Goal: Task Accomplishment & Management: Manage account settings

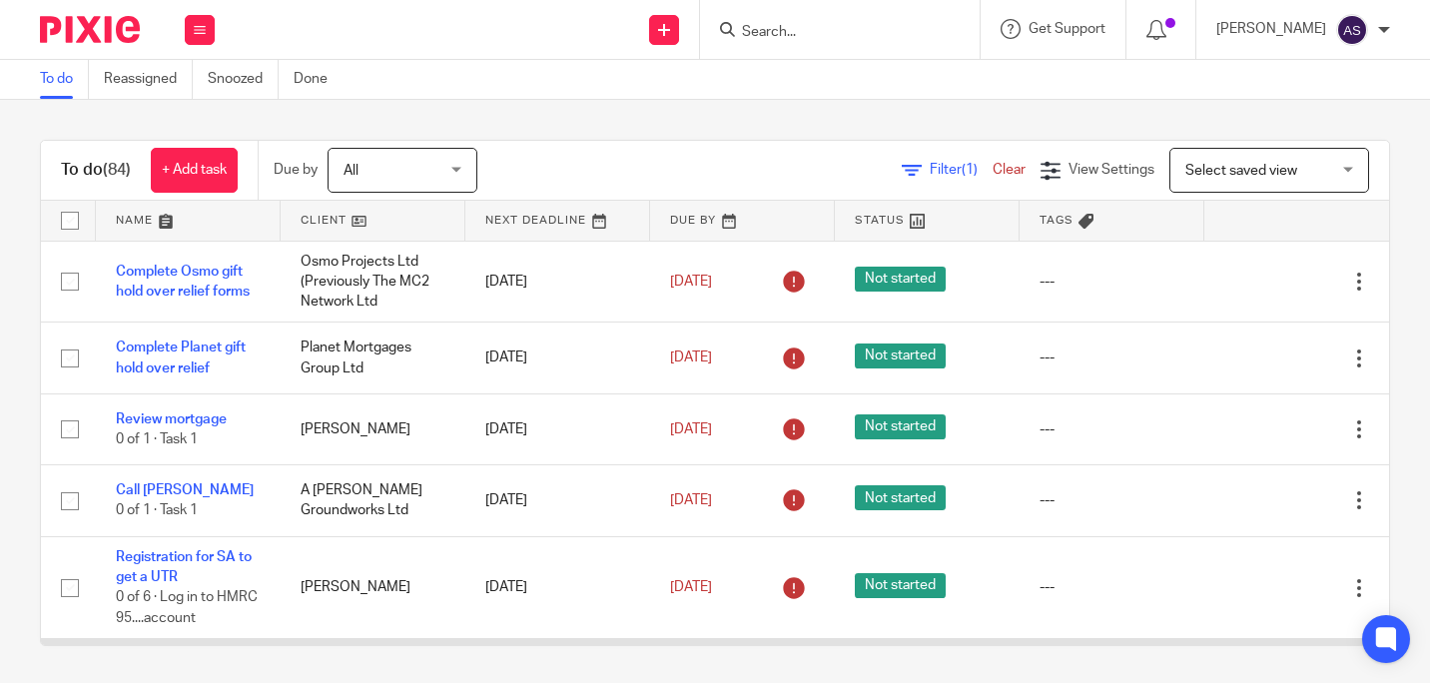
scroll to position [257, 0]
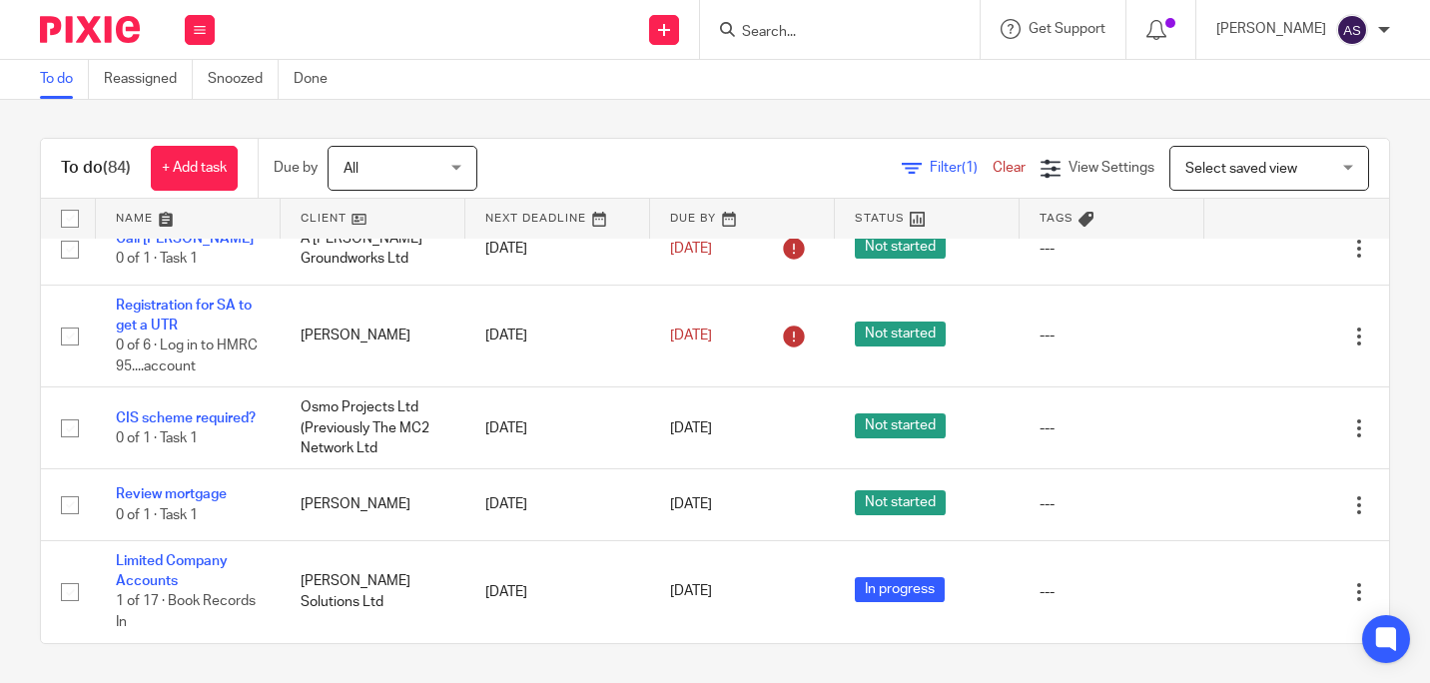
click at [201, 45] on div "Work Email Clients Team Reports Settings" at bounding box center [200, 29] width 70 height 59
click at [192, 232] on li "Settings" at bounding box center [199, 240] width 53 height 29
click at [209, 245] on link "Settings" at bounding box center [199, 240] width 53 height 14
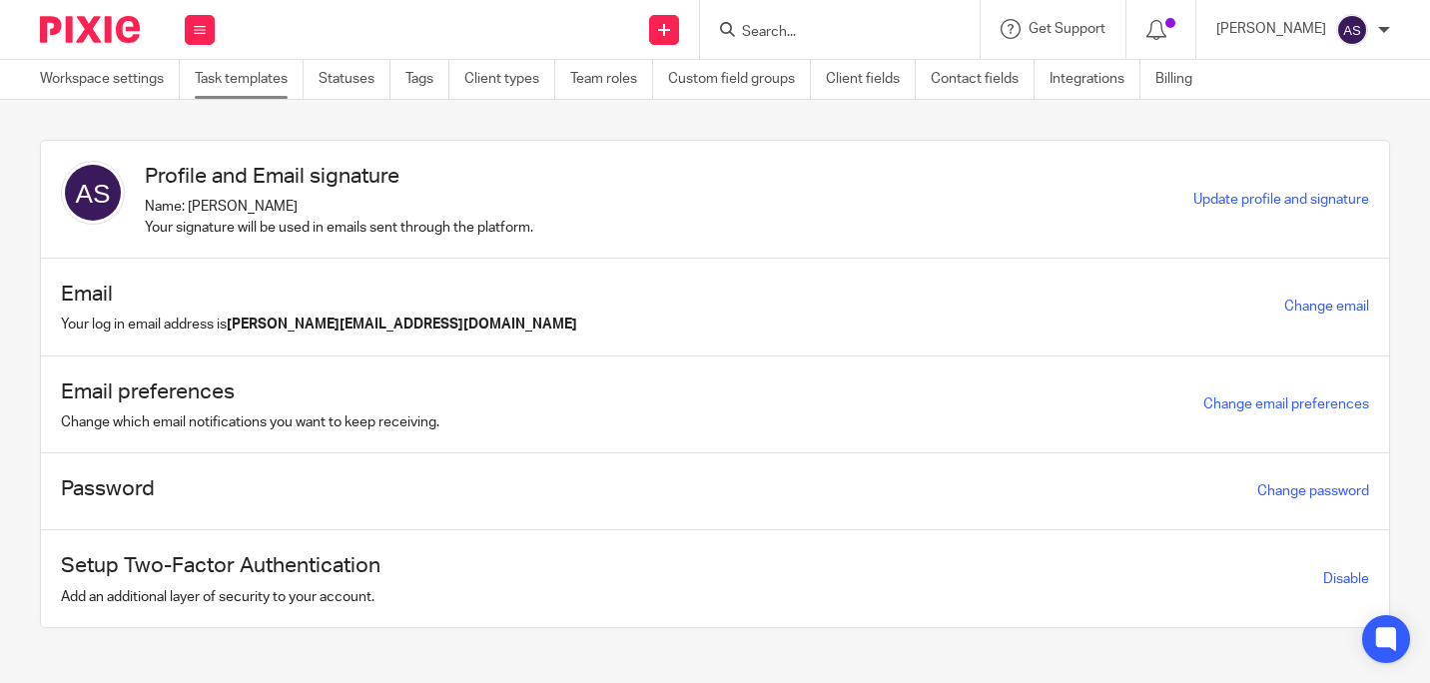
click at [263, 78] on link "Task templates" at bounding box center [249, 79] width 109 height 39
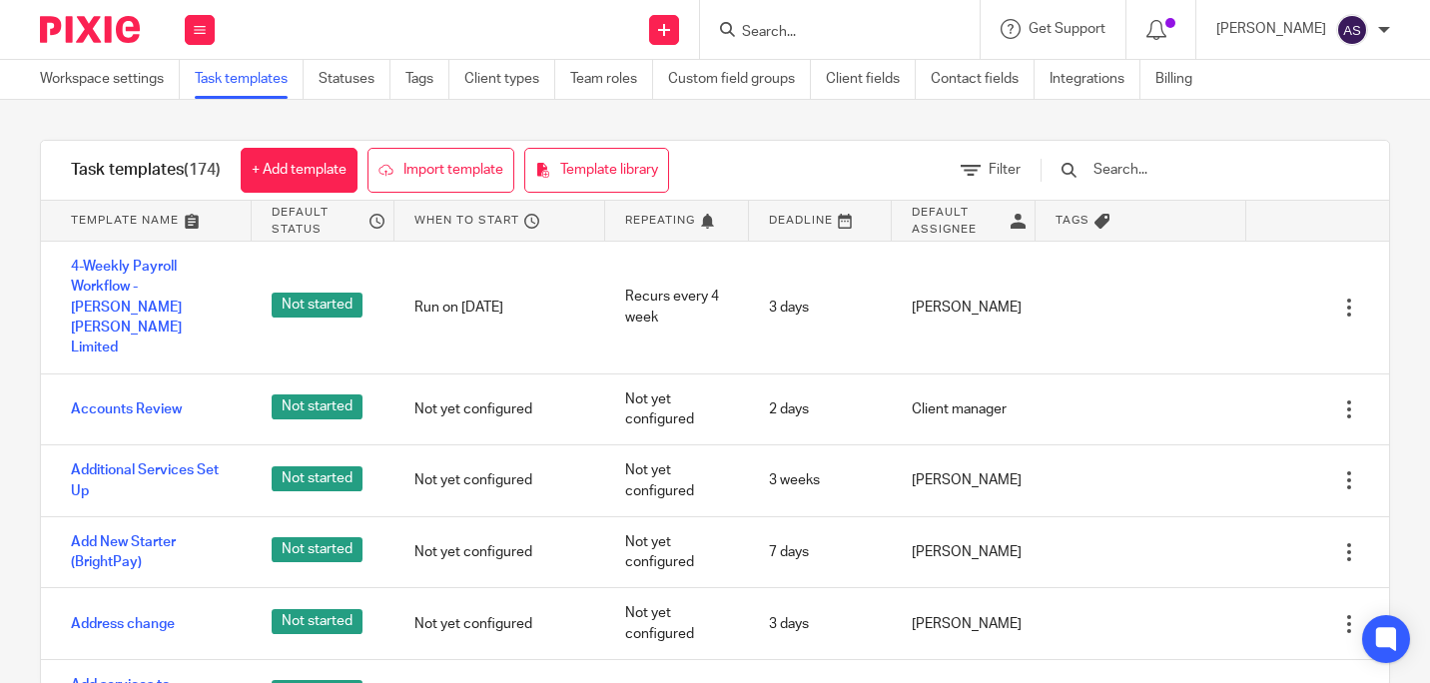
click at [1144, 163] on input "text" at bounding box center [1208, 170] width 233 height 22
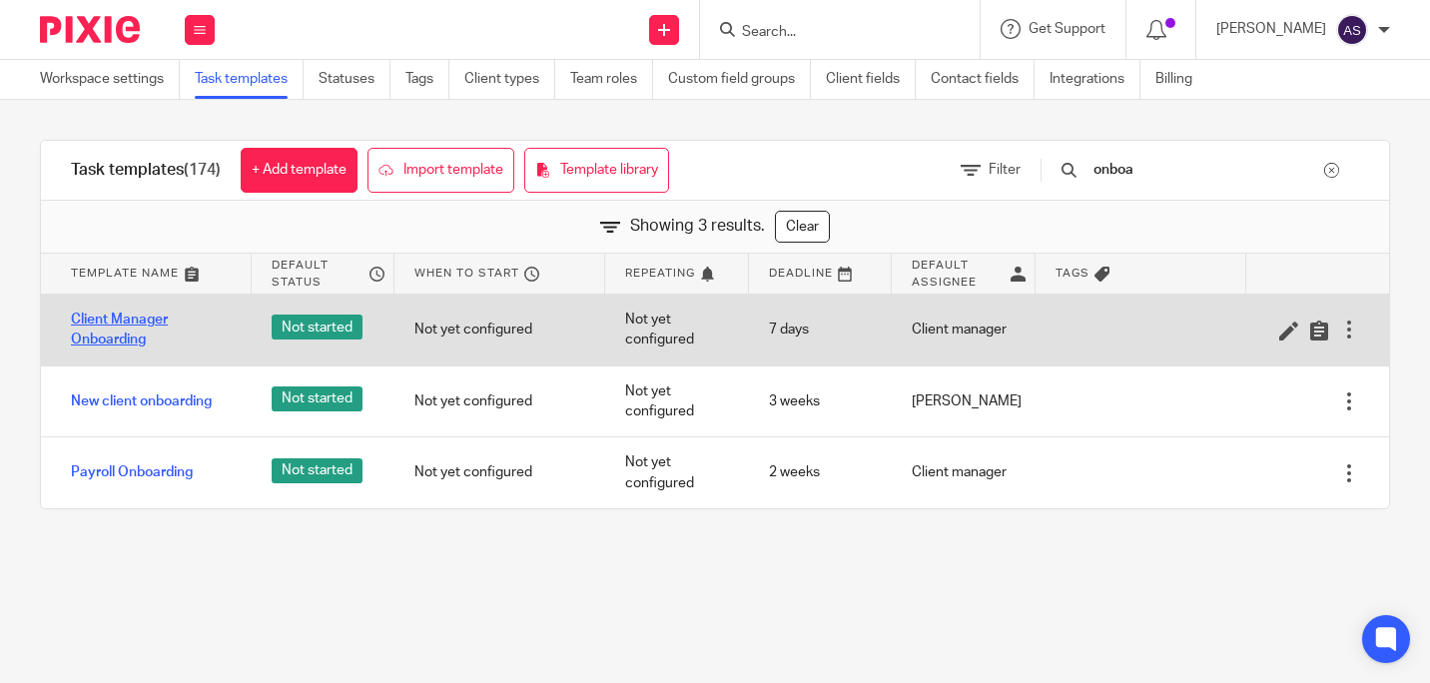
type input "onboa"
click at [106, 340] on link "Client Manager Onboarding" at bounding box center [151, 330] width 161 height 41
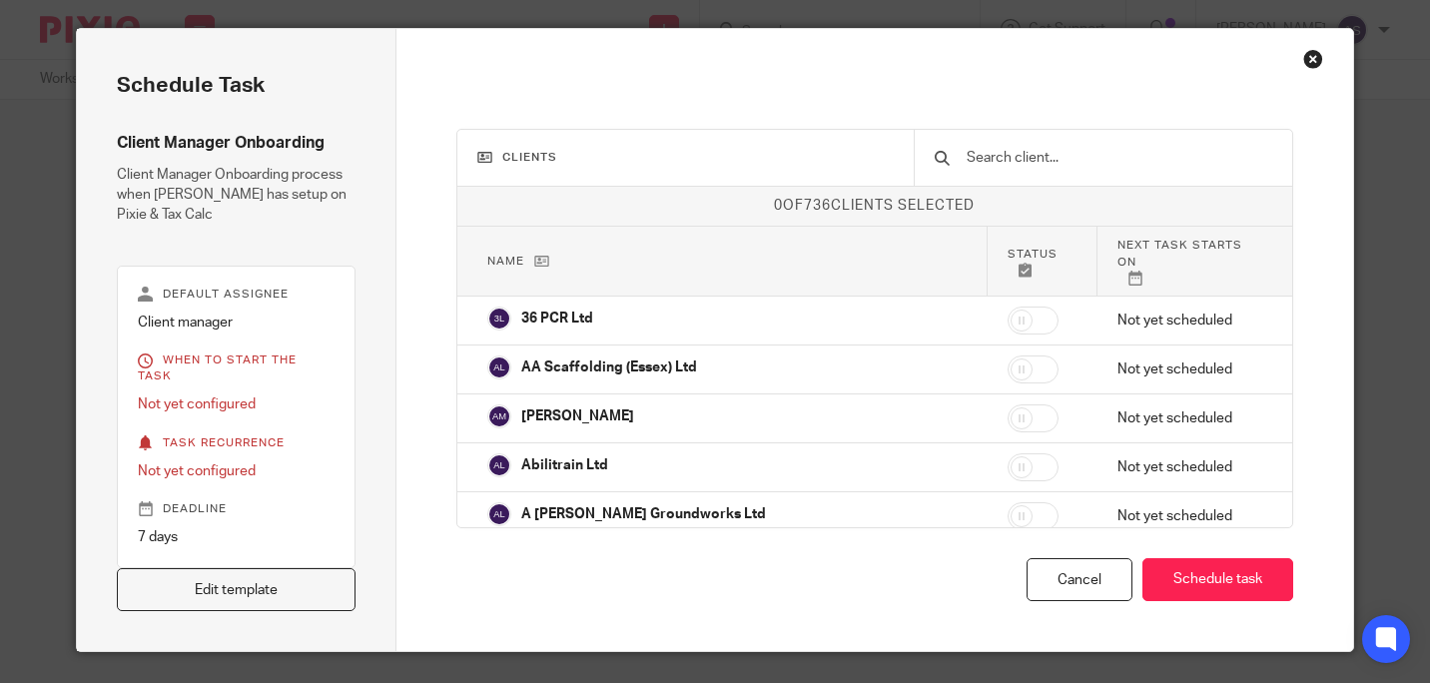
scroll to position [85, 0]
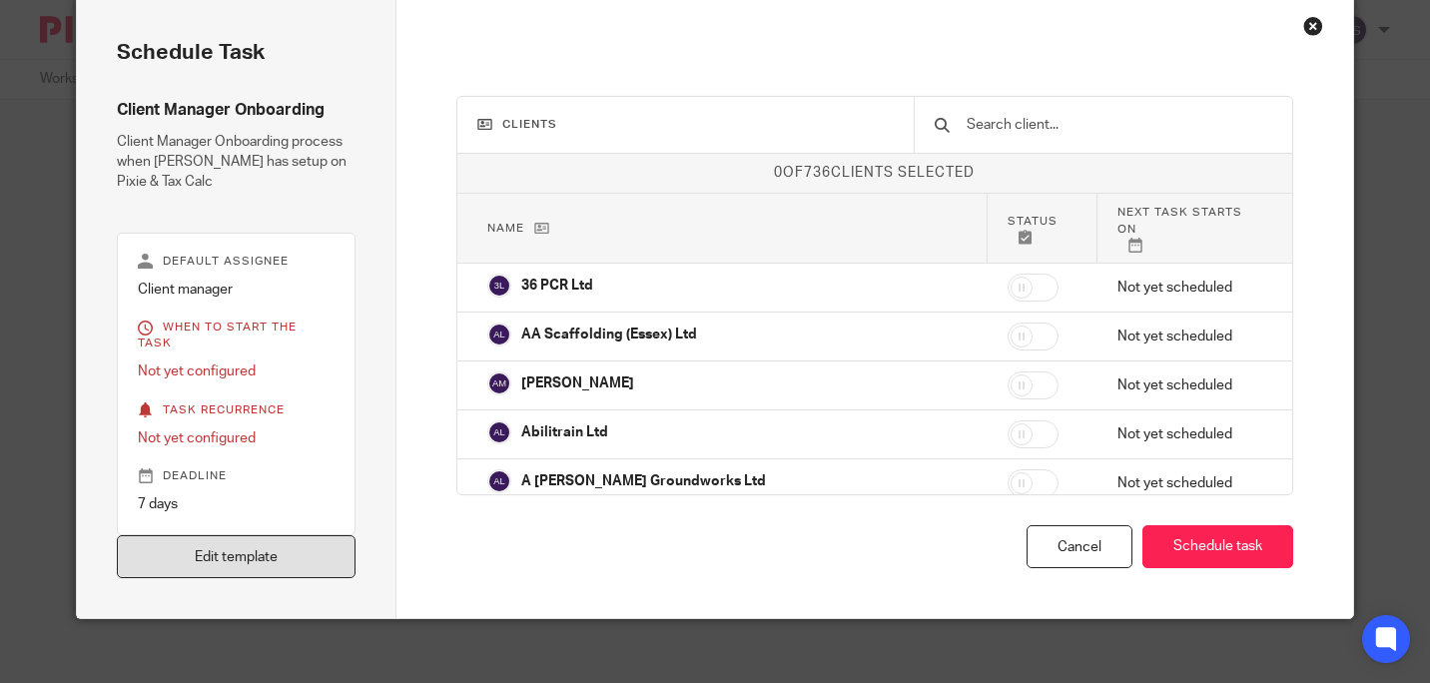
click at [202, 535] on link "Edit template" at bounding box center [236, 556] width 239 height 43
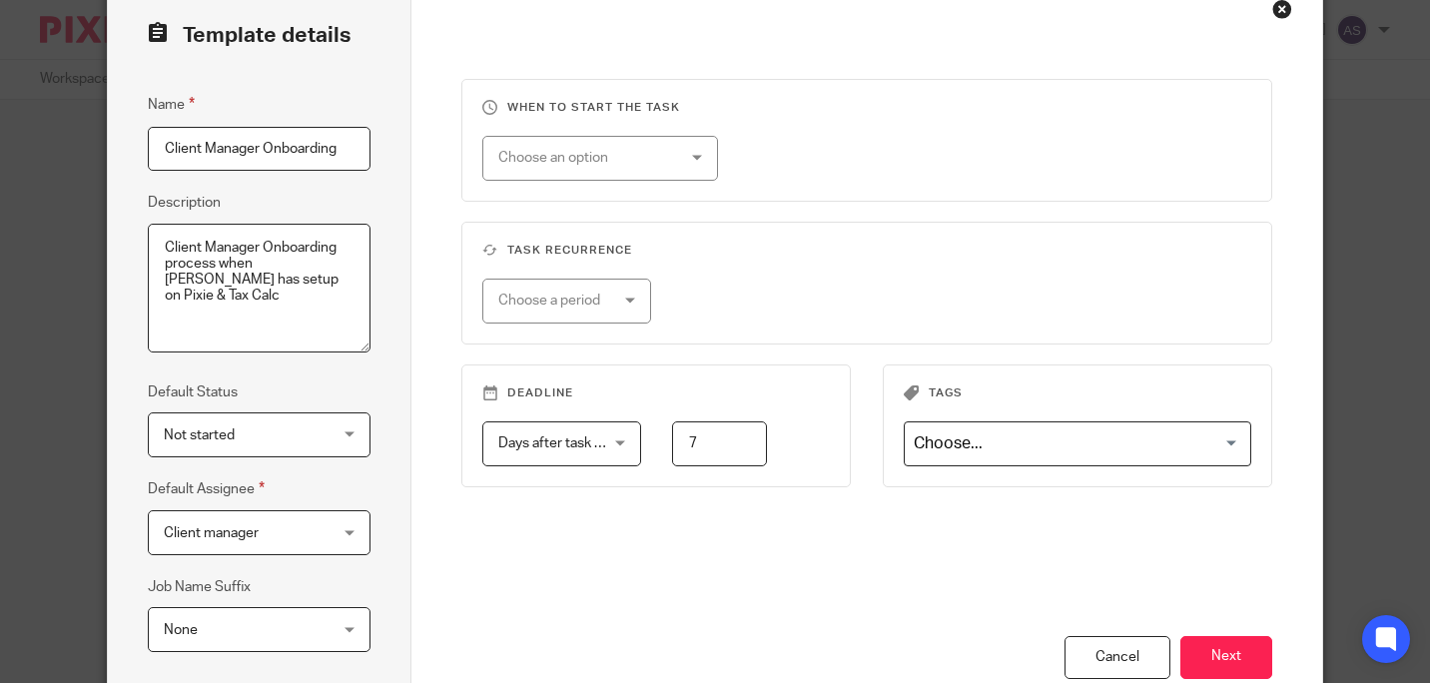
scroll to position [200, 0]
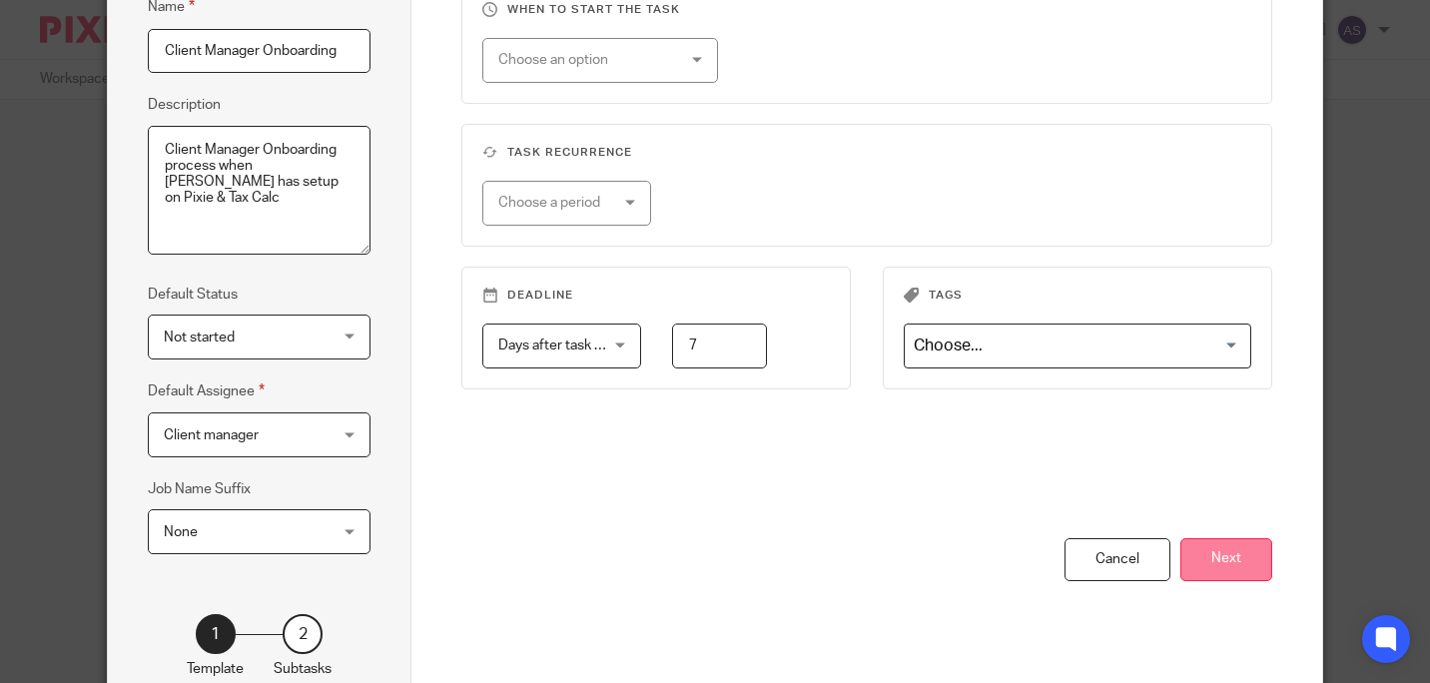
click at [1246, 568] on button "Next" at bounding box center [1227, 559] width 92 height 43
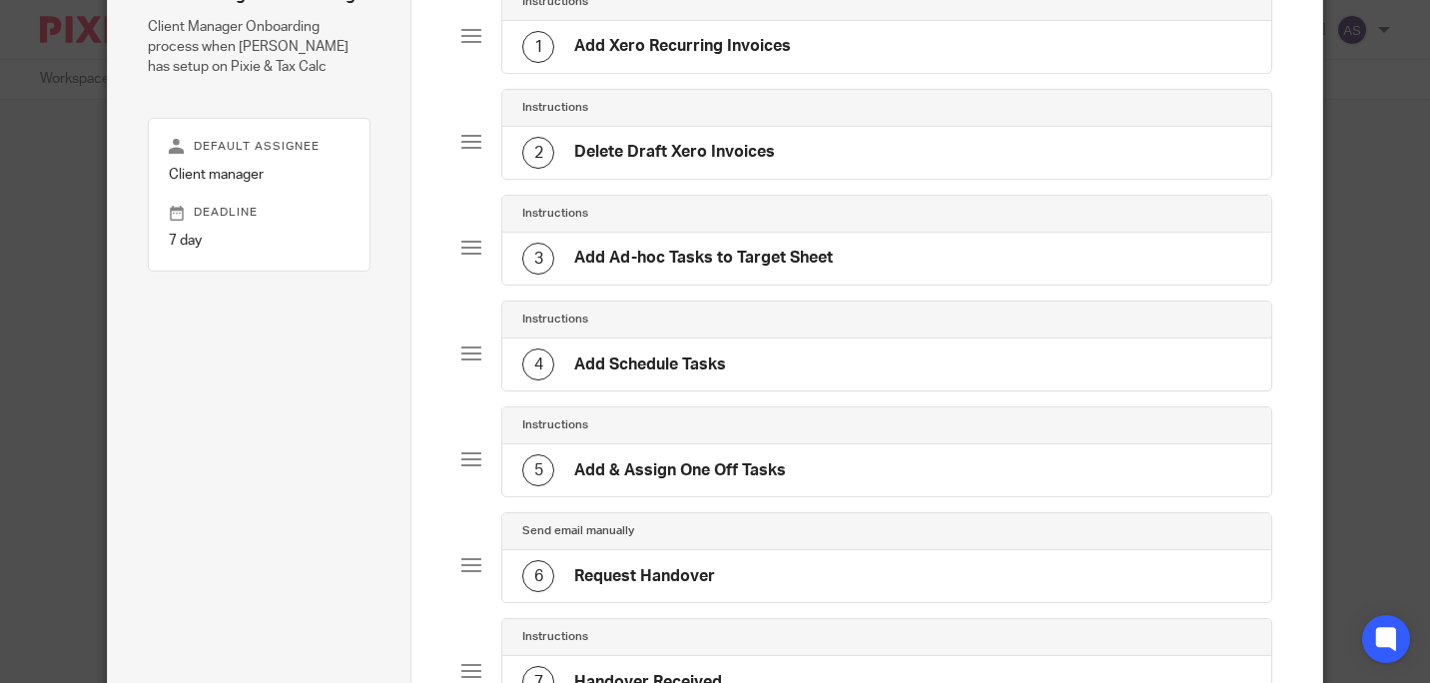
scroll to position [100, 0]
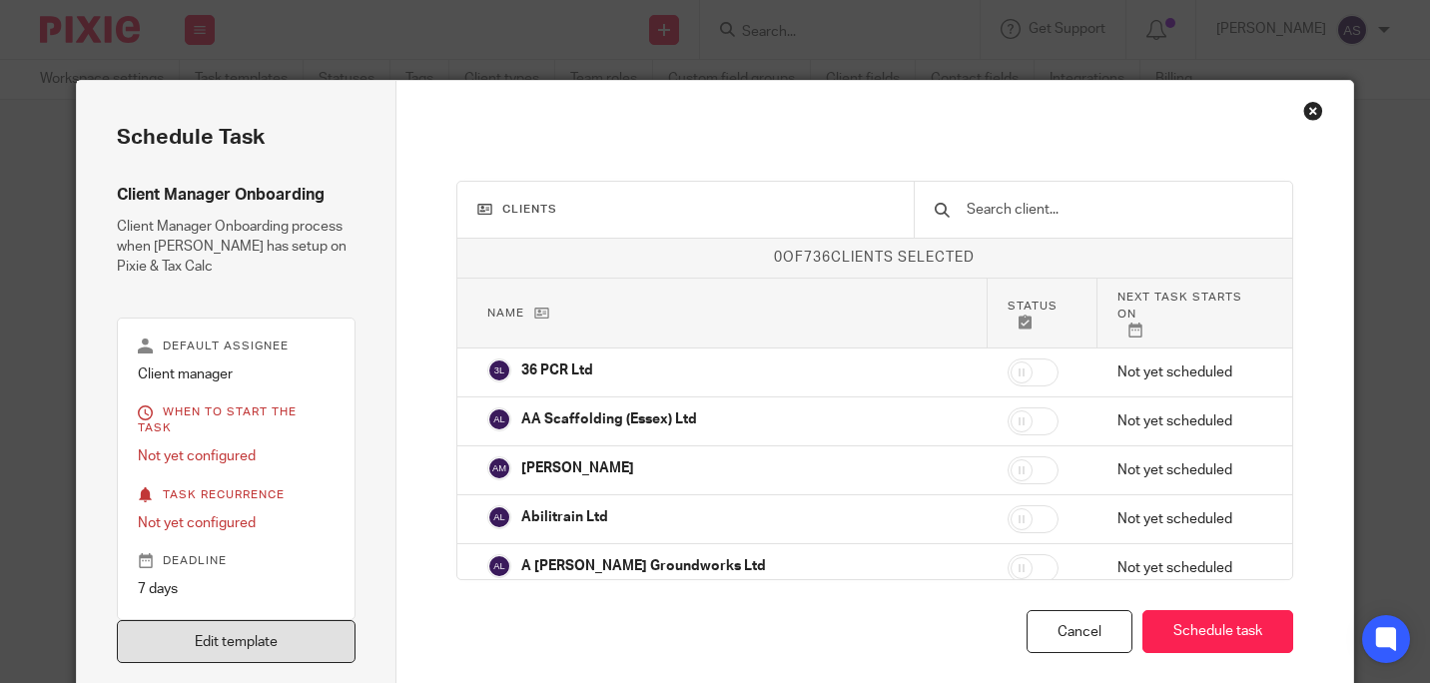
click at [268, 629] on link "Edit template" at bounding box center [236, 641] width 239 height 43
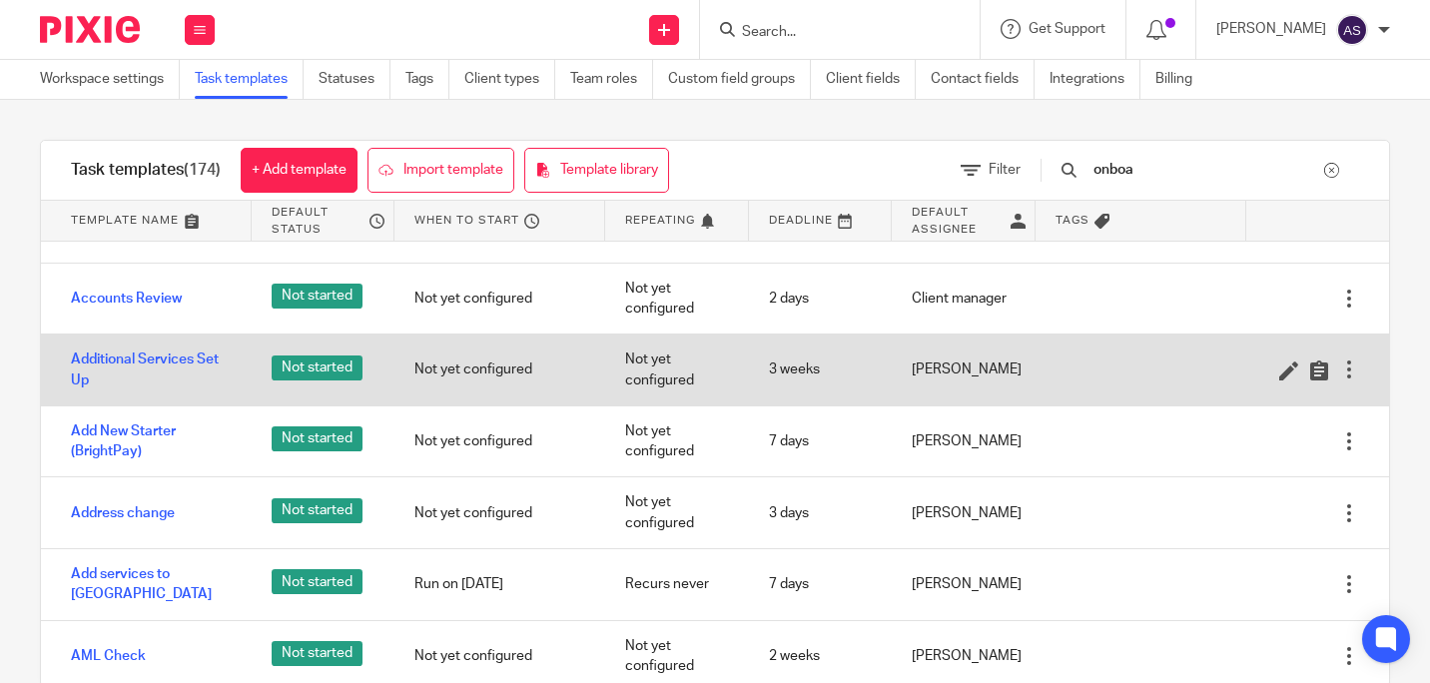
scroll to position [200, 0]
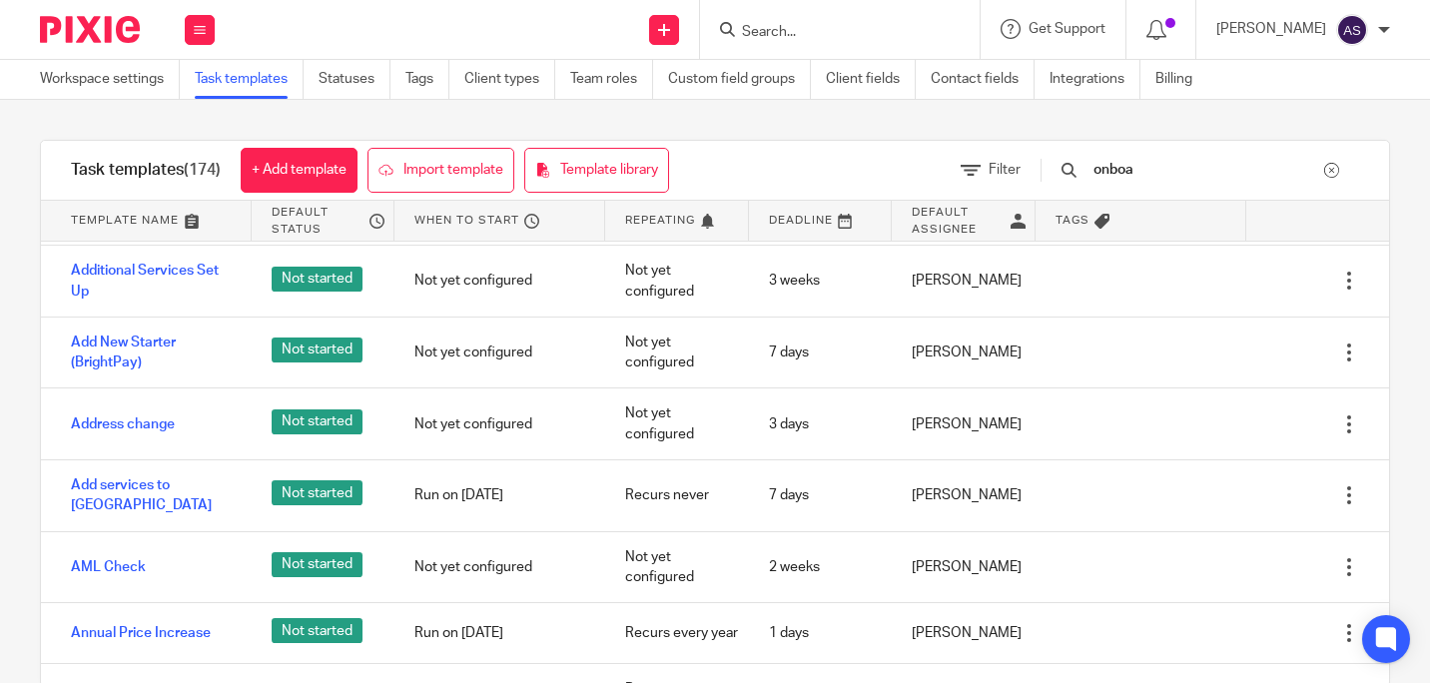
click at [1242, 162] on input "onboa" at bounding box center [1208, 170] width 233 height 22
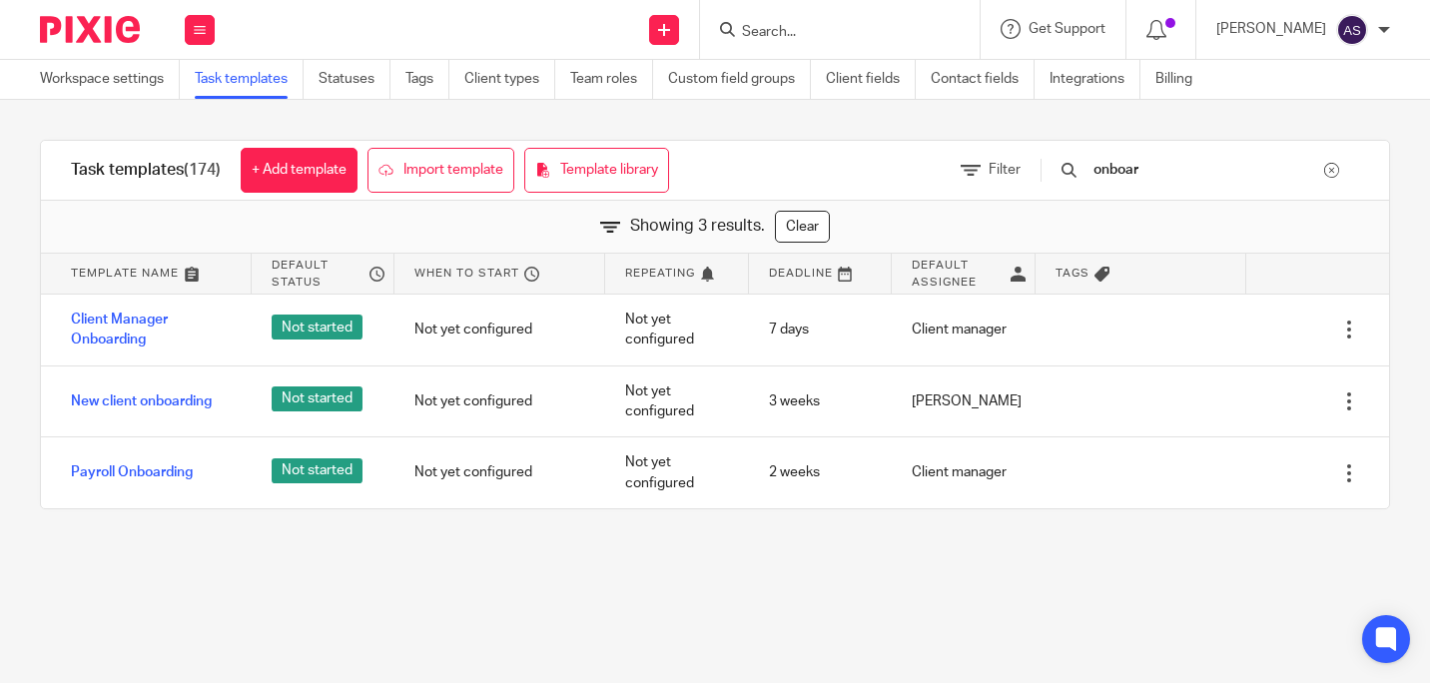
scroll to position [0, 0]
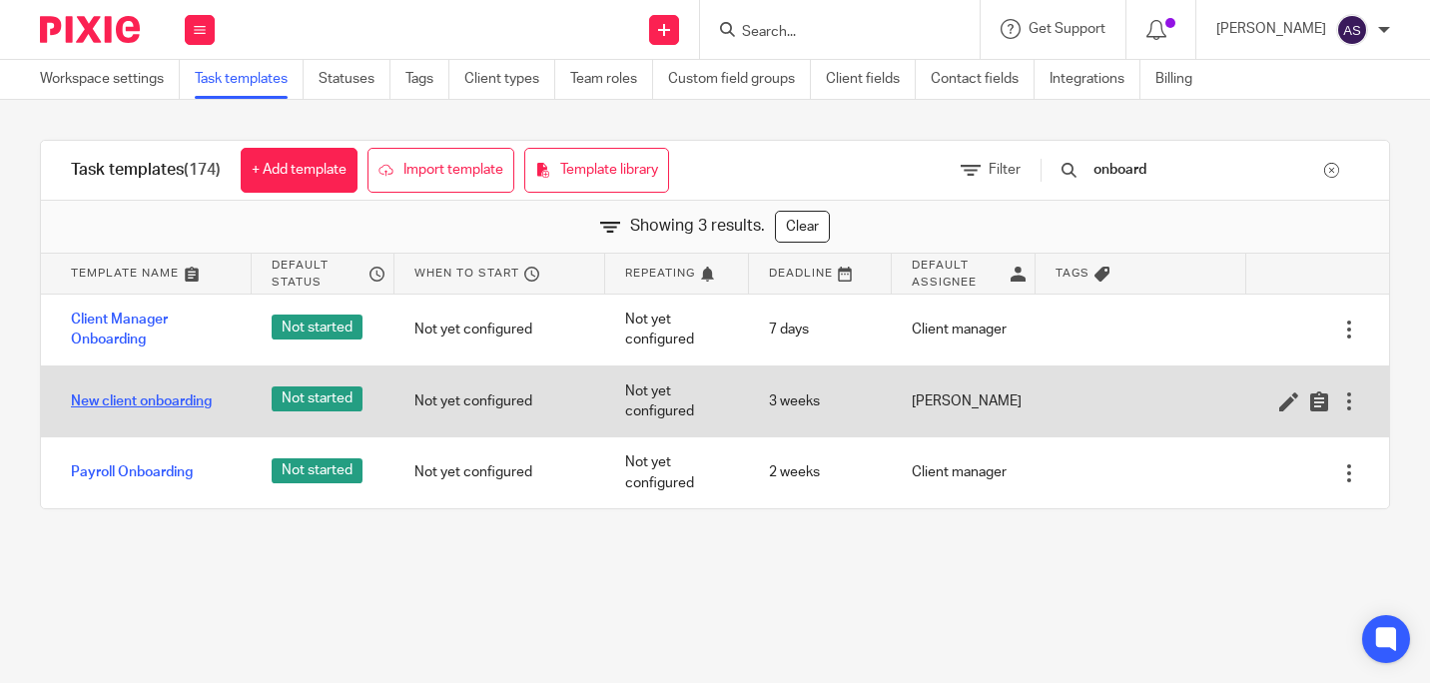
type input "onboard"
click at [176, 400] on link "New client onboarding" at bounding box center [141, 402] width 141 height 20
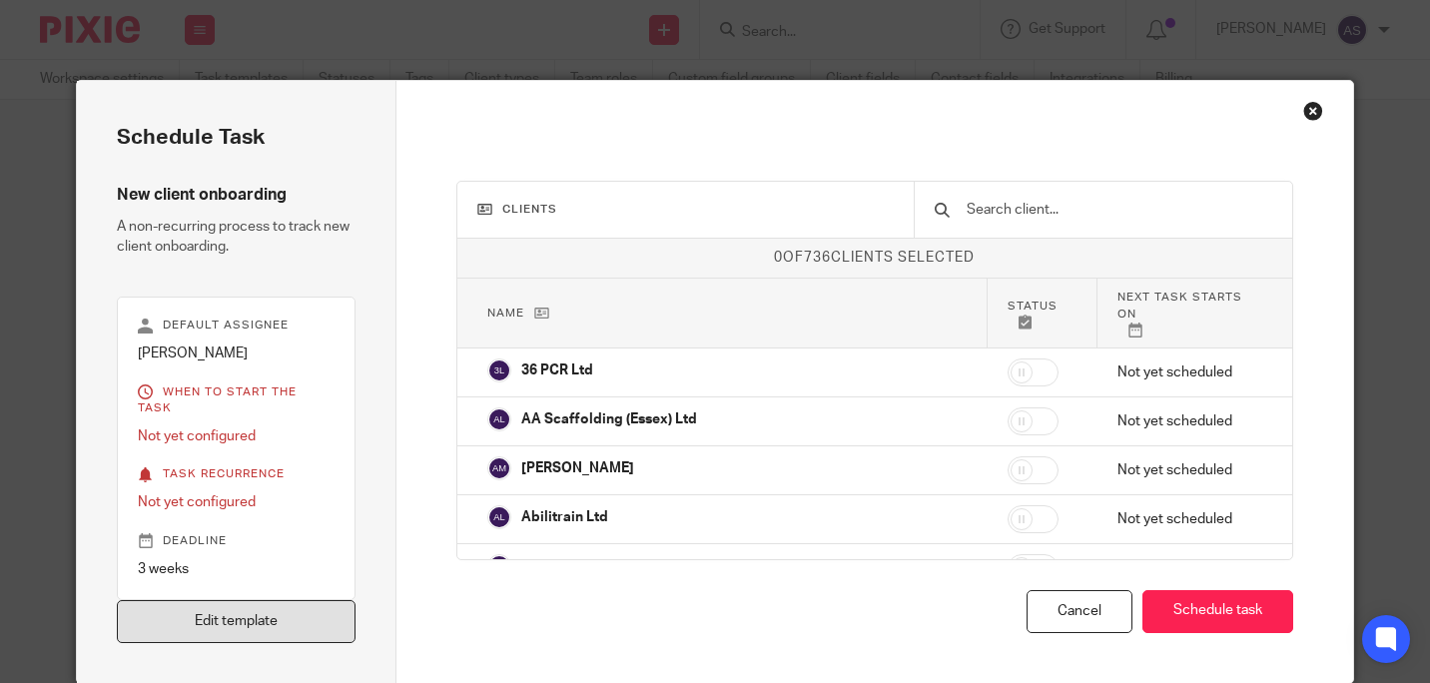
click at [255, 604] on link "Edit template" at bounding box center [236, 621] width 239 height 43
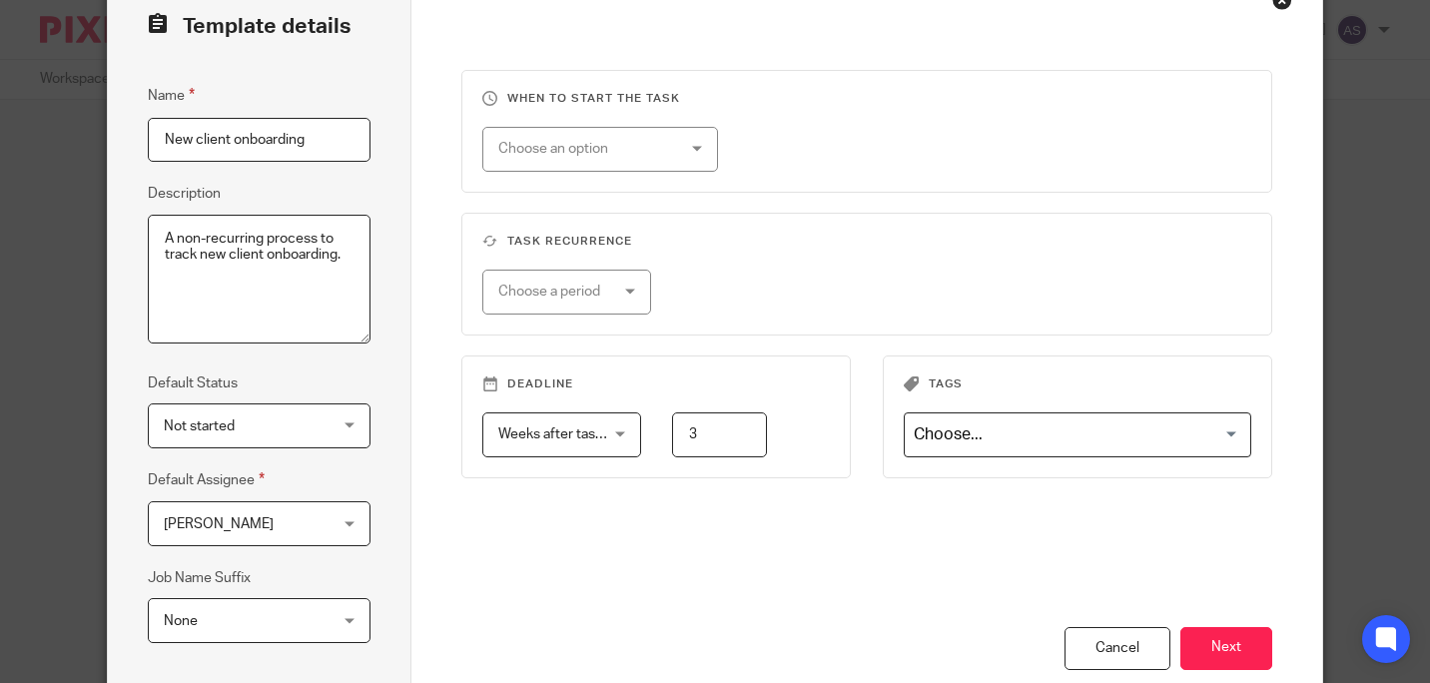
scroll to position [300, 0]
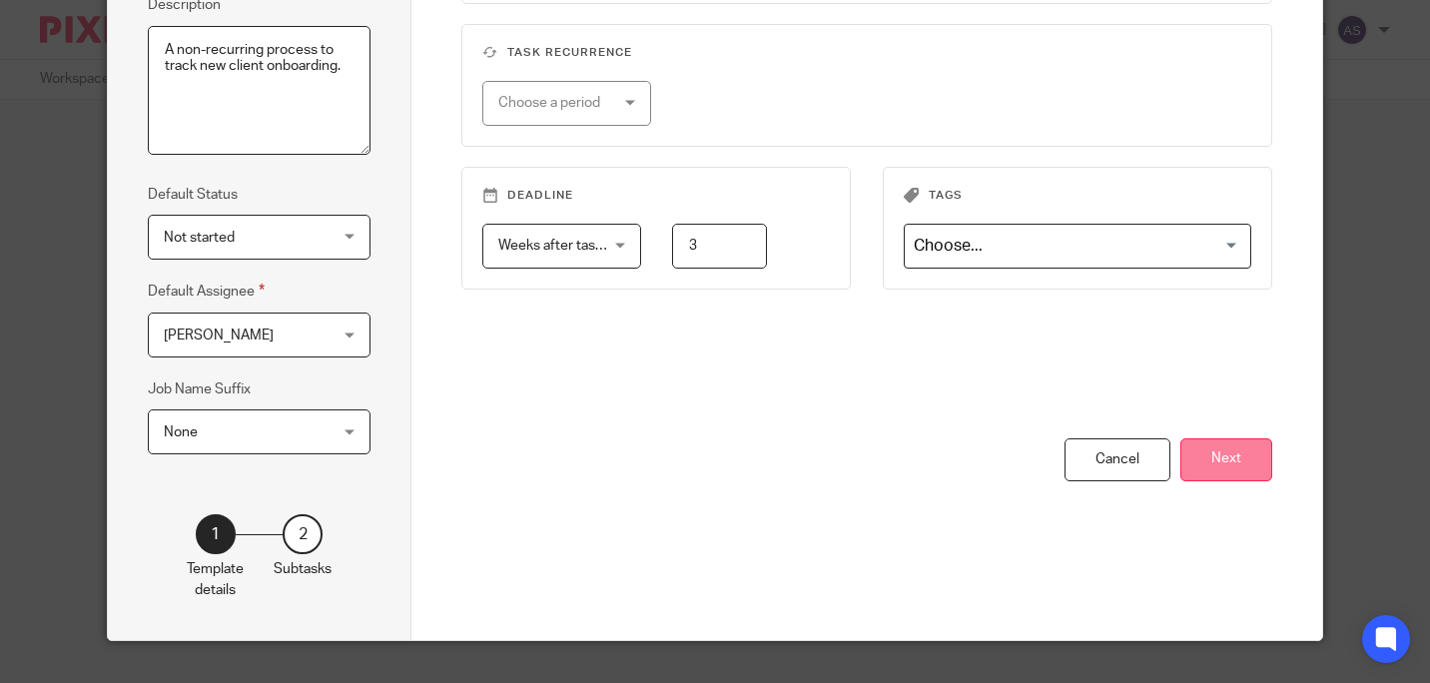
click at [1235, 452] on button "Next" at bounding box center [1227, 459] width 92 height 43
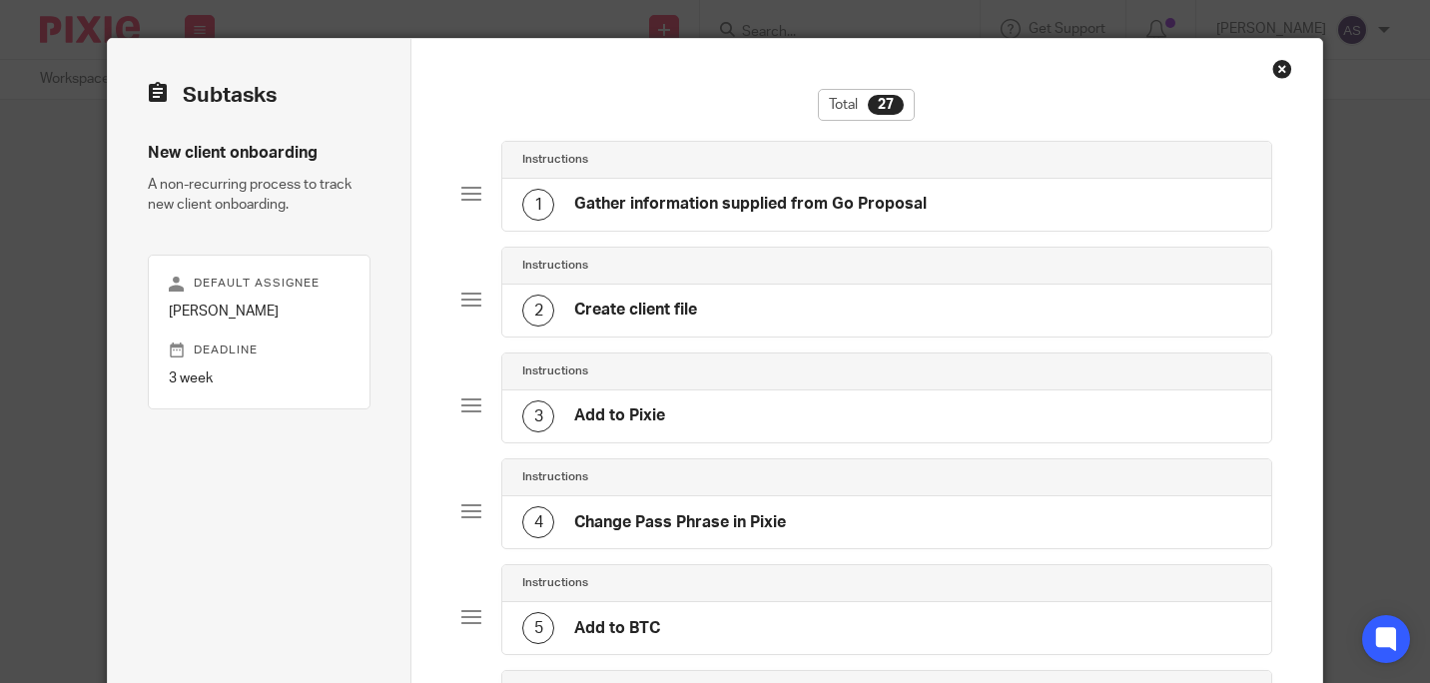
scroll to position [0, 0]
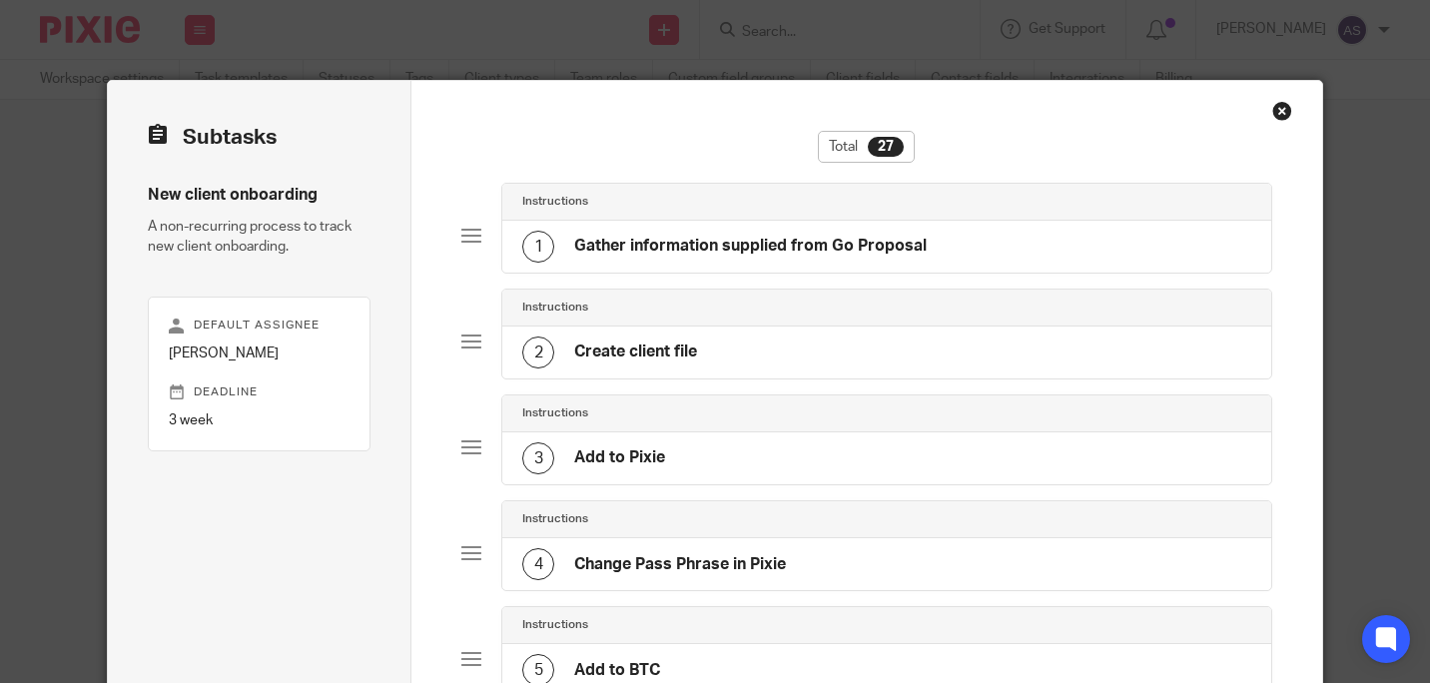
click at [884, 235] on div "1 Gather information supplied from Go Proposal" at bounding box center [724, 247] width 405 height 32
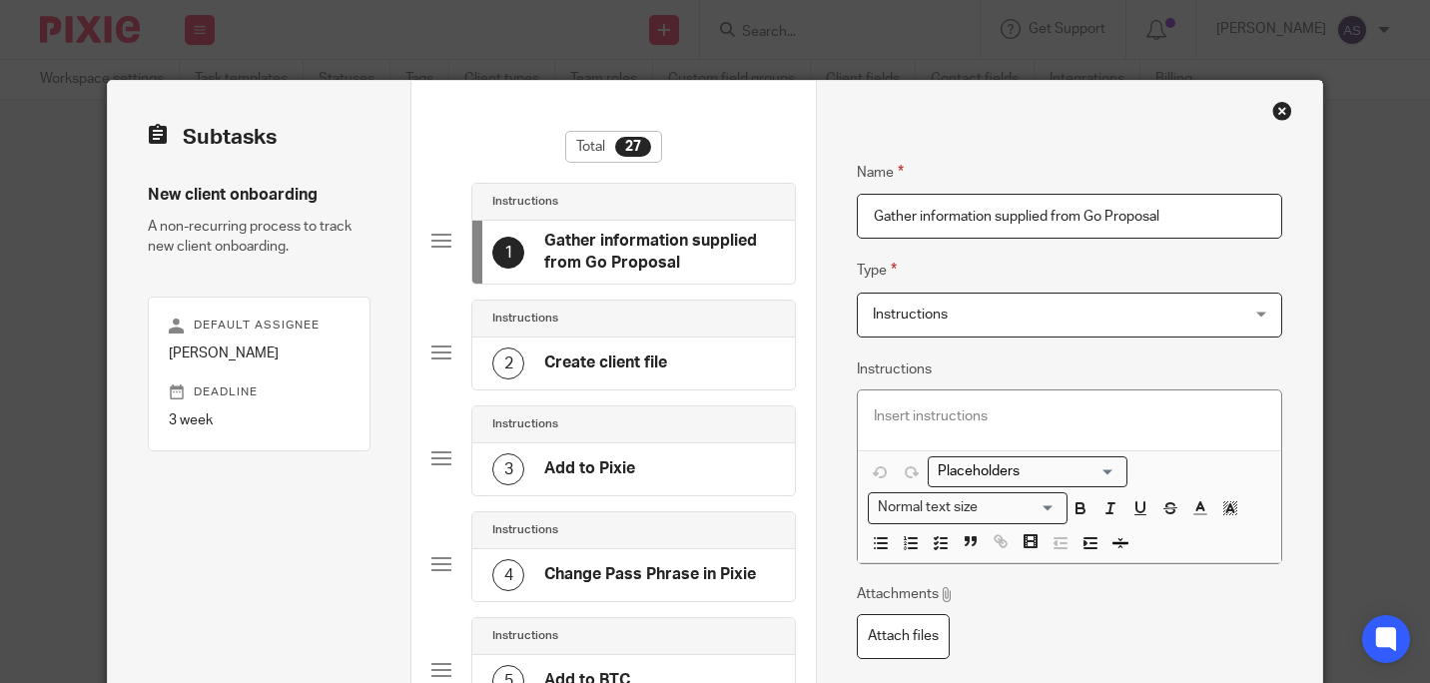
click at [626, 368] on h4 "Create client file" at bounding box center [605, 363] width 123 height 21
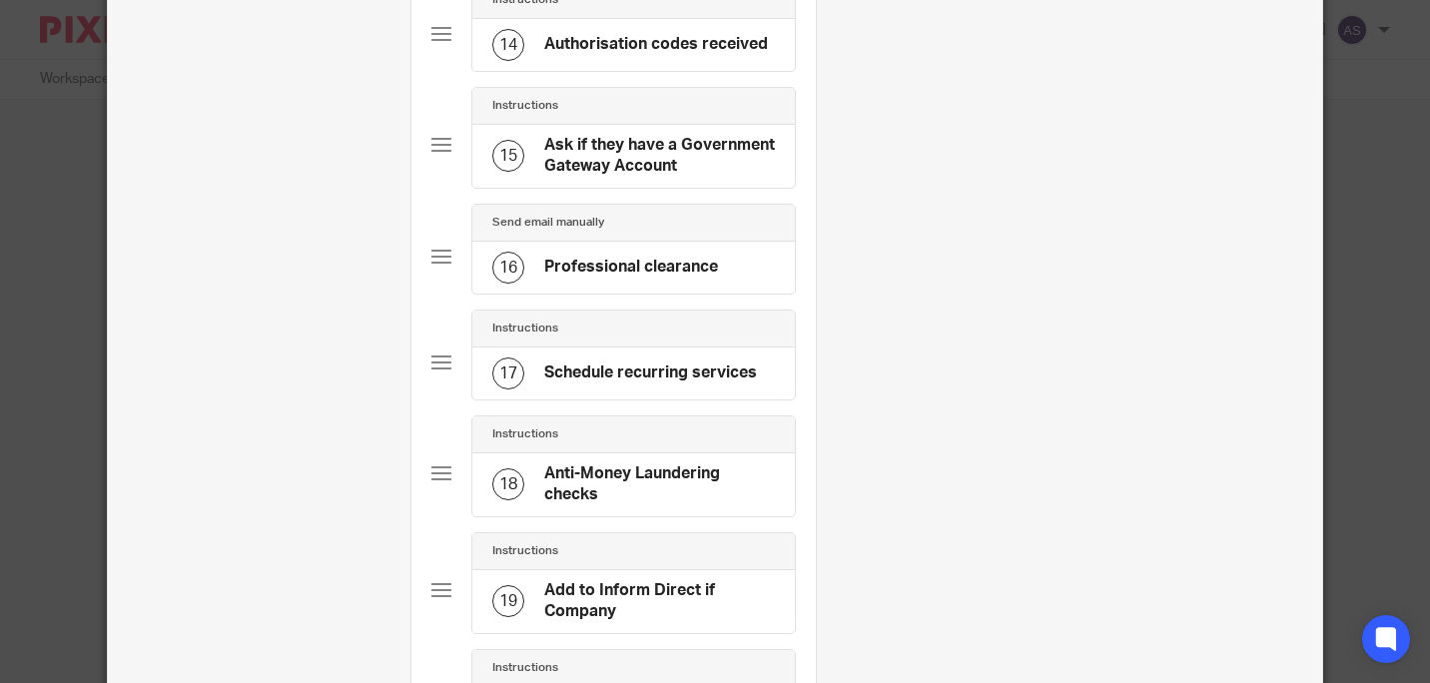
scroll to position [1798, 0]
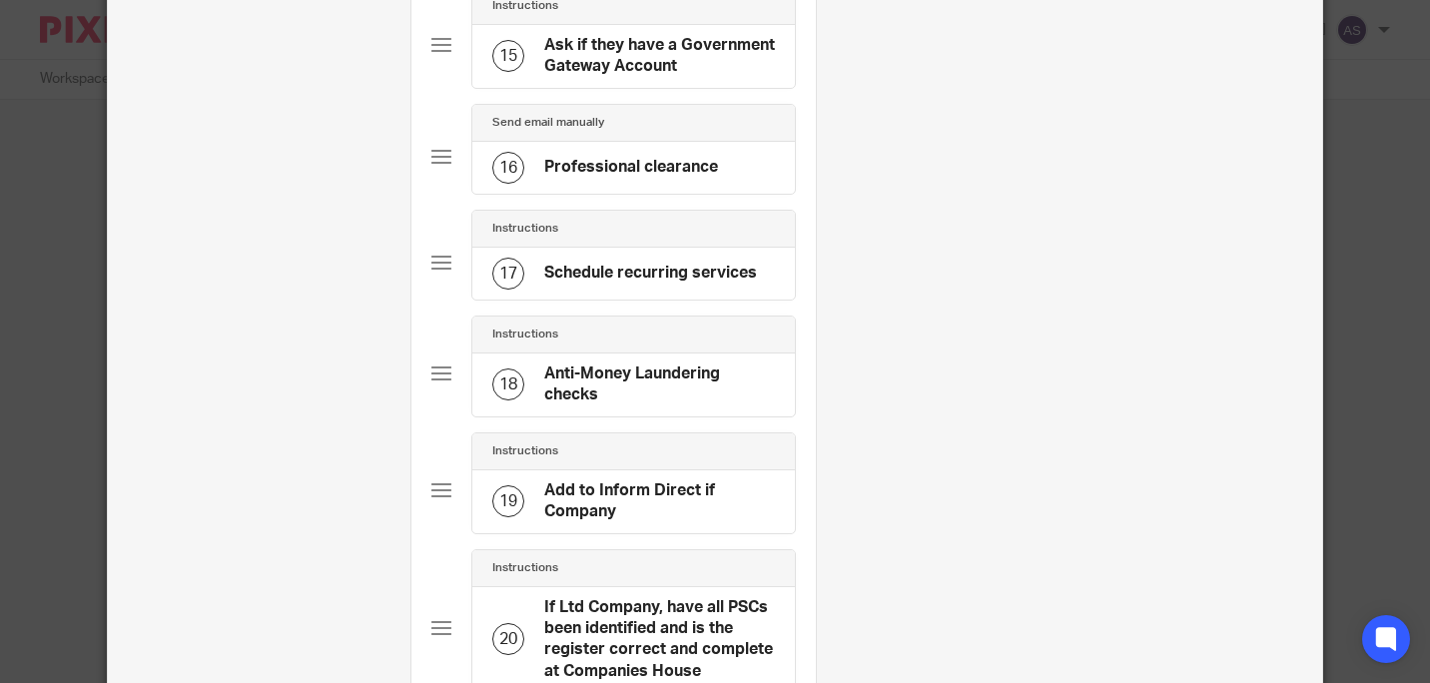
click at [716, 366] on h4 "Anti-Money Laundering checks" at bounding box center [659, 385] width 231 height 43
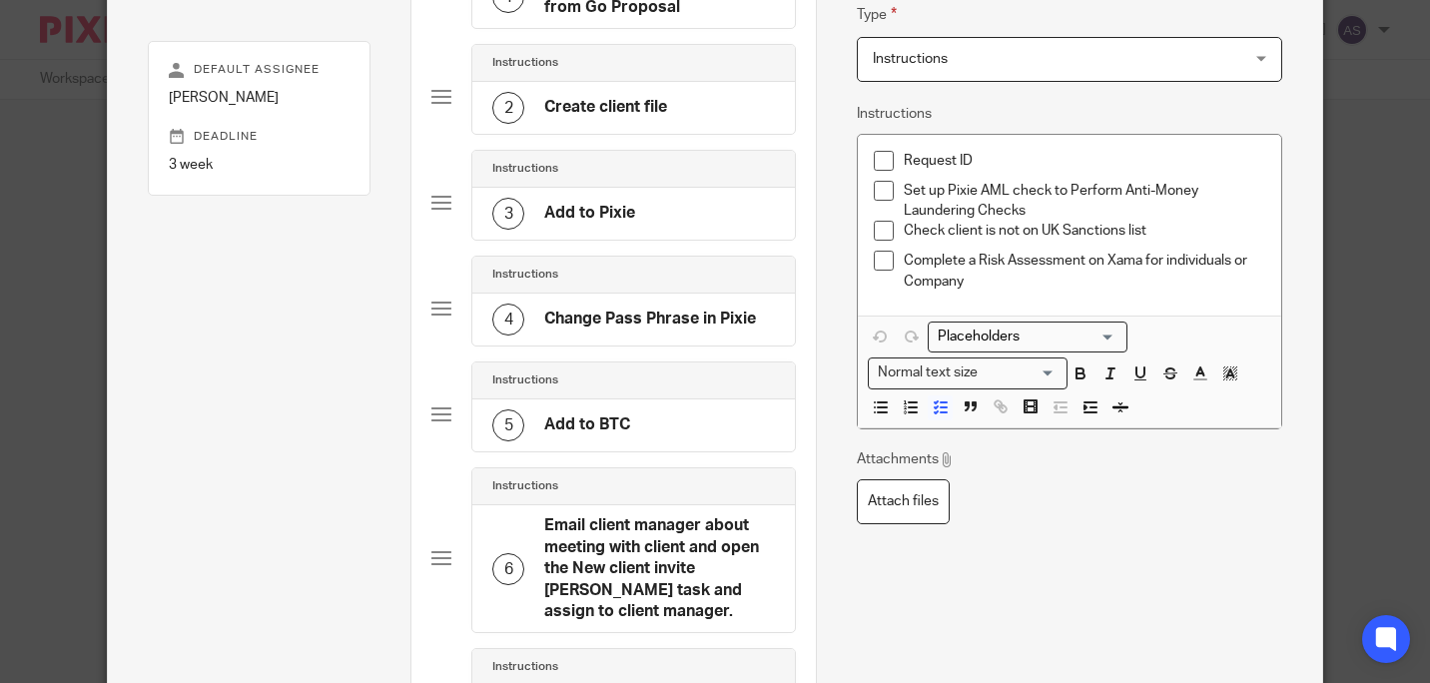
scroll to position [200, 0]
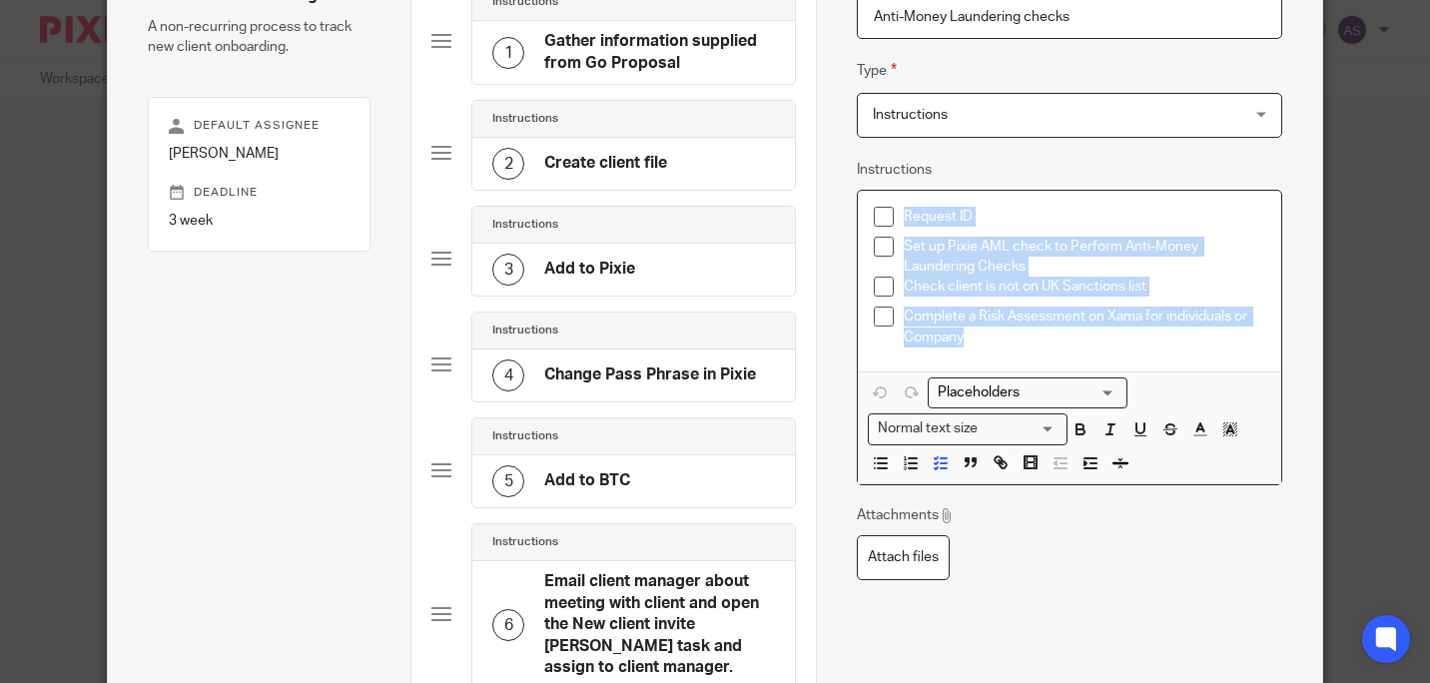
drag, startPoint x: 973, startPoint y: 340, endPoint x: 870, endPoint y: 219, distance: 158.7
click at [870, 219] on div "Request ID Set up Pixie AML check to Perform Anti-Money Laundering Checks Check…" at bounding box center [1069, 281] width 422 height 181
copy div "Request ID Set up Pixie AML check to Perform Anti-Money Laundering Checks Check…"
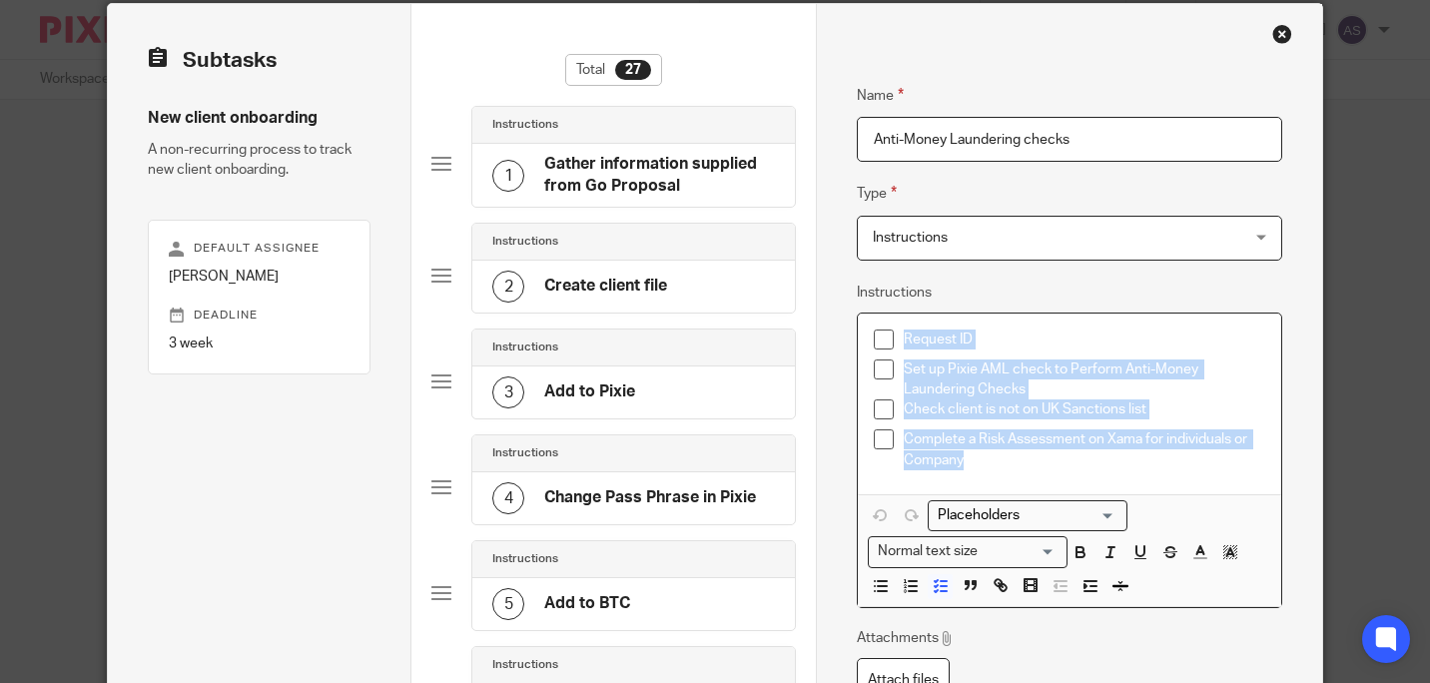
scroll to position [100, 0]
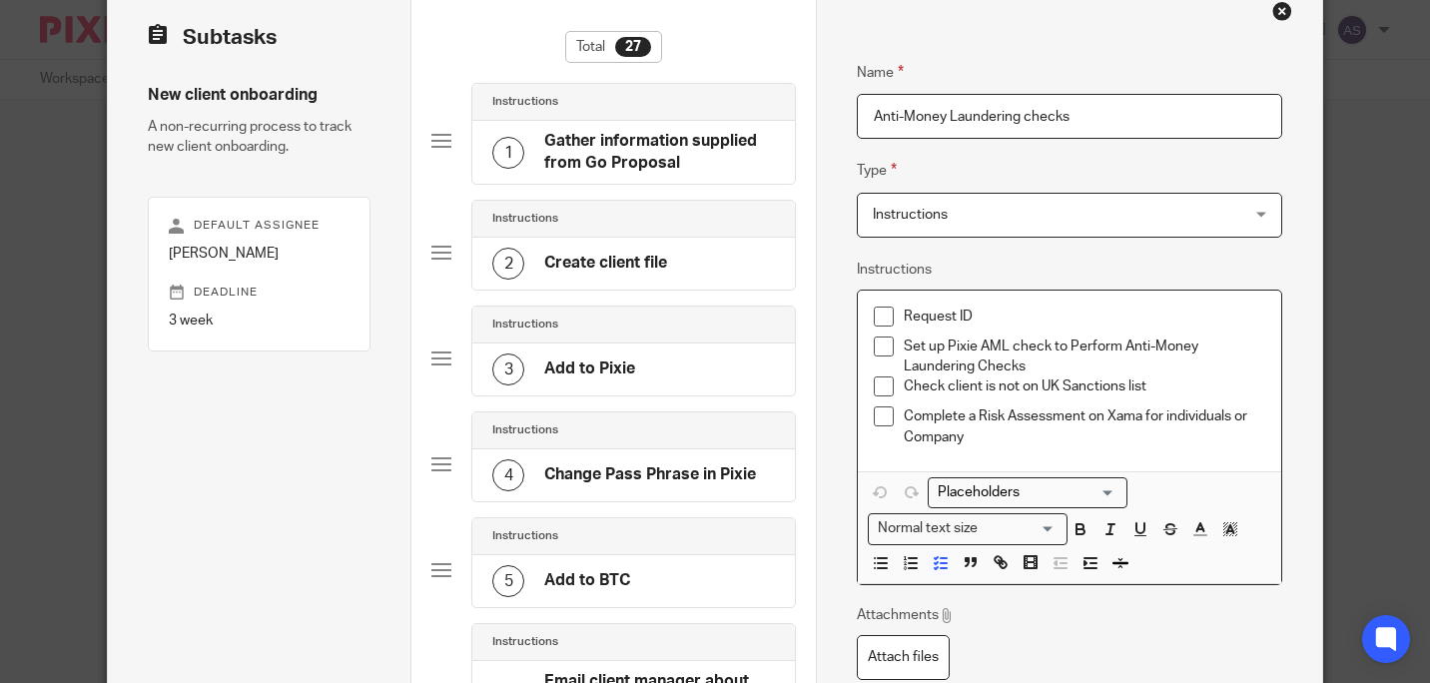
click at [649, 145] on h4 "Gather information supplied from Go Proposal" at bounding box center [659, 152] width 231 height 43
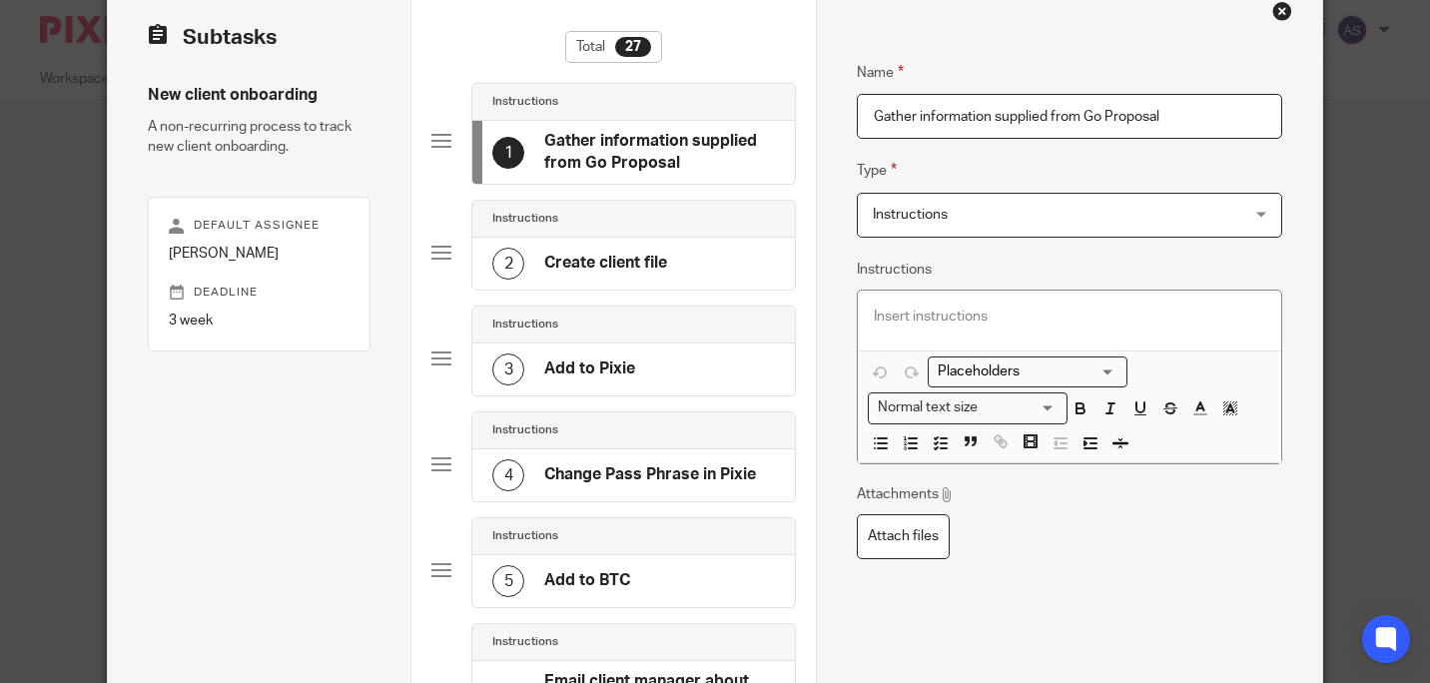
click at [652, 270] on h4 "Create client file" at bounding box center [605, 263] width 123 height 21
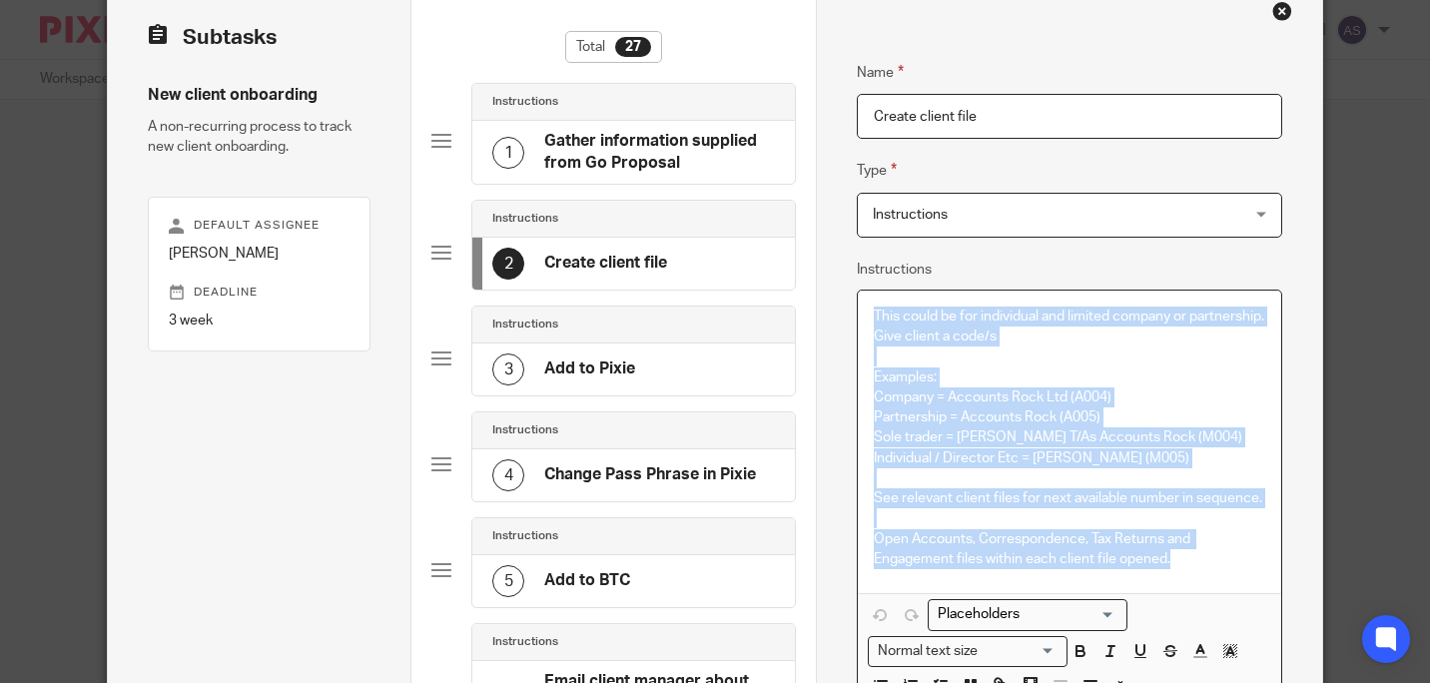
drag, startPoint x: 870, startPoint y: 311, endPoint x: 1215, endPoint y: 603, distance: 452.1
click at [1215, 593] on div "This could be for individual and limited company or partnership. Give client a …" at bounding box center [1069, 442] width 422 height 303
copy div "This could be for individual and limited company or partnership. Give client a …"
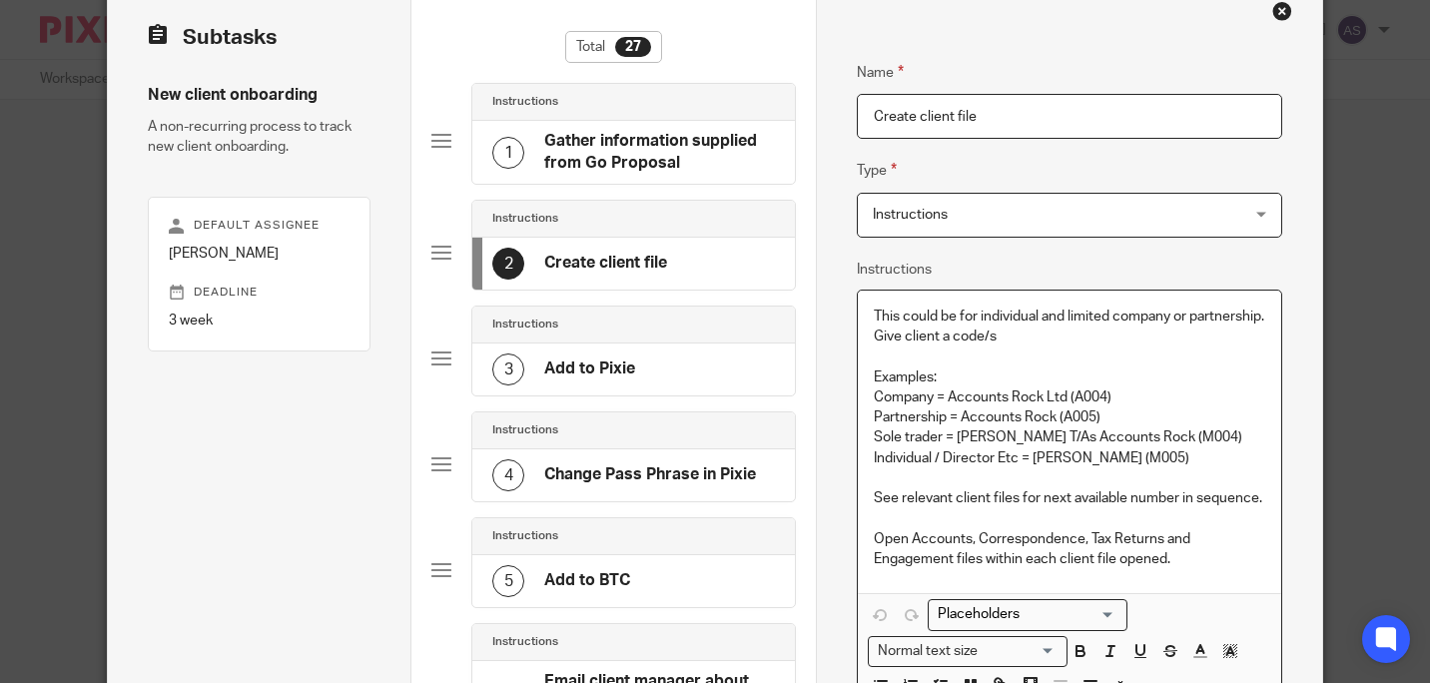
click at [645, 364] on div "3 Add to Pixie" at bounding box center [633, 370] width 323 height 52
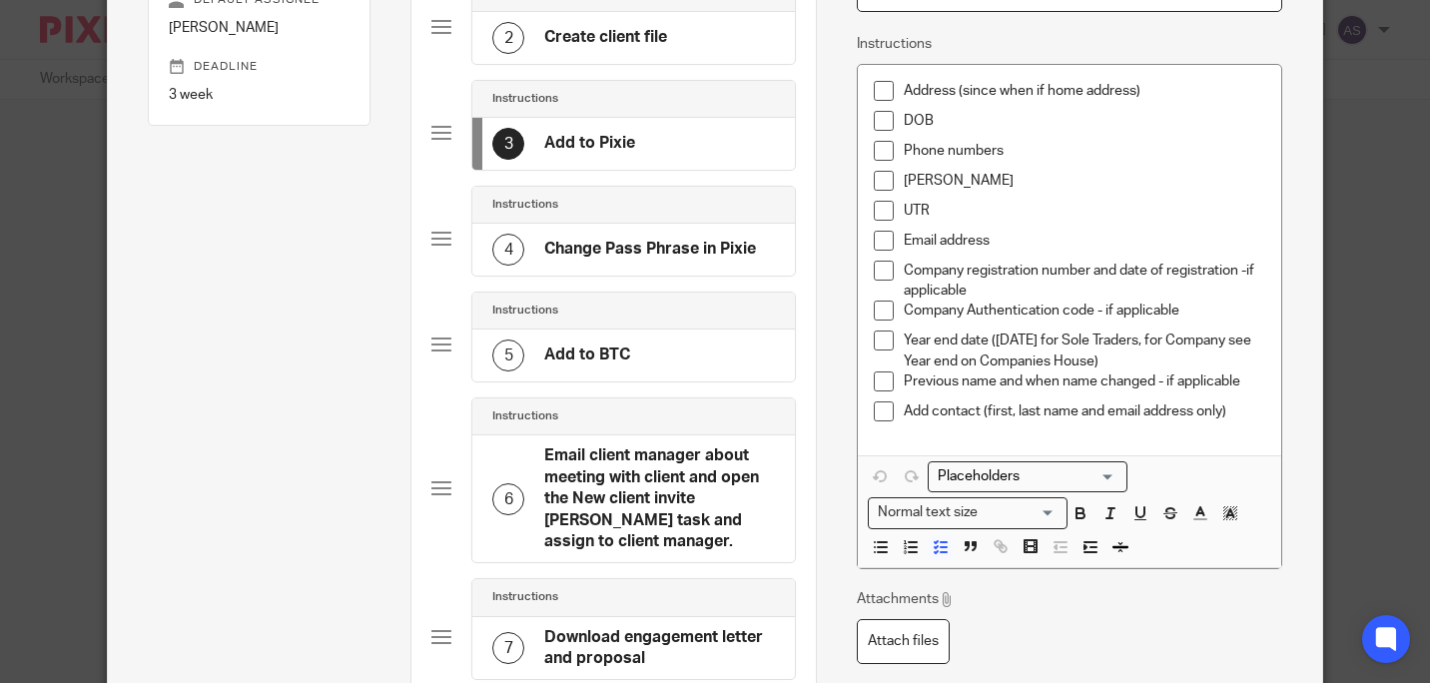
scroll to position [400, 0]
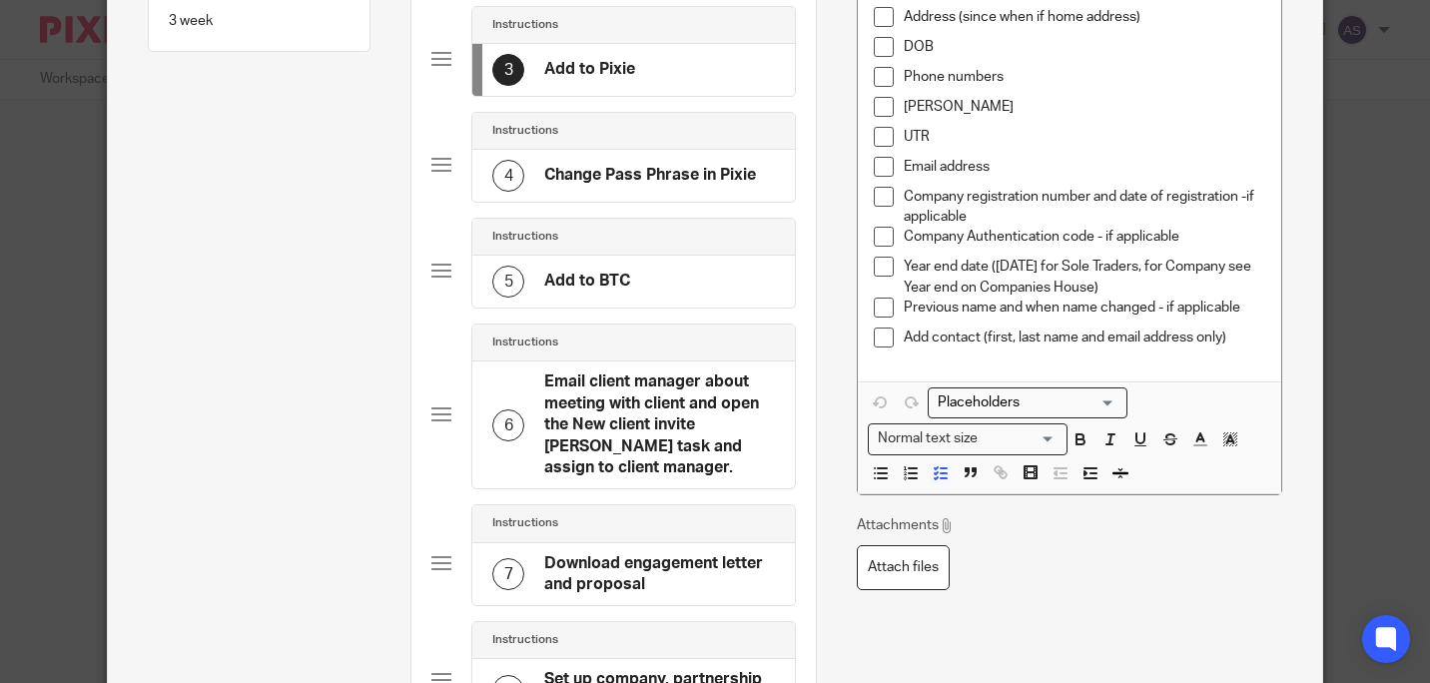
click at [561, 279] on h4 "Add to BTC" at bounding box center [587, 281] width 86 height 21
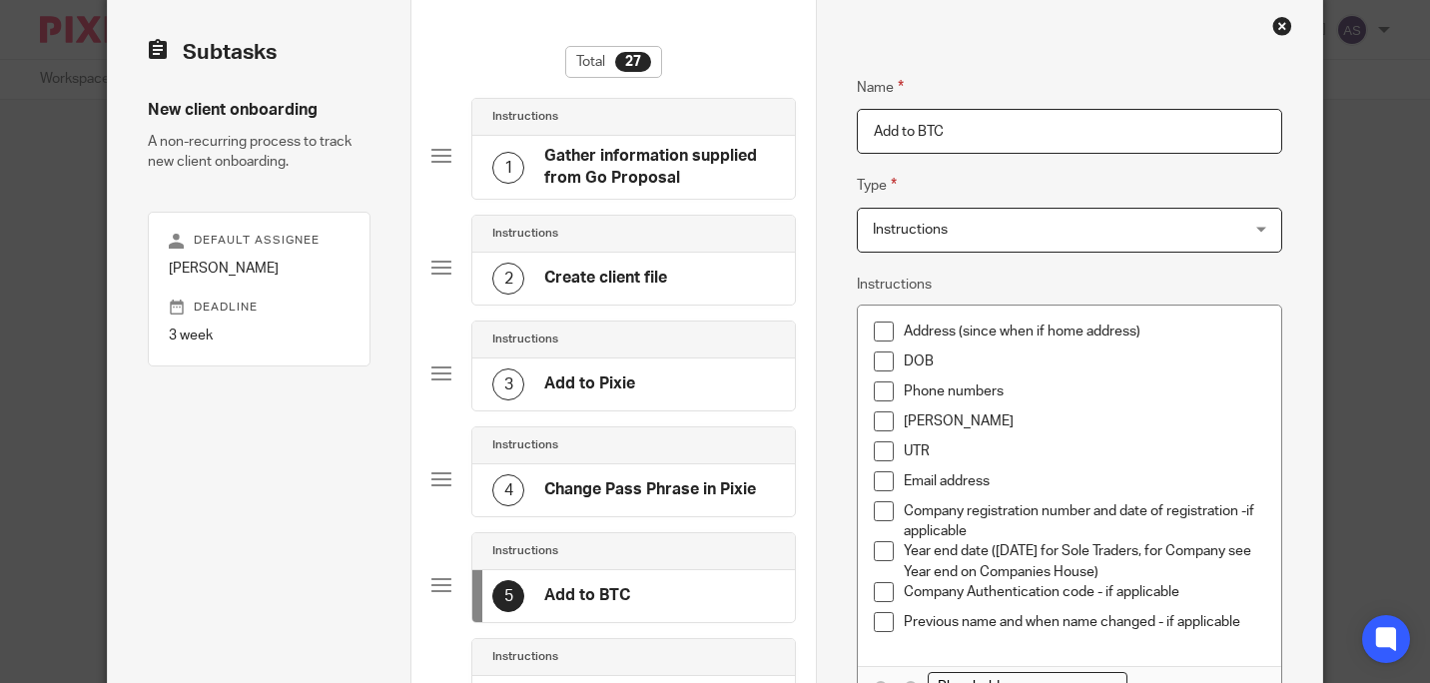
scroll to position [300, 0]
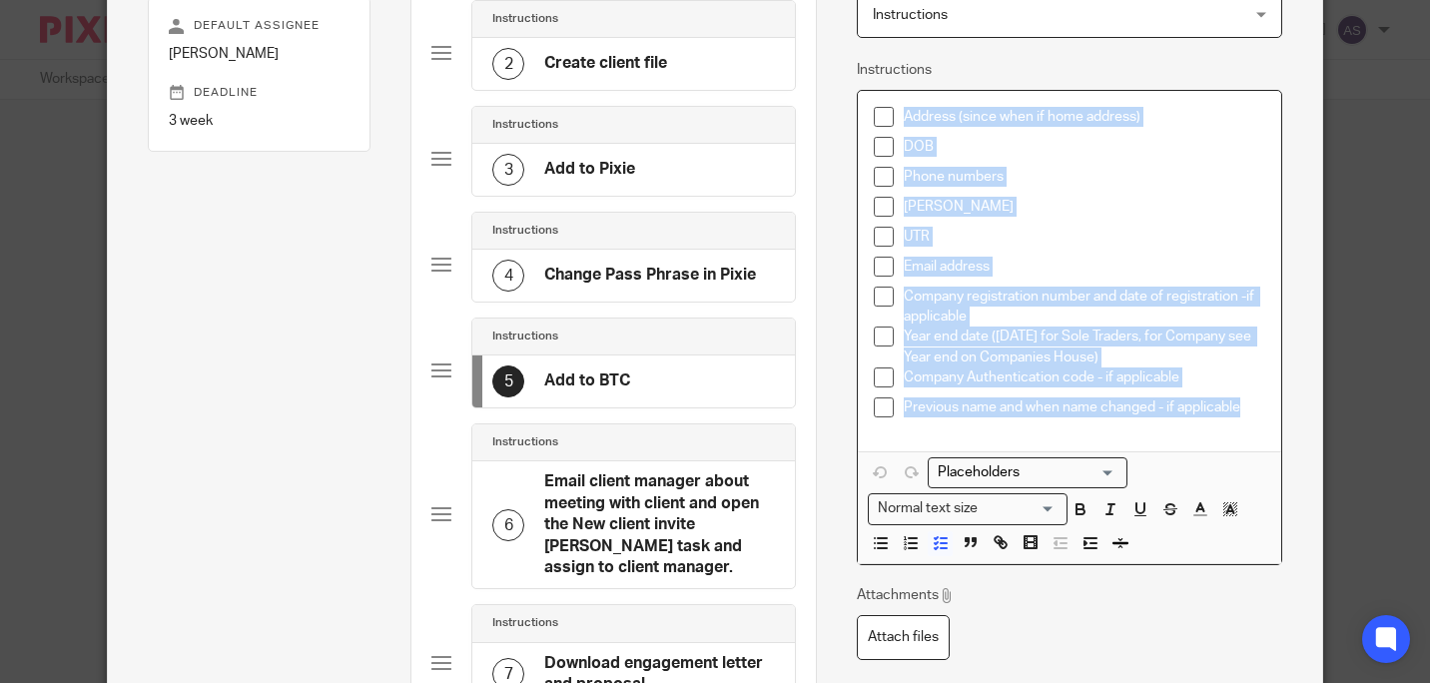
drag, startPoint x: 1245, startPoint y: 407, endPoint x: 827, endPoint y: 125, distance: 504.4
copy div "Address (since when if home address) DOB Phone numbers [PERSON_NAME] Email addr…"
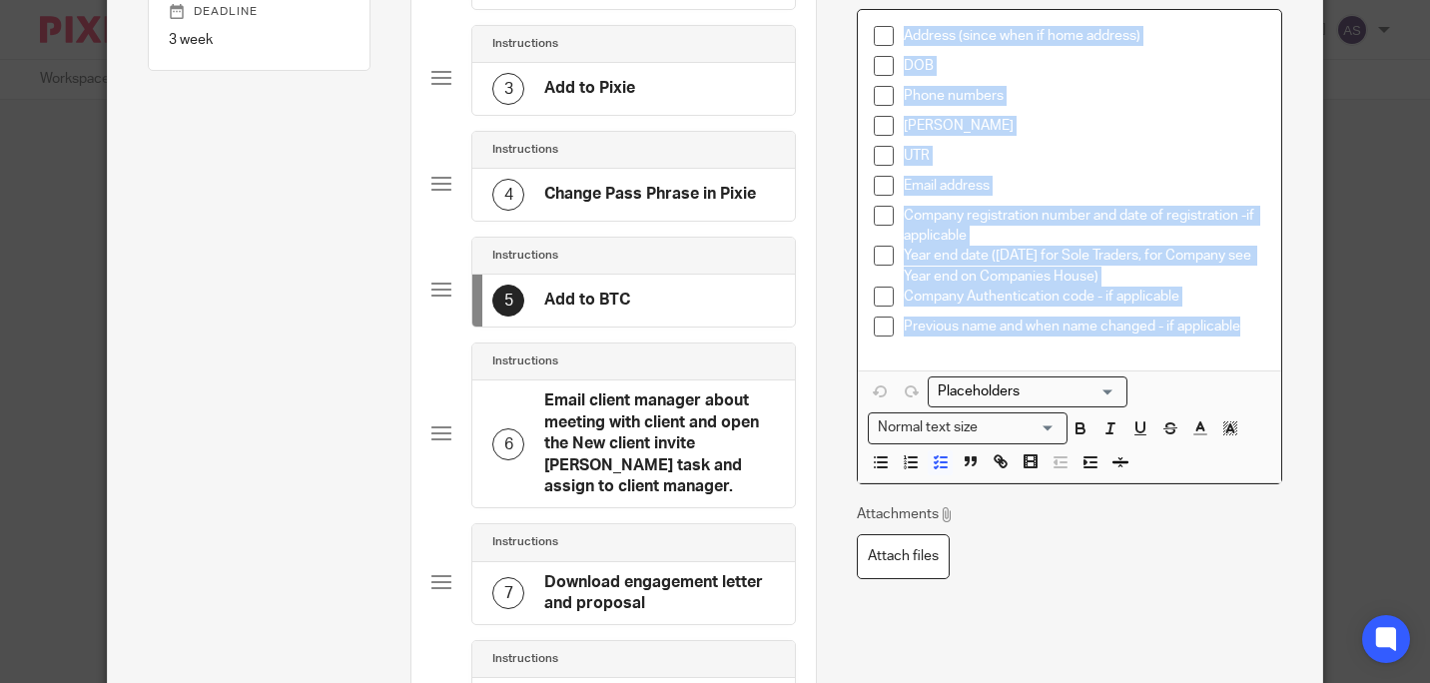
scroll to position [400, 0]
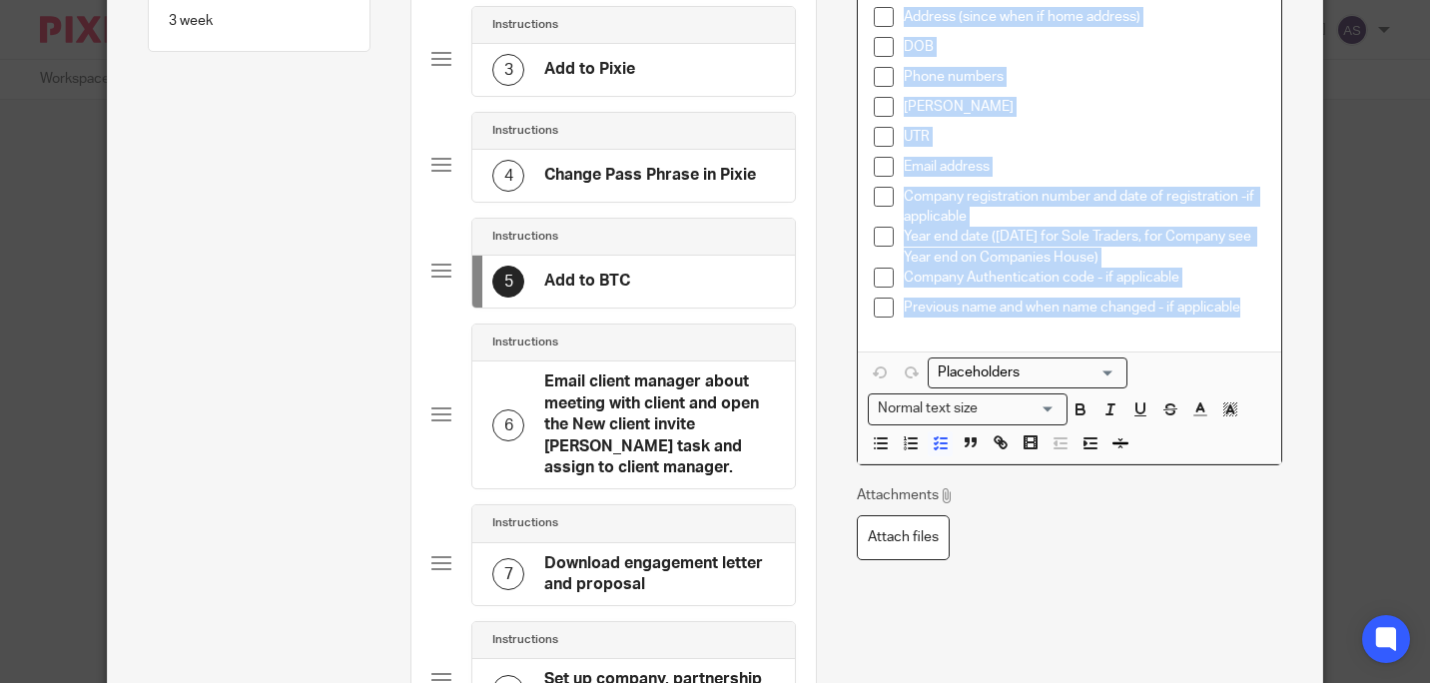
click at [681, 418] on h4 "Email client manager about meeting with client and open the New client invite […" at bounding box center [659, 425] width 231 height 107
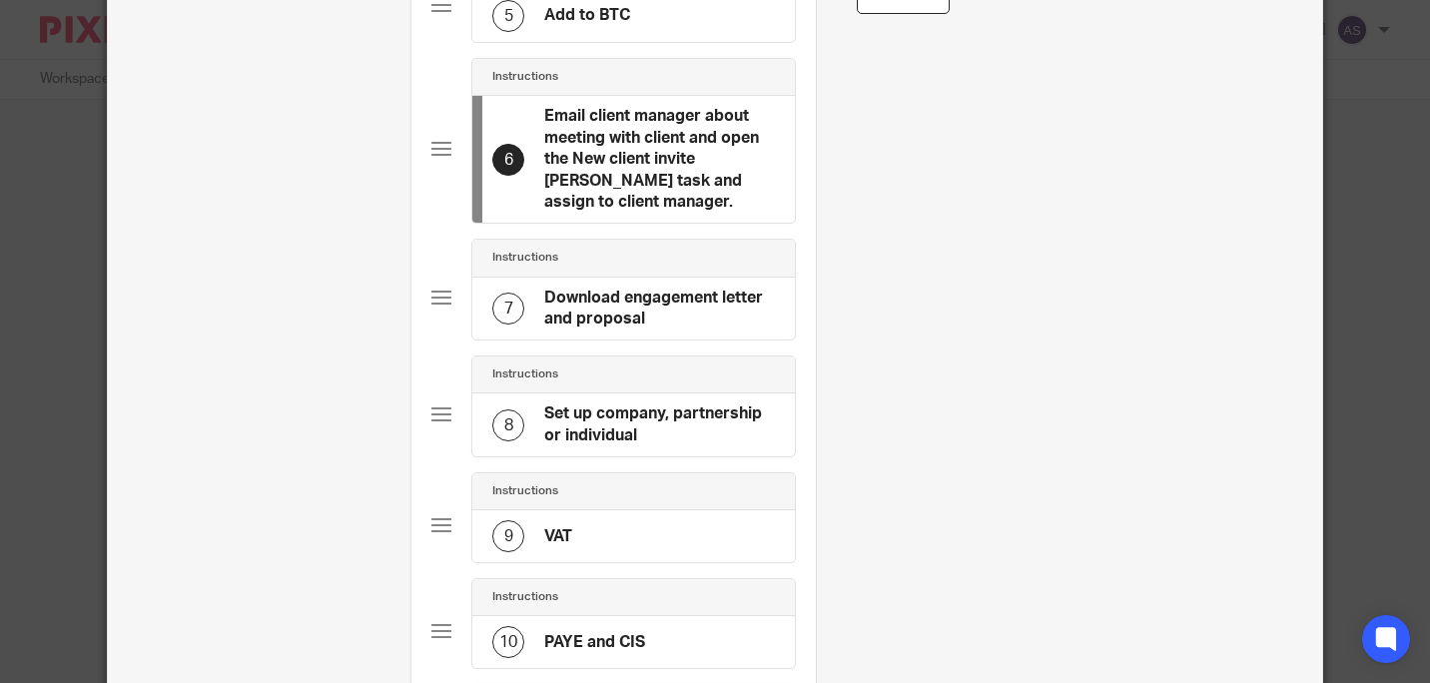
scroll to position [699, 0]
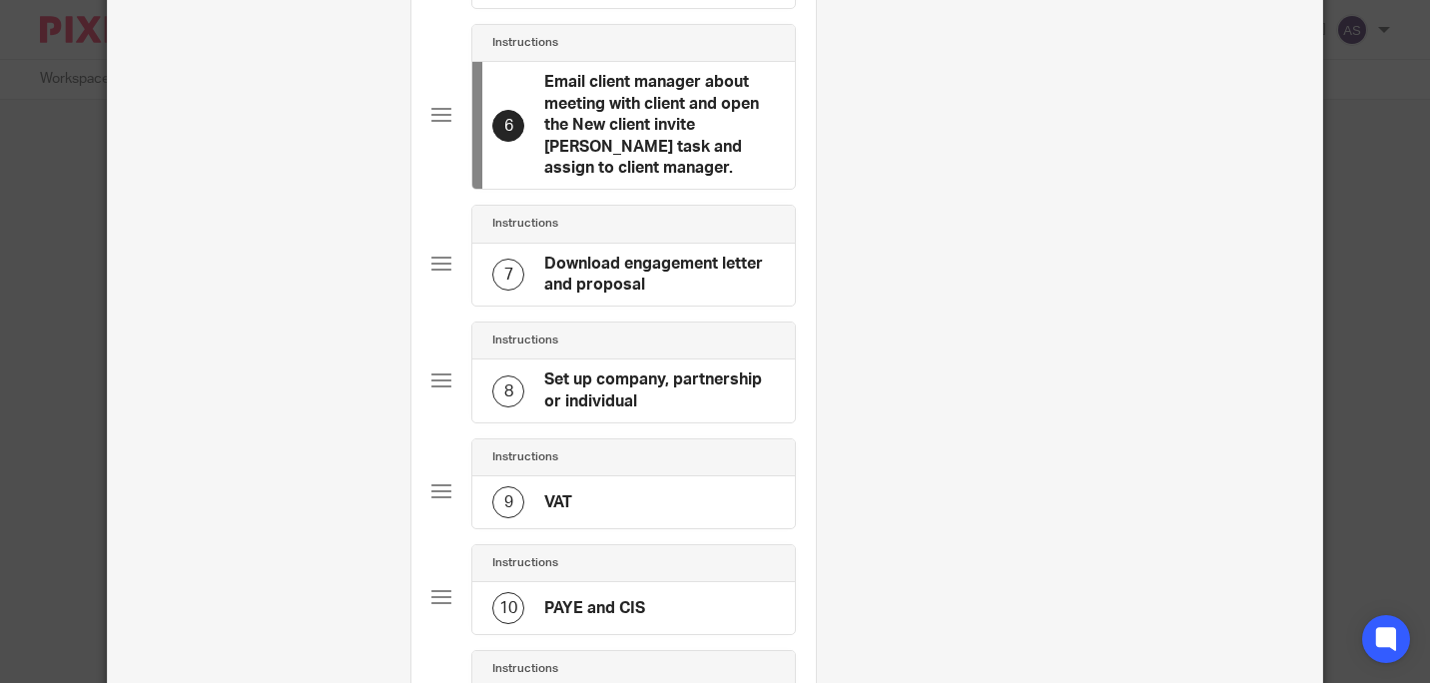
click at [636, 370] on h4 "Set up company, partnership or individual" at bounding box center [659, 391] width 231 height 43
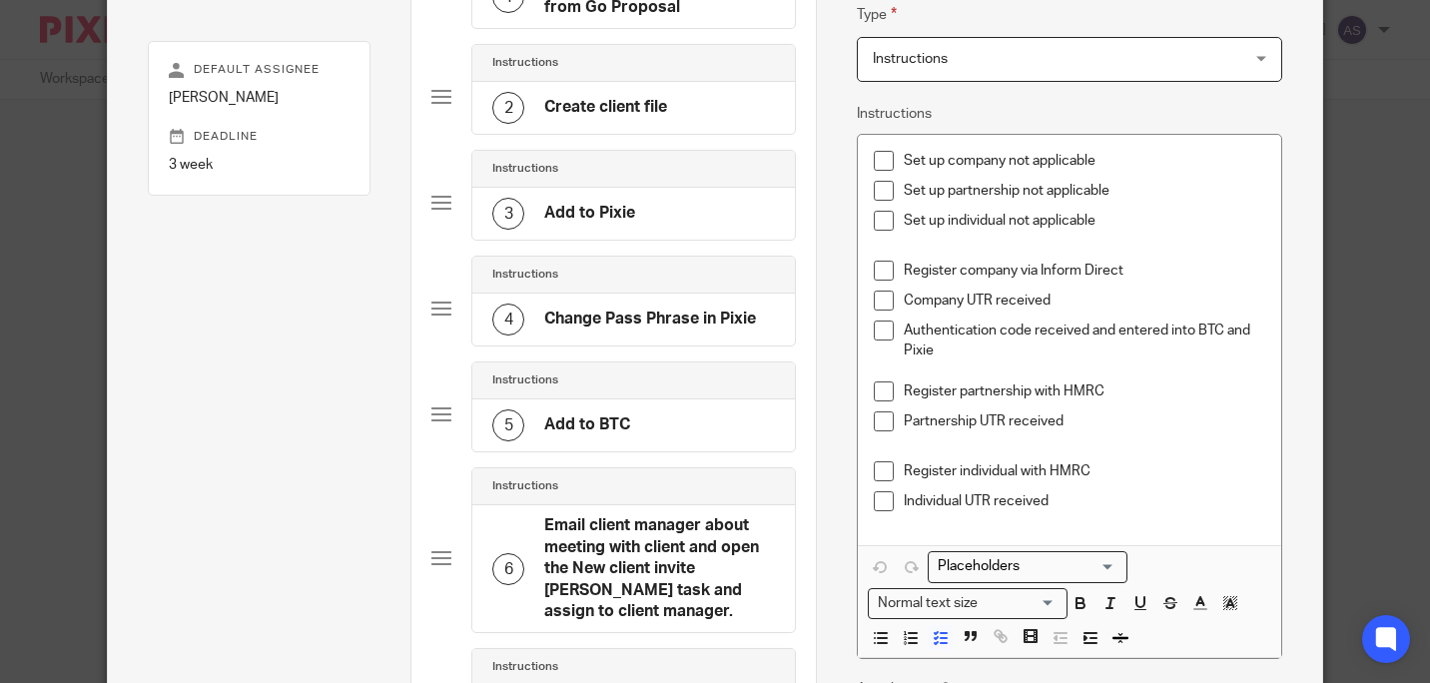
scroll to position [300, 0]
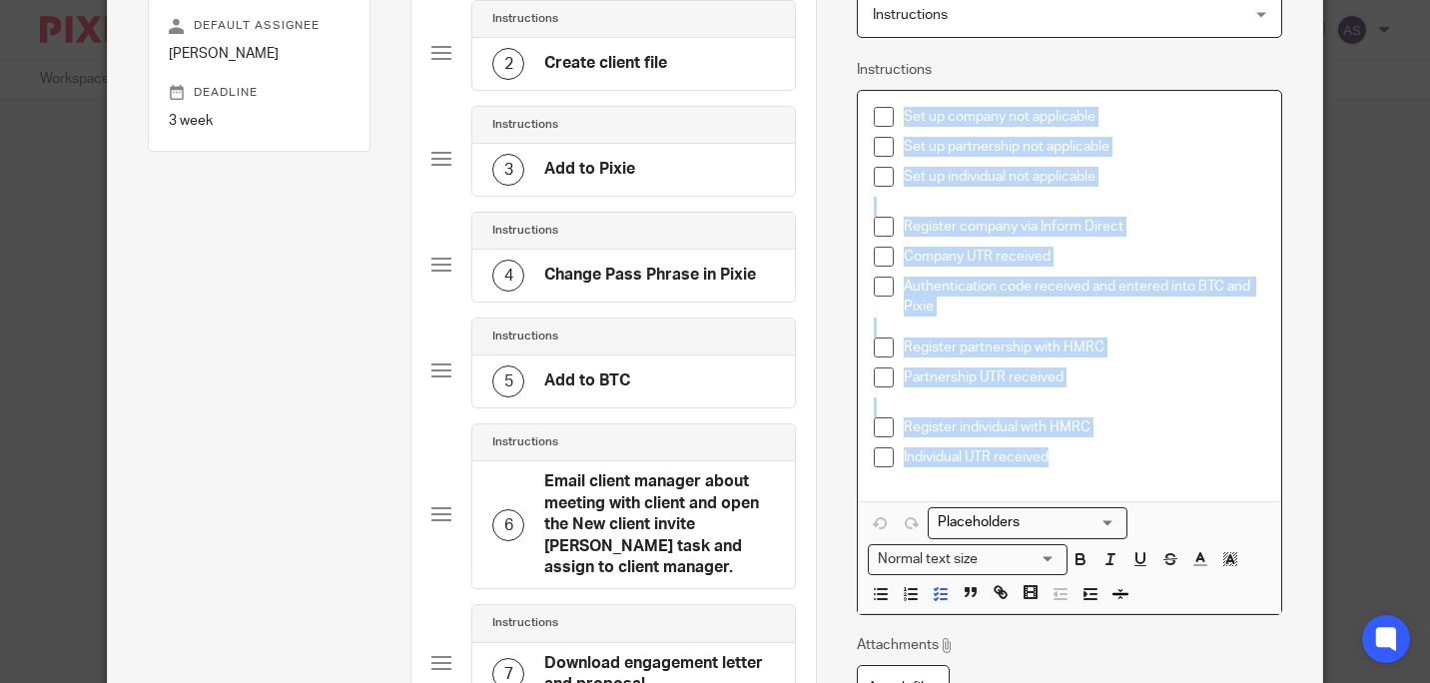
drag, startPoint x: 1073, startPoint y: 461, endPoint x: 867, endPoint y: 116, distance: 402.2
click at [867, 116] on div "Set up company not applicable Set up partnership not applicable Set up individu…" at bounding box center [1069, 296] width 422 height 410
copy div "Set up company not applicable Set up partnership not applicable Set up individu…"
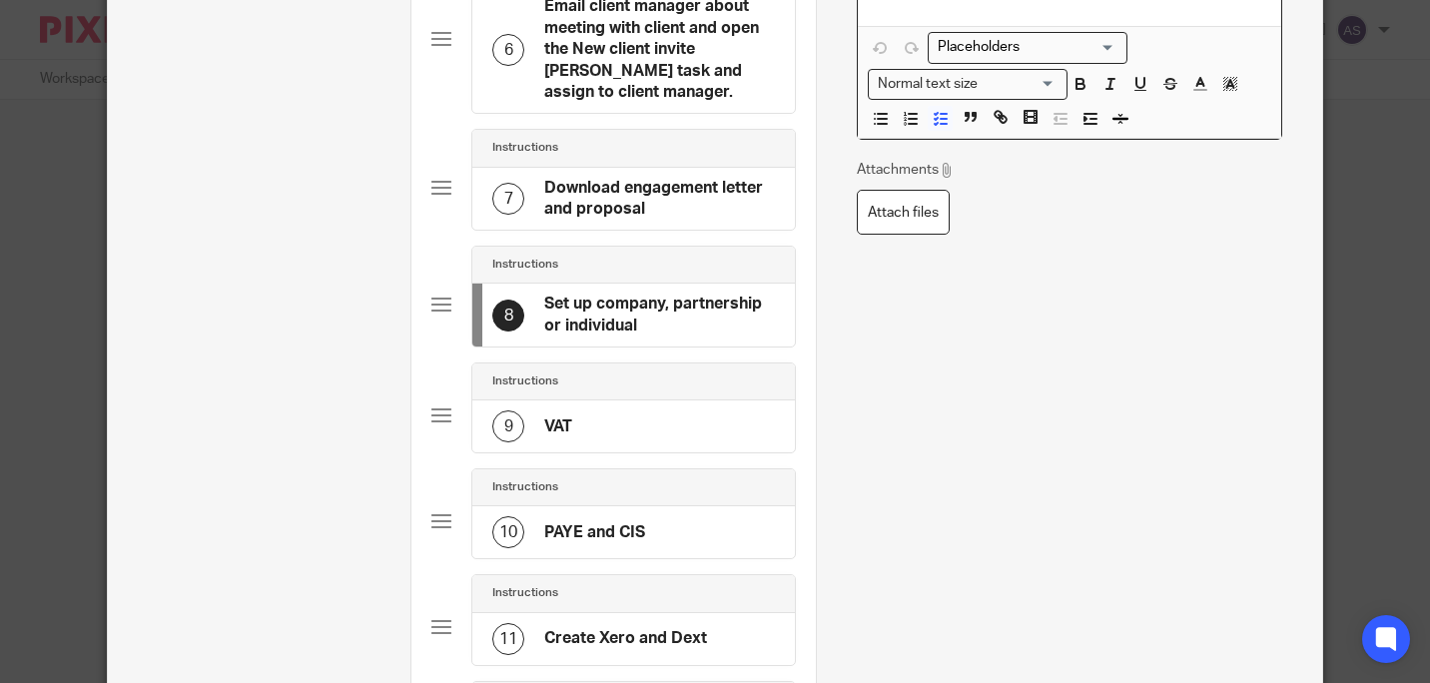
scroll to position [799, 0]
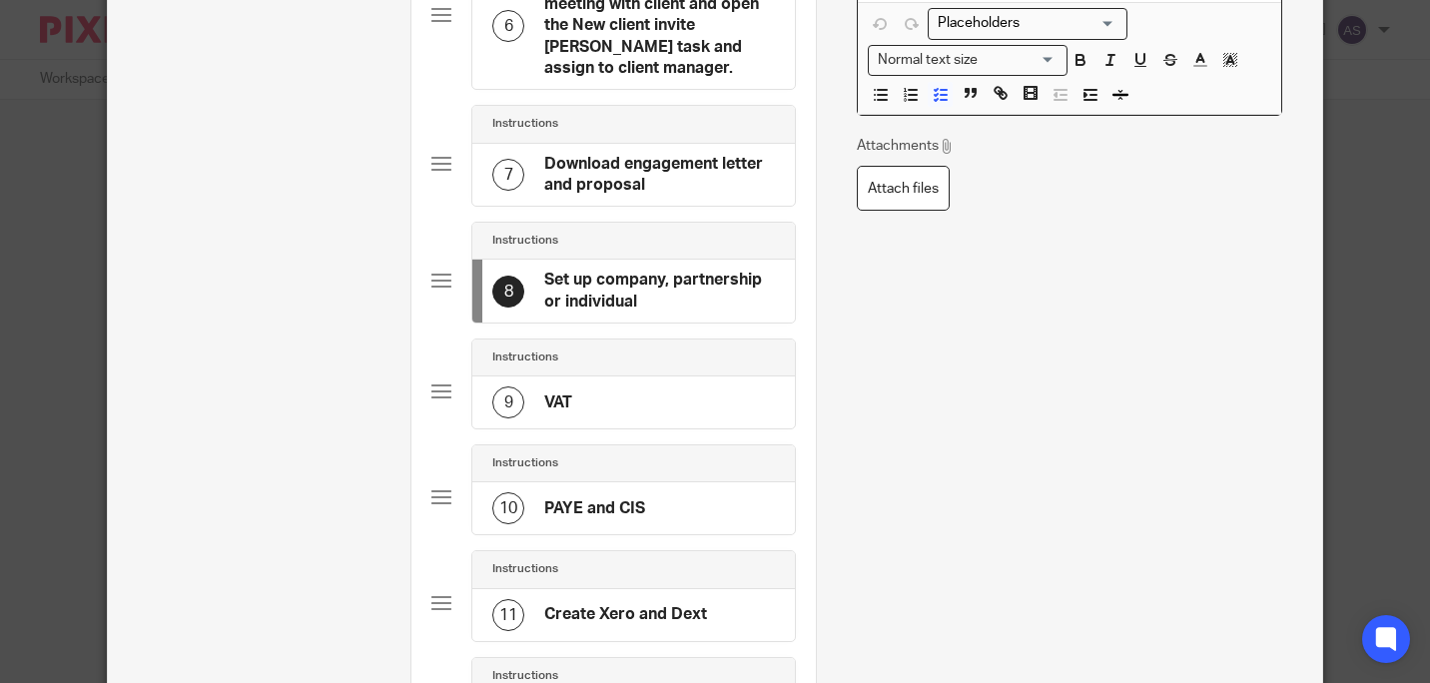
click at [648, 388] on div "9 VAT" at bounding box center [633, 403] width 323 height 52
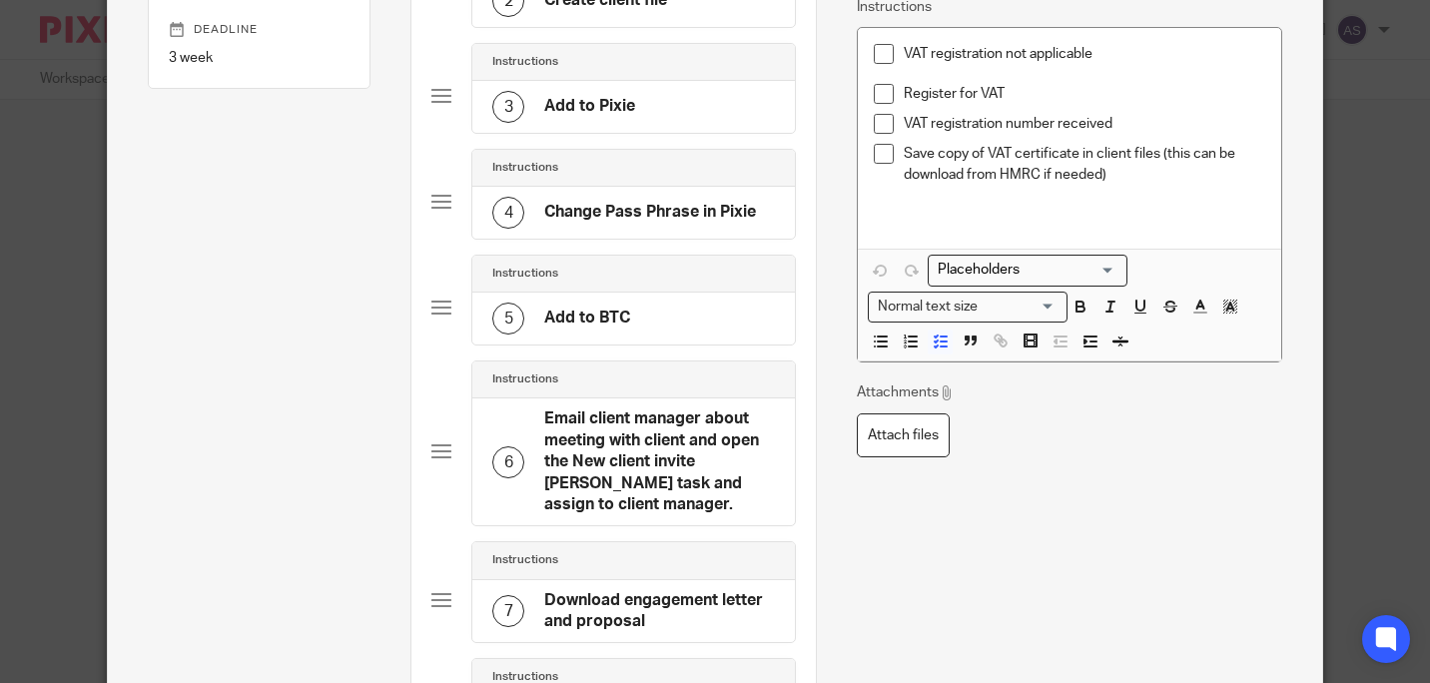
scroll to position [300, 0]
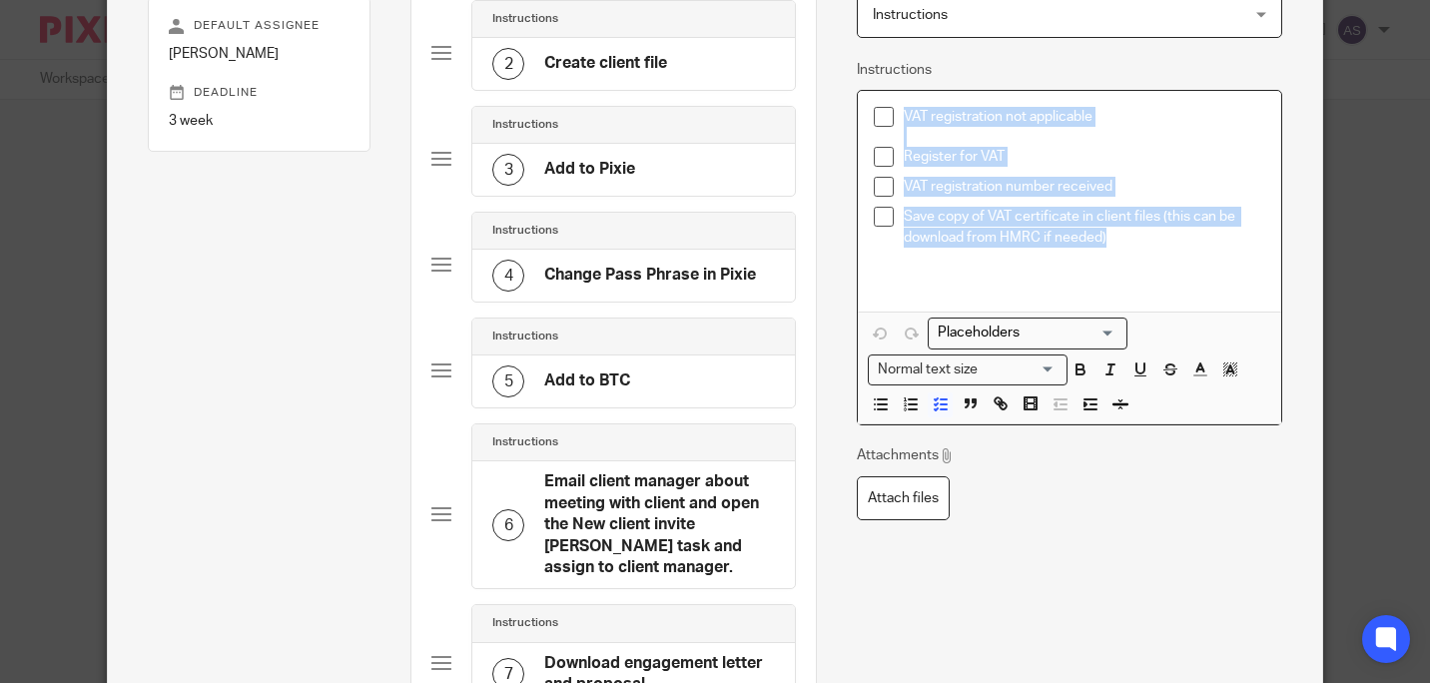
drag, startPoint x: 1160, startPoint y: 245, endPoint x: 880, endPoint y: 108, distance: 311.3
click at [880, 108] on ul "VAT registration not applicable Register for VAT VAT registration number receiv…" at bounding box center [1069, 187] width 391 height 161
copy ul "VAT registration not applicable Register for VAT VAT registration number receiv…"
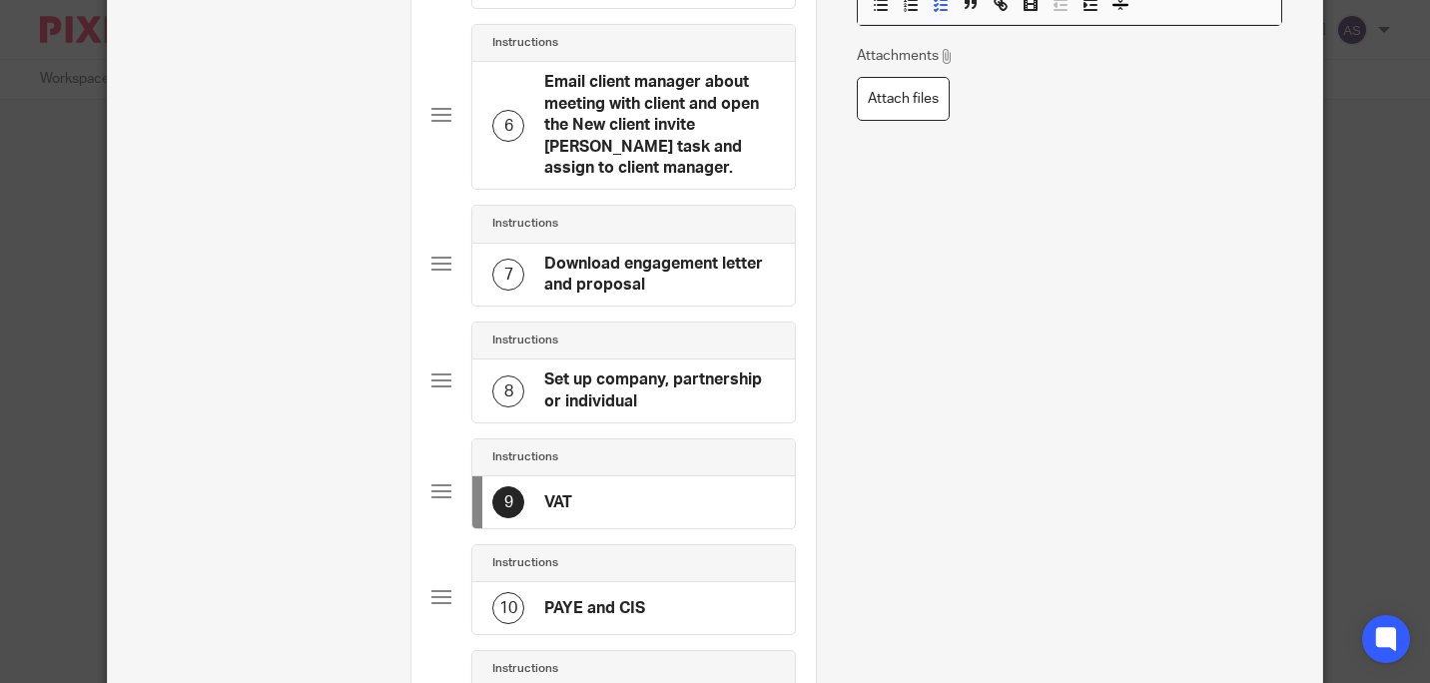
scroll to position [899, 0]
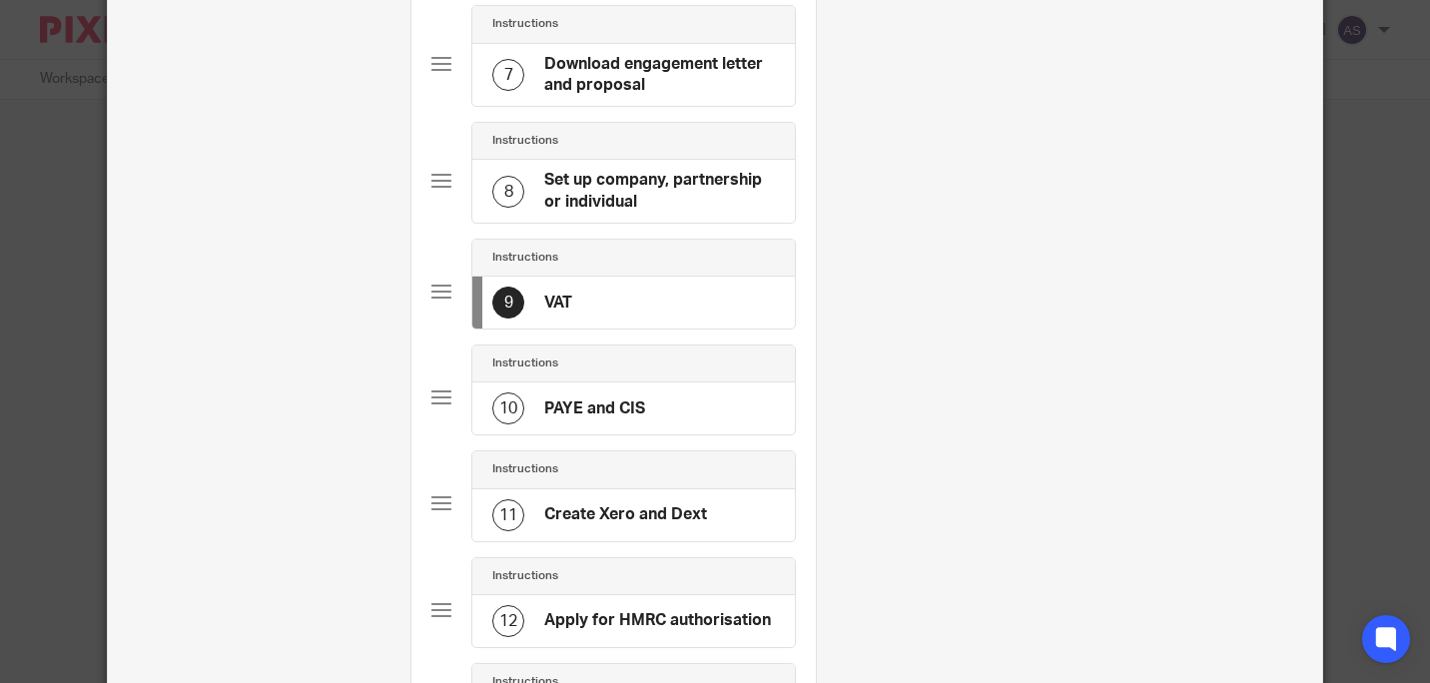
click at [634, 399] on h4 "PAYE and CIS" at bounding box center [594, 409] width 101 height 21
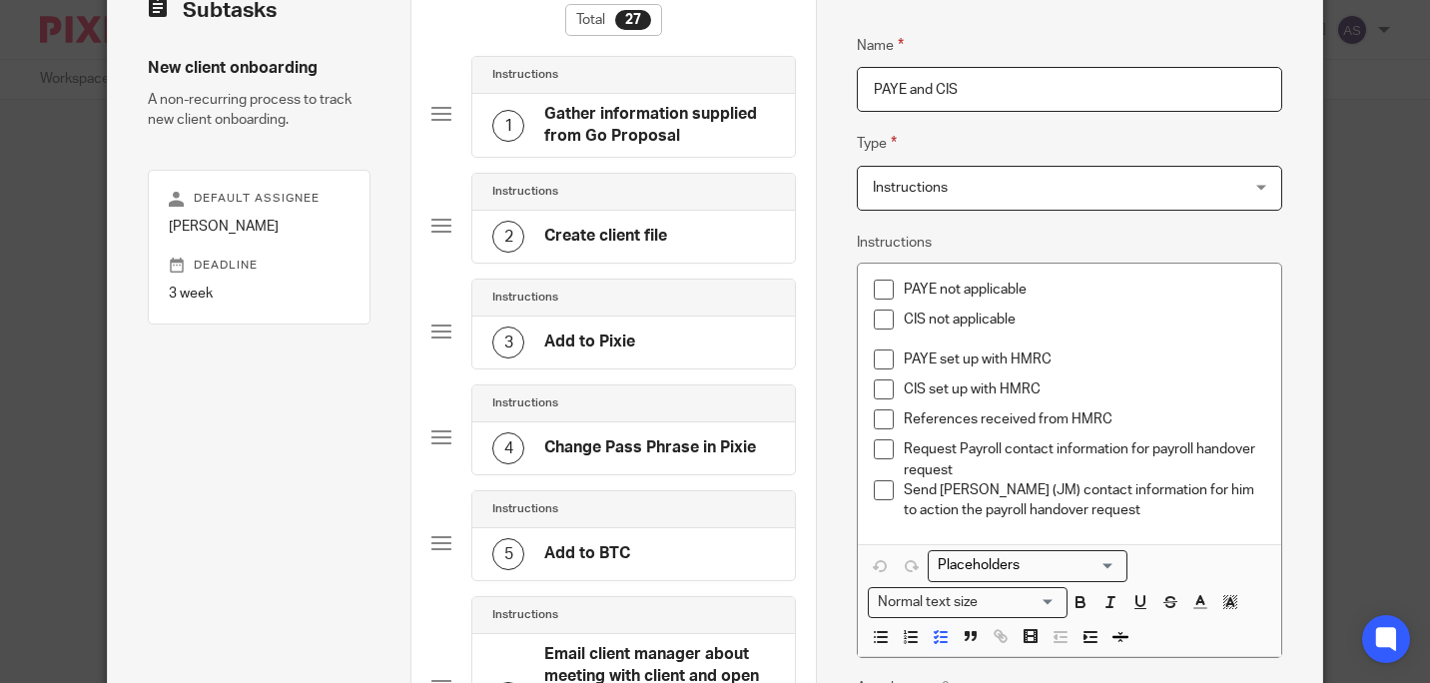
scroll to position [200, 0]
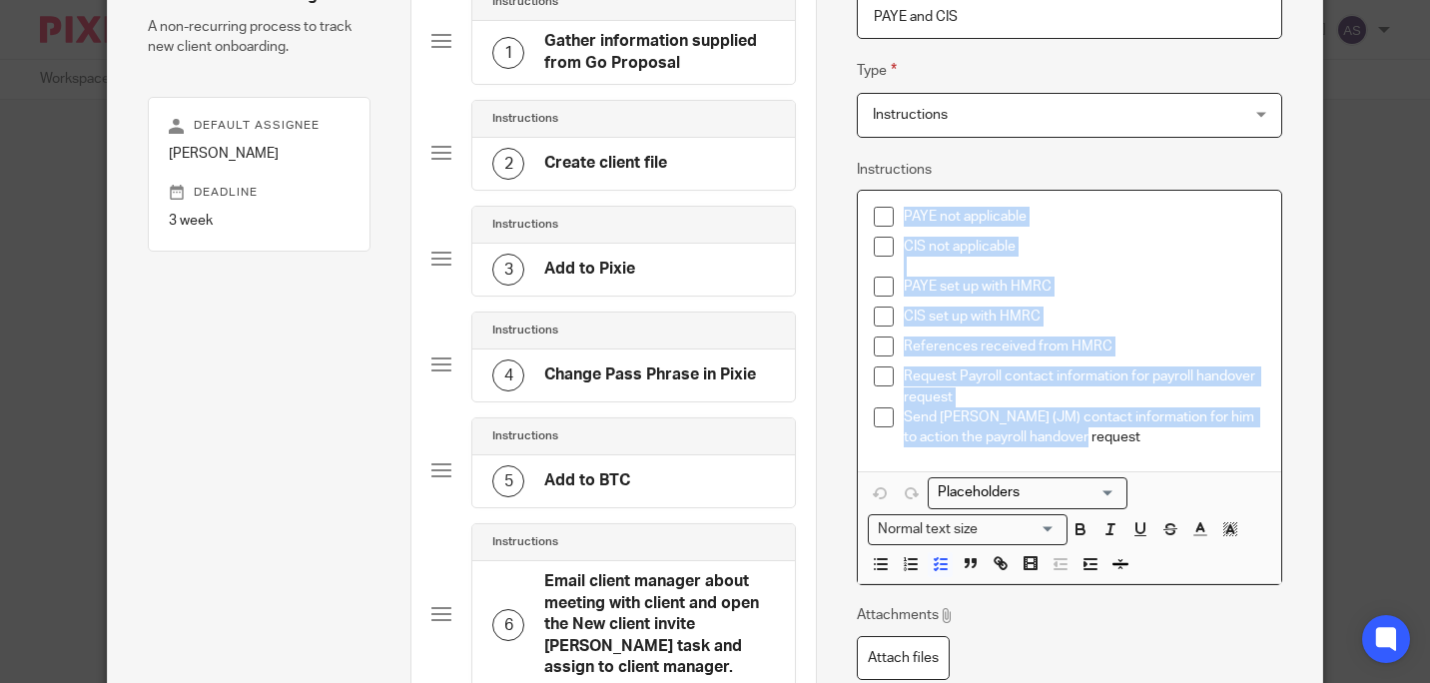
drag, startPoint x: 1118, startPoint y: 443, endPoint x: 889, endPoint y: 212, distance: 325.6
click at [889, 212] on div "PAYE not applicable CIS not applicable PAYE set up with HMRC CIS set up with HM…" at bounding box center [1069, 332] width 422 height 282
copy div "PAYE not applicable CIS not applicable PAYE set up with HMRC CIS set up with HM…"
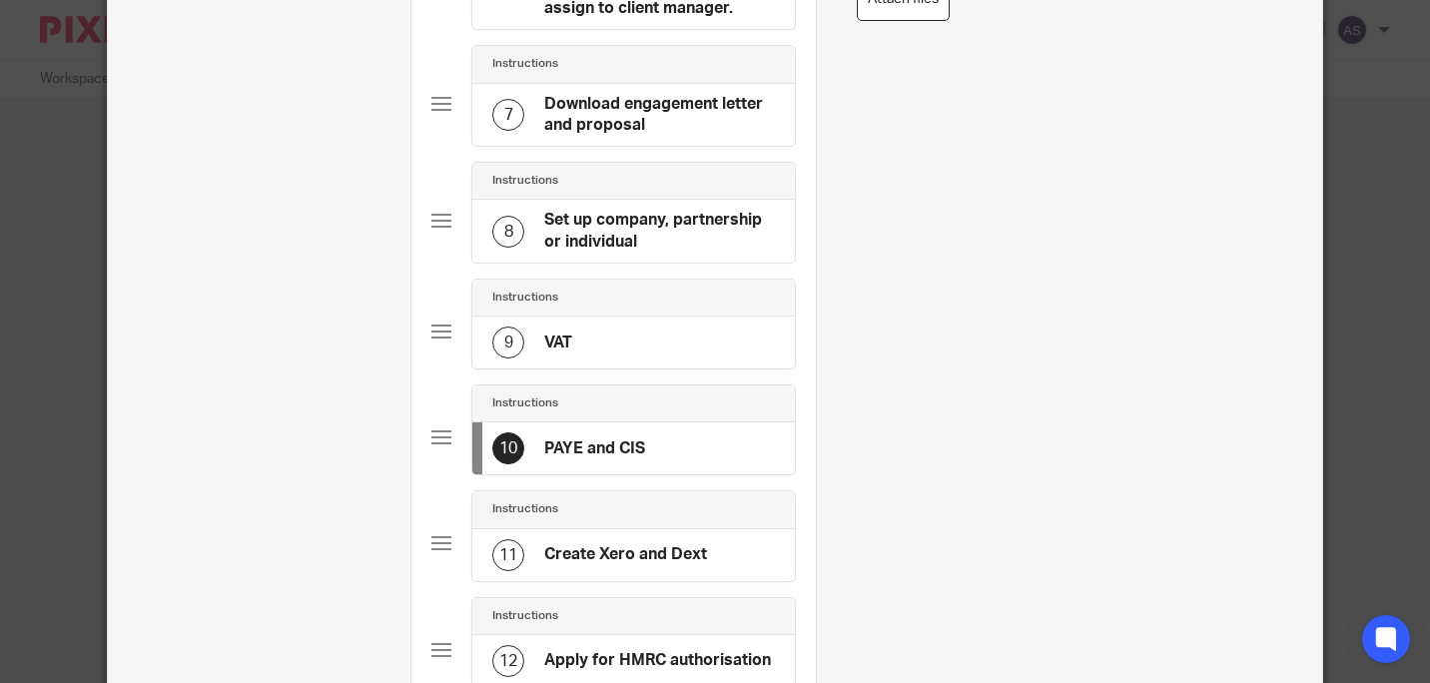
scroll to position [899, 0]
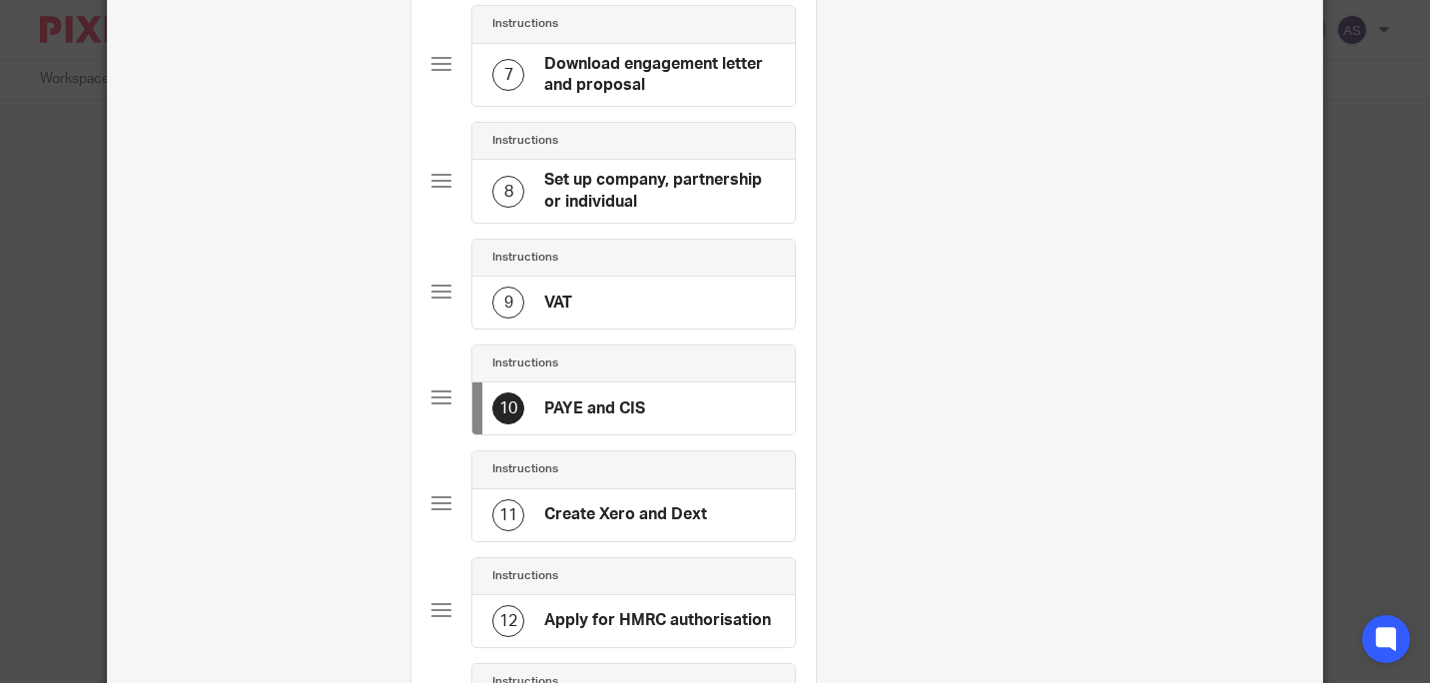
click at [673, 504] on h4 "Create Xero and Dext" at bounding box center [625, 514] width 163 height 21
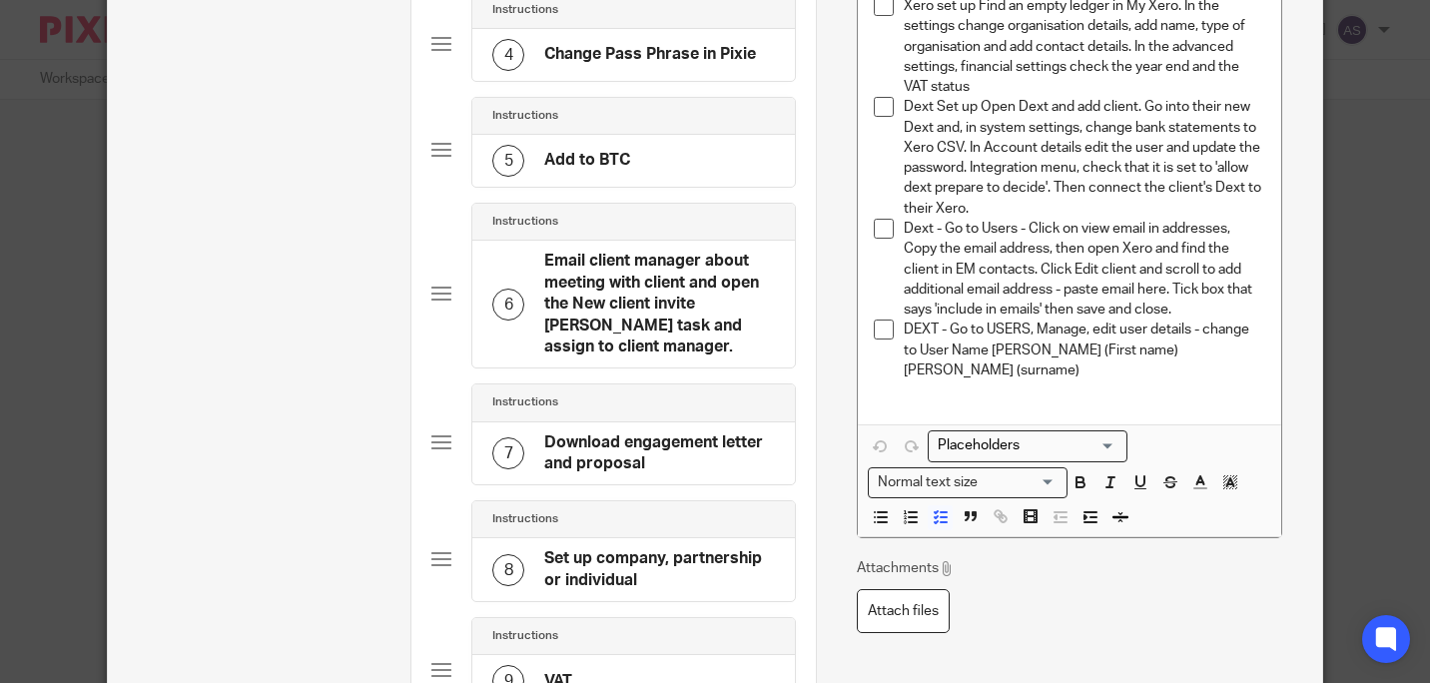
scroll to position [499, 0]
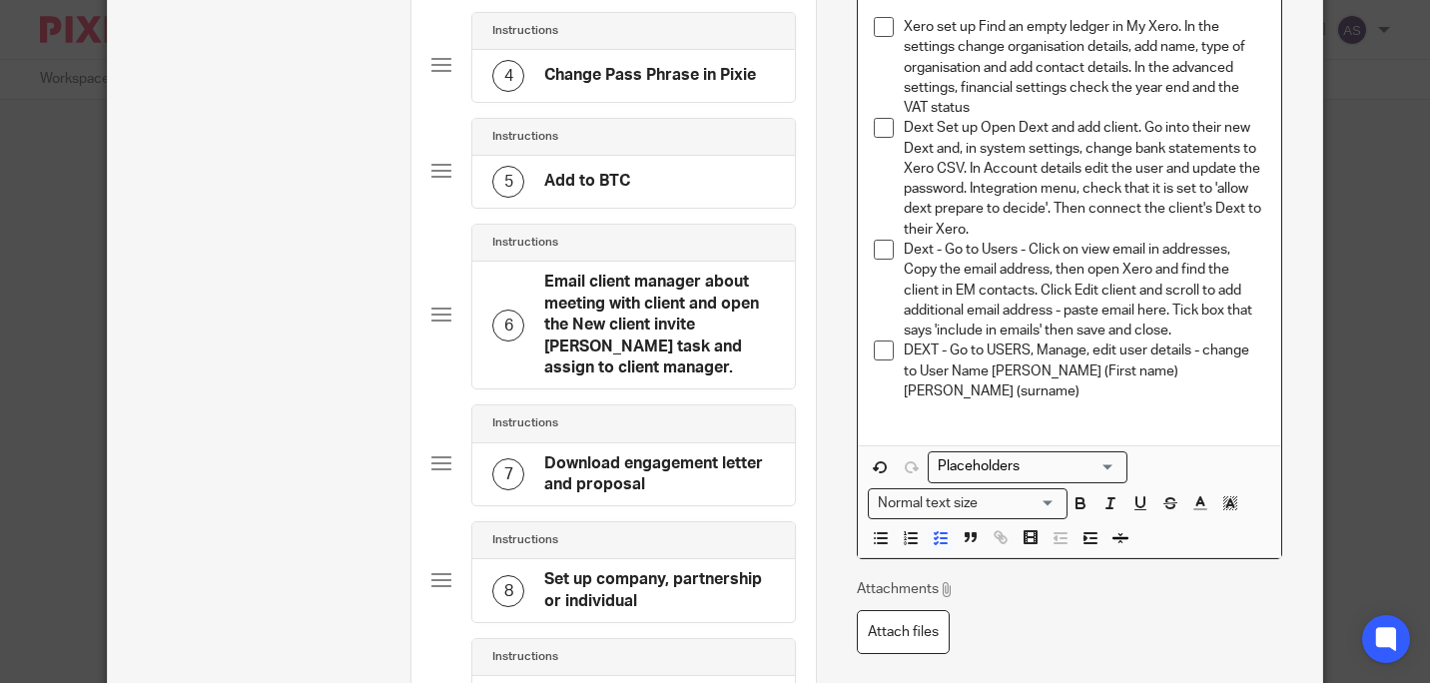
click at [1189, 329] on p "Dext - Go to Users - Click on view email in addresses, Copy the email address, …" at bounding box center [1084, 290] width 361 height 101
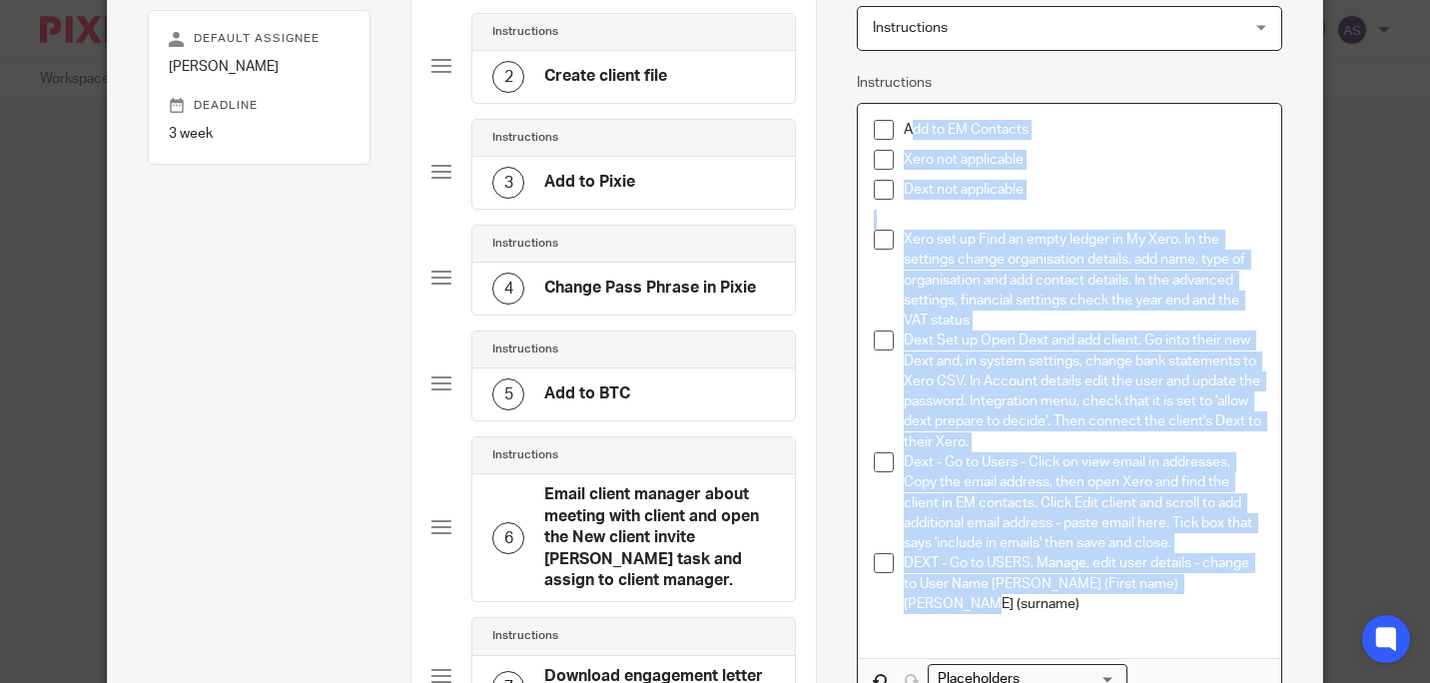
scroll to position [254, 0]
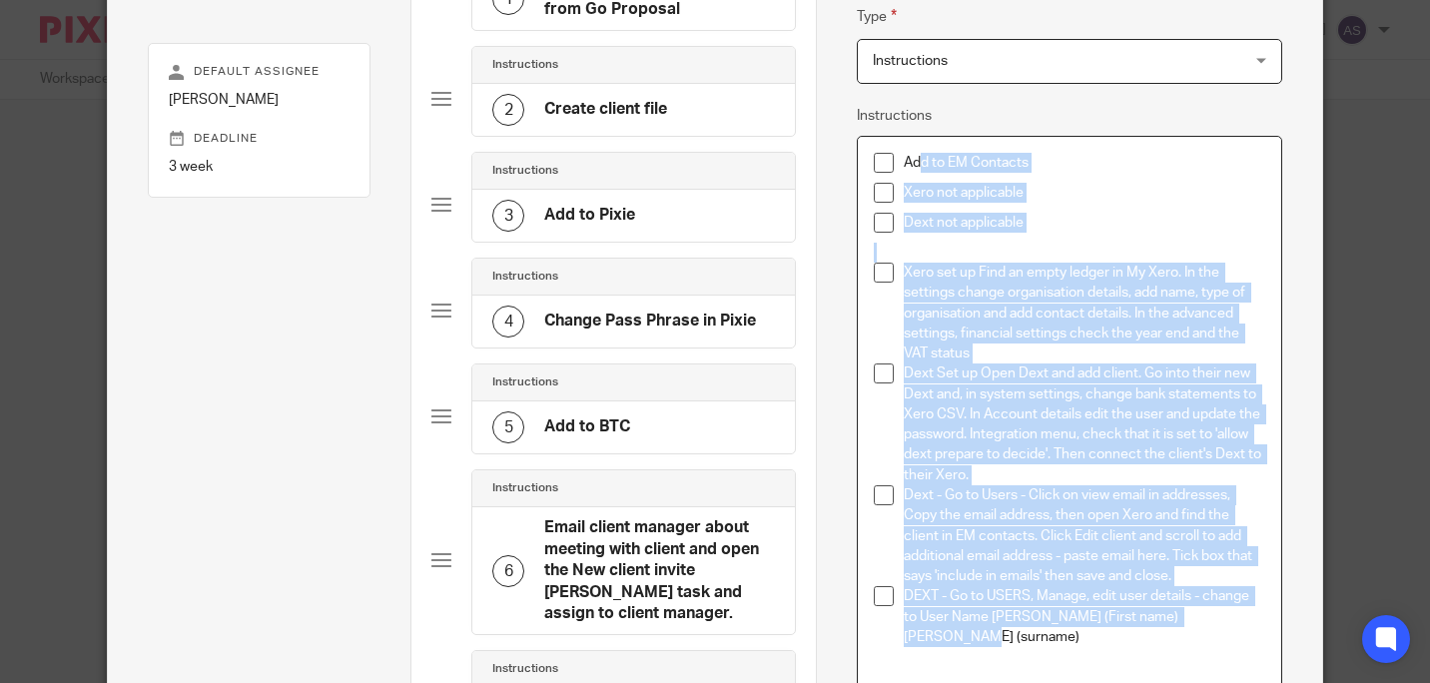
drag, startPoint x: 1250, startPoint y: 370, endPoint x: 914, endPoint y: 169, distance: 391.9
click at [914, 169] on div "Add to EM Contacts Xero not applicable Dext not applicable Xero set up Find an …" at bounding box center [1069, 414] width 422 height 555
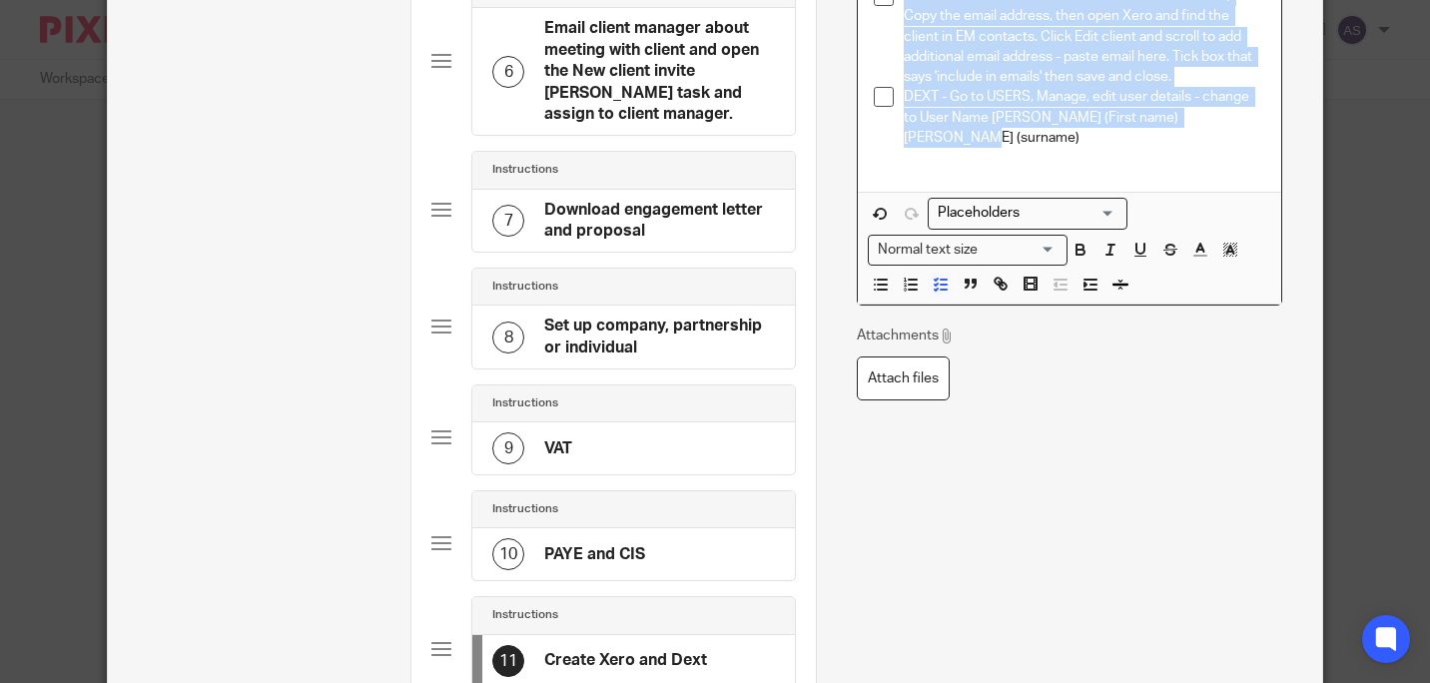
scroll to position [1053, 0]
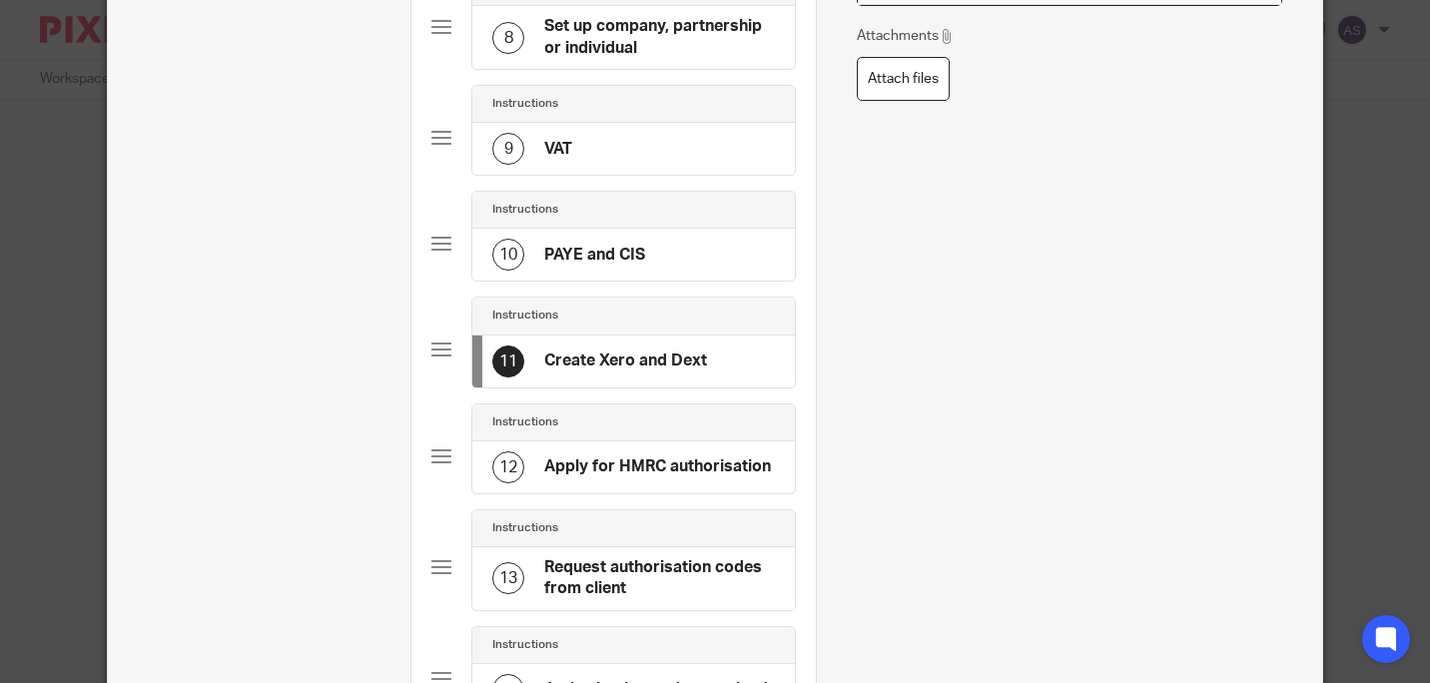
click at [640, 351] on h4 "Create Xero and Dext" at bounding box center [625, 361] width 163 height 21
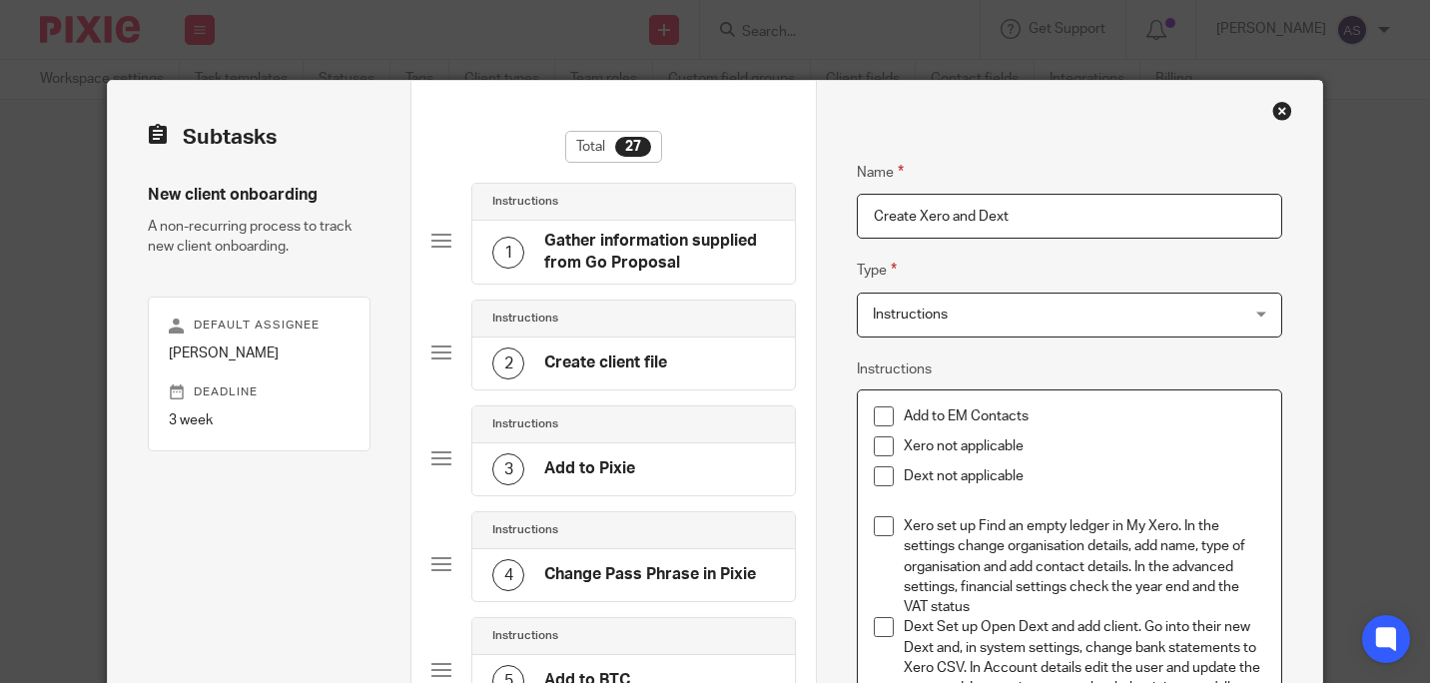
scroll to position [300, 0]
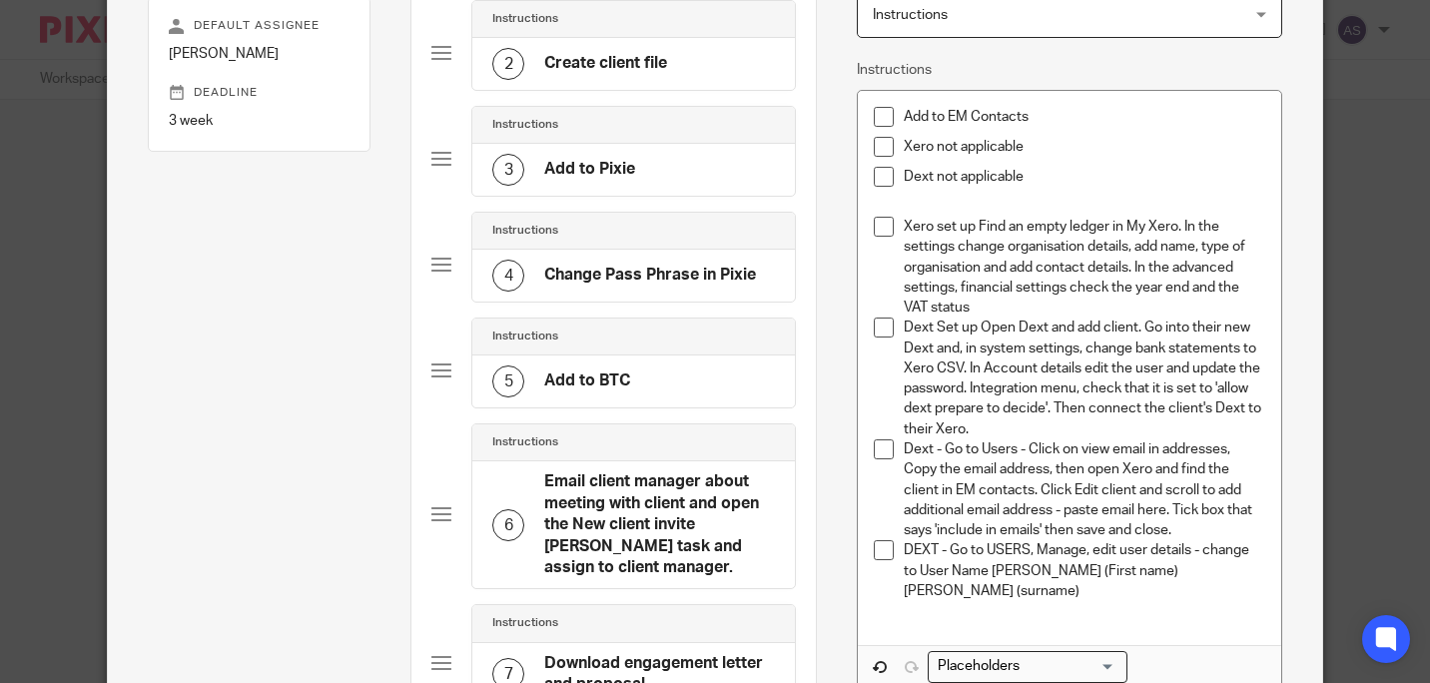
click at [687, 424] on div "Instructions" at bounding box center [633, 442] width 323 height 37
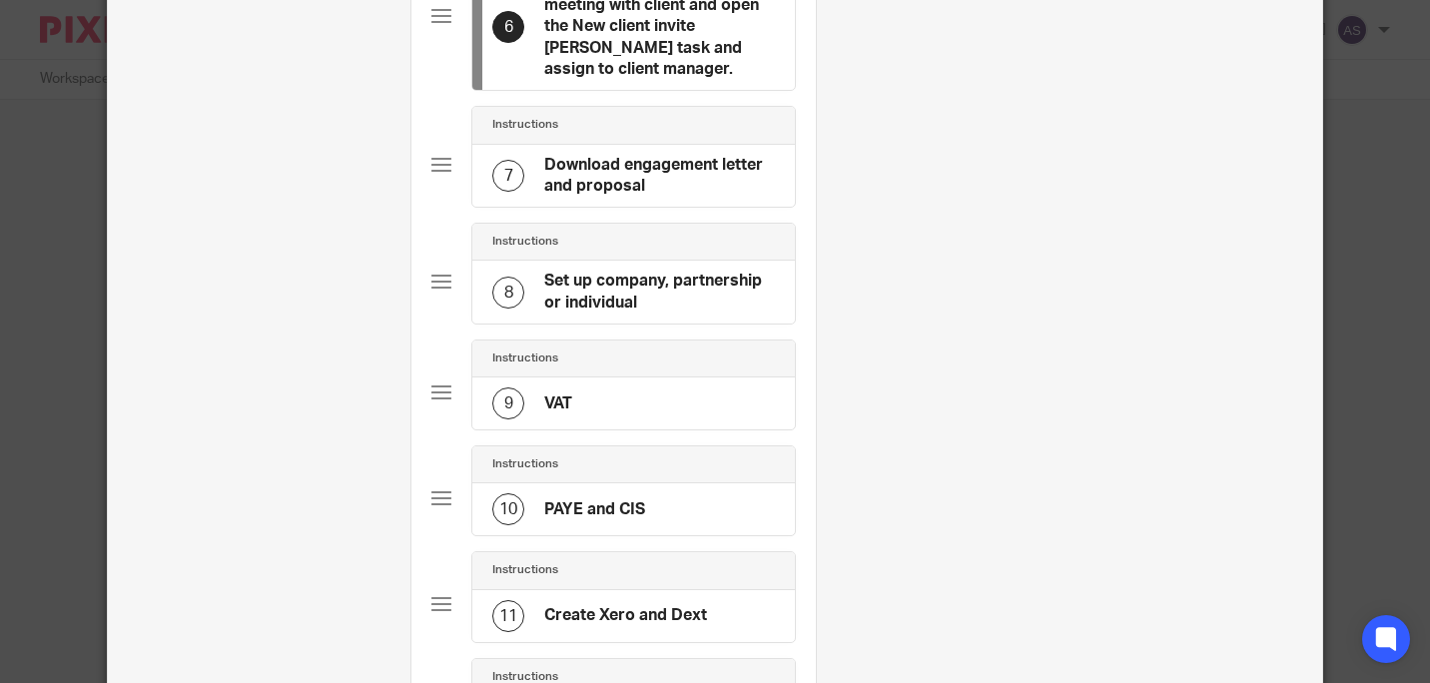
scroll to position [899, 0]
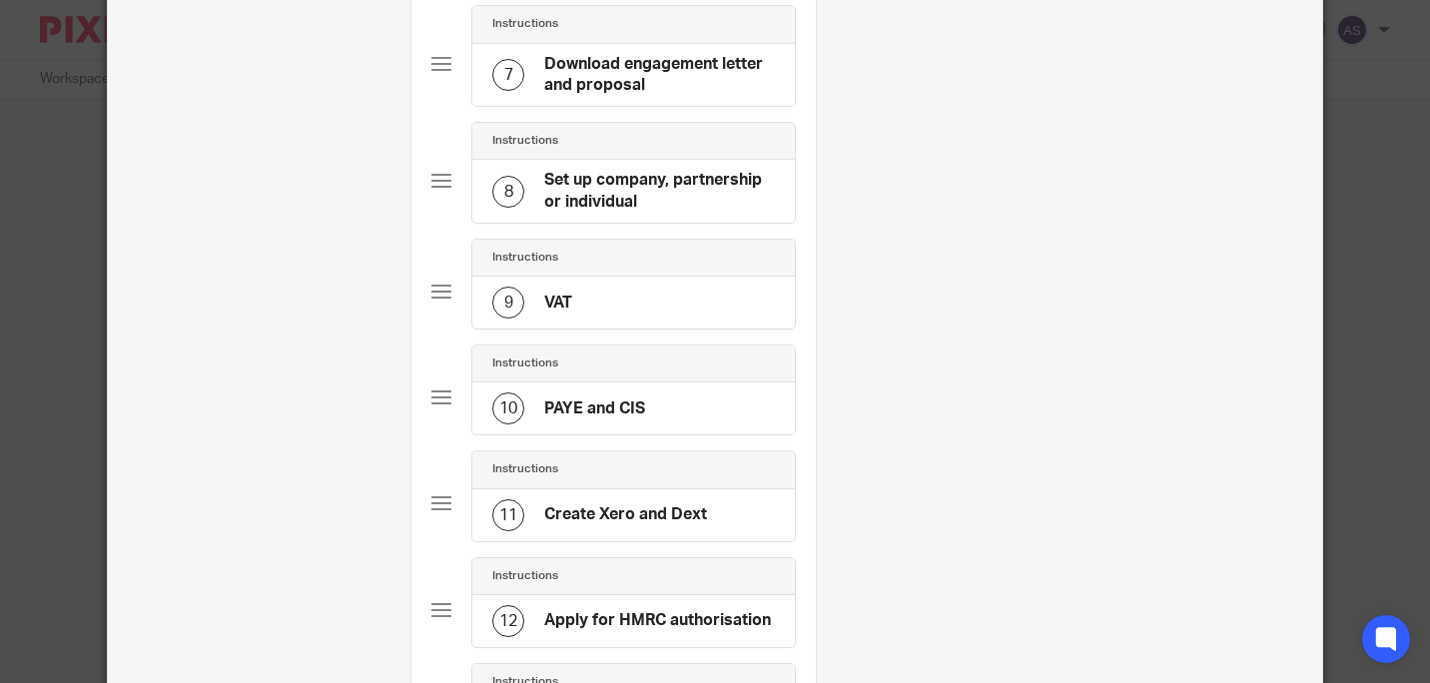
click at [644, 504] on h4 "Create Xero and Dext" at bounding box center [625, 514] width 163 height 21
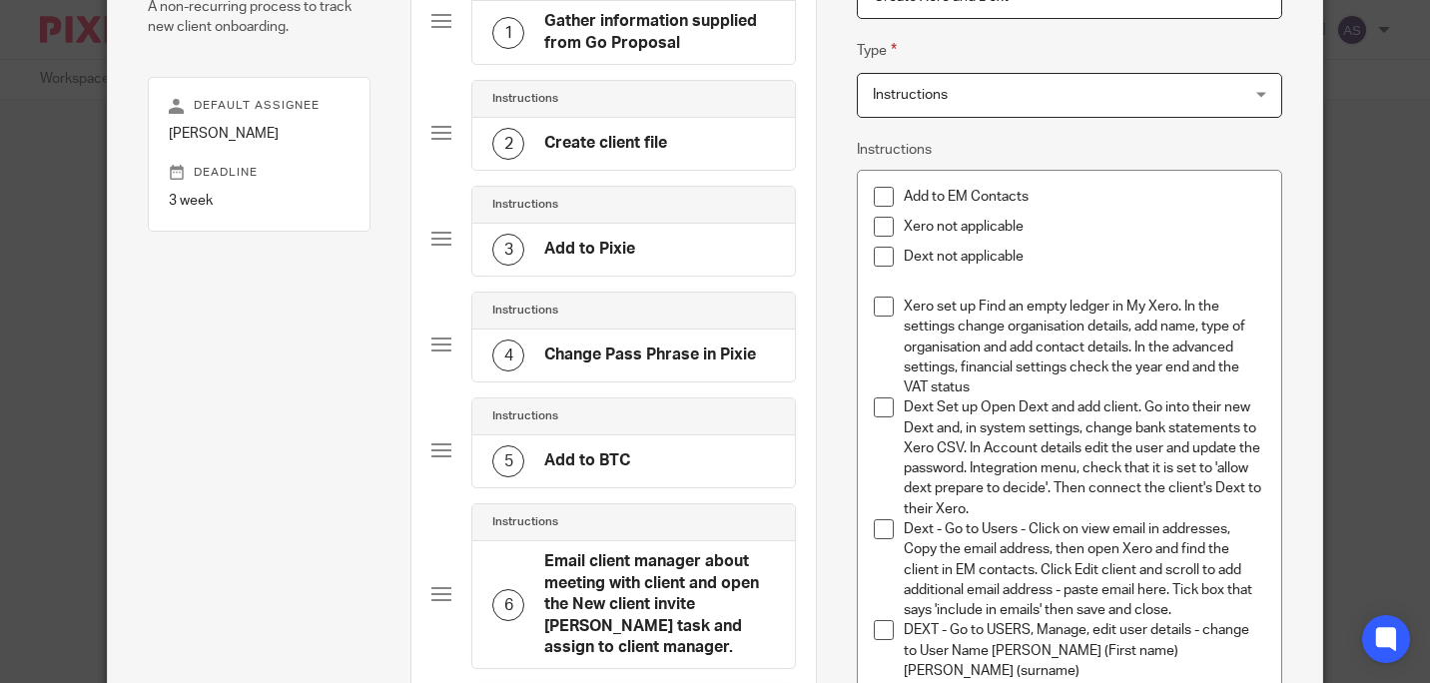
scroll to position [400, 0]
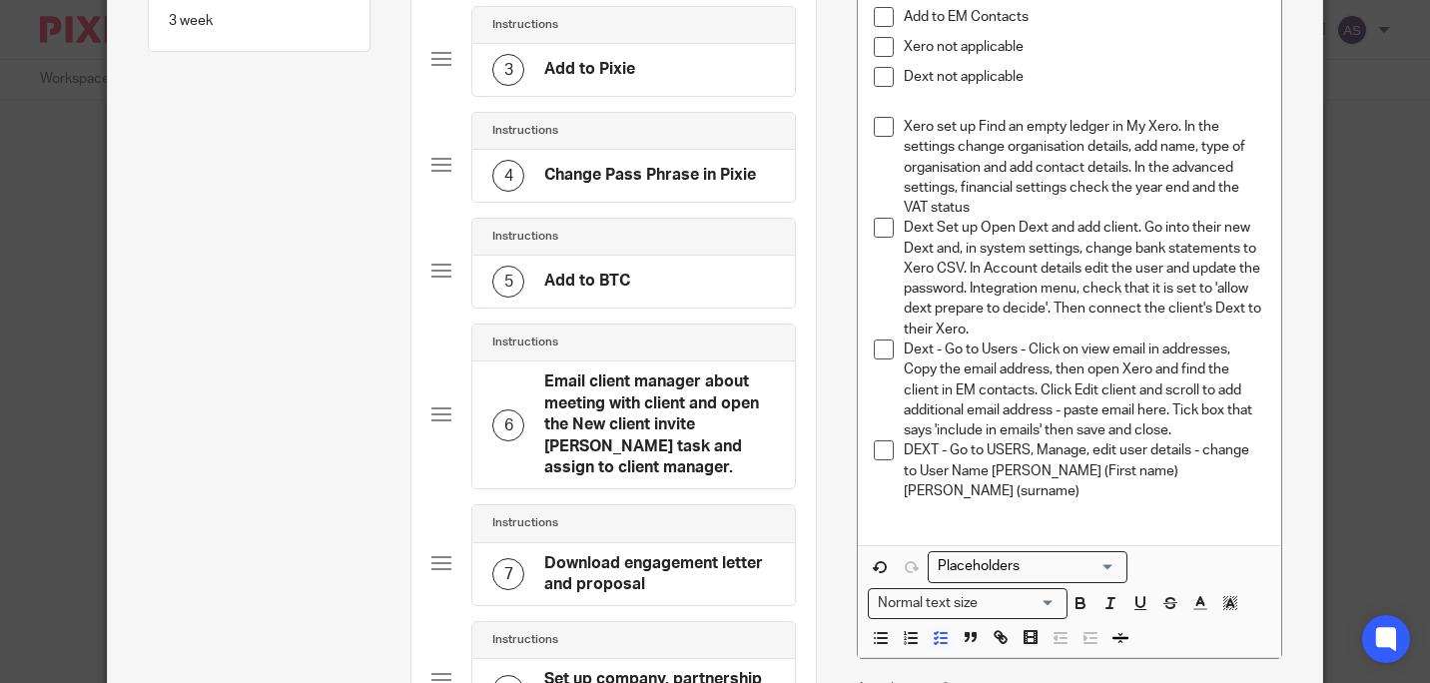
click at [1263, 464] on div "Add to EM Contacts Xero not applicable Dext not applicable Xero set up Find an …" at bounding box center [1069, 268] width 422 height 555
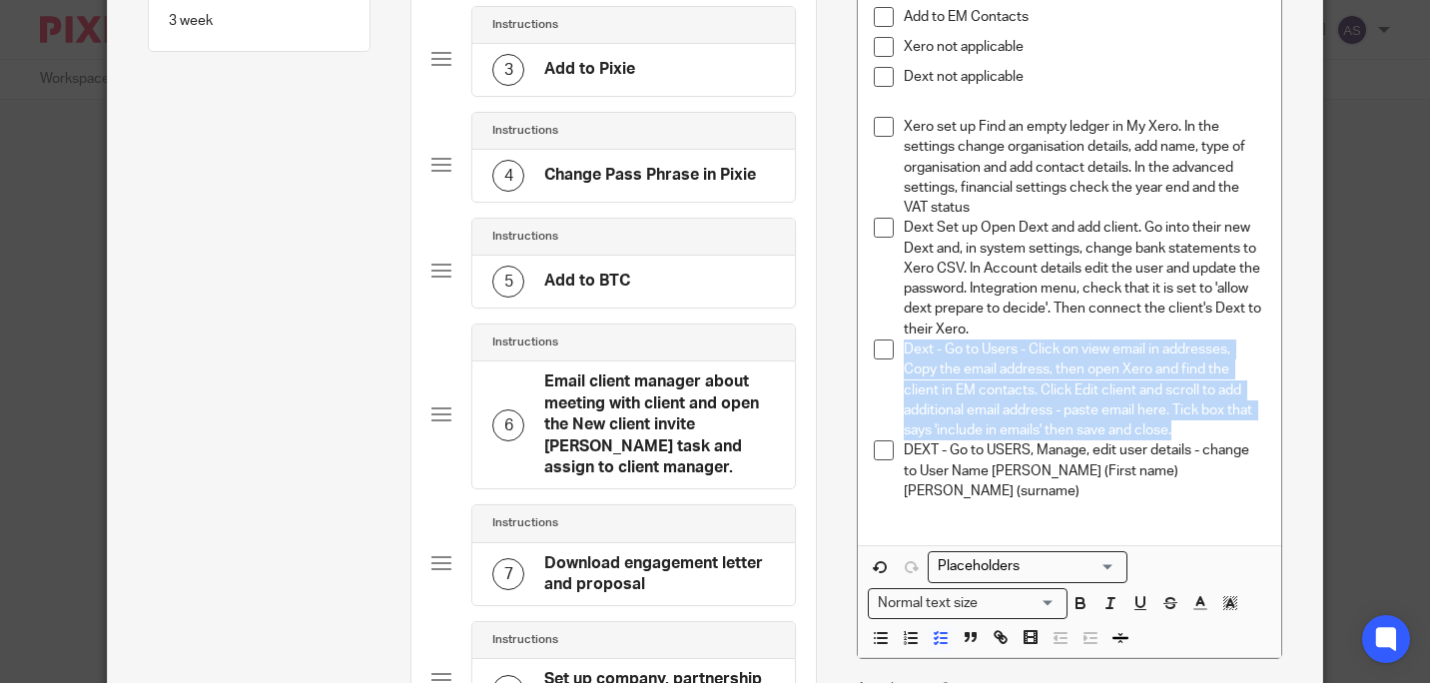
click at [545, 276] on h4 "Add to BTC" at bounding box center [587, 281] width 86 height 21
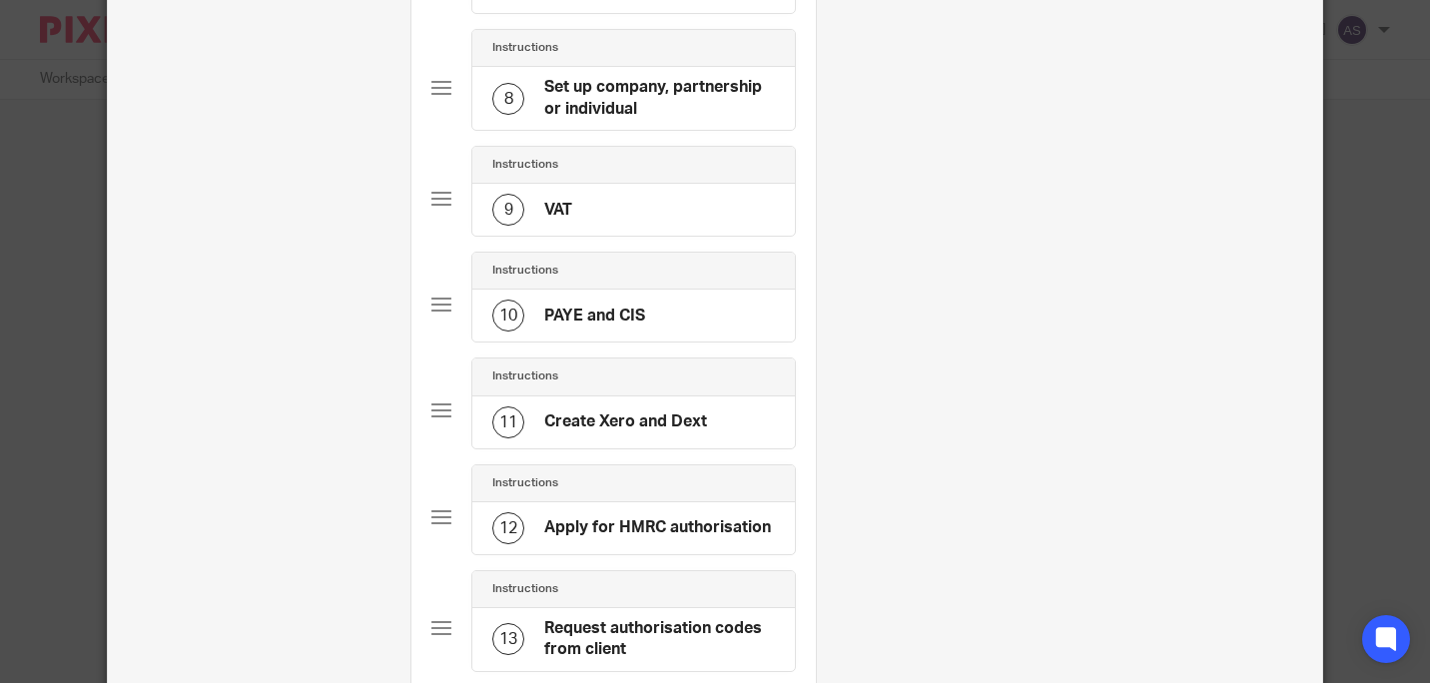
scroll to position [999, 0]
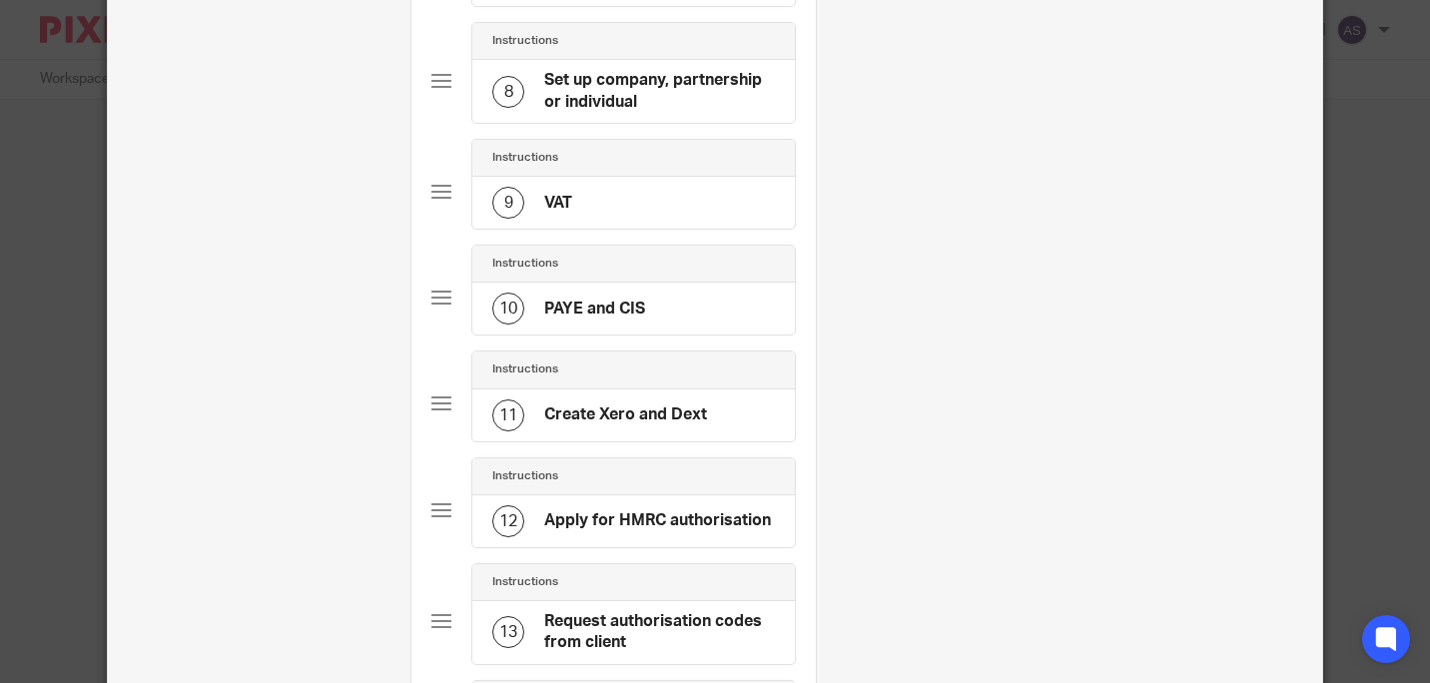
click at [603, 405] on h4 "Create Xero and Dext" at bounding box center [625, 415] width 163 height 21
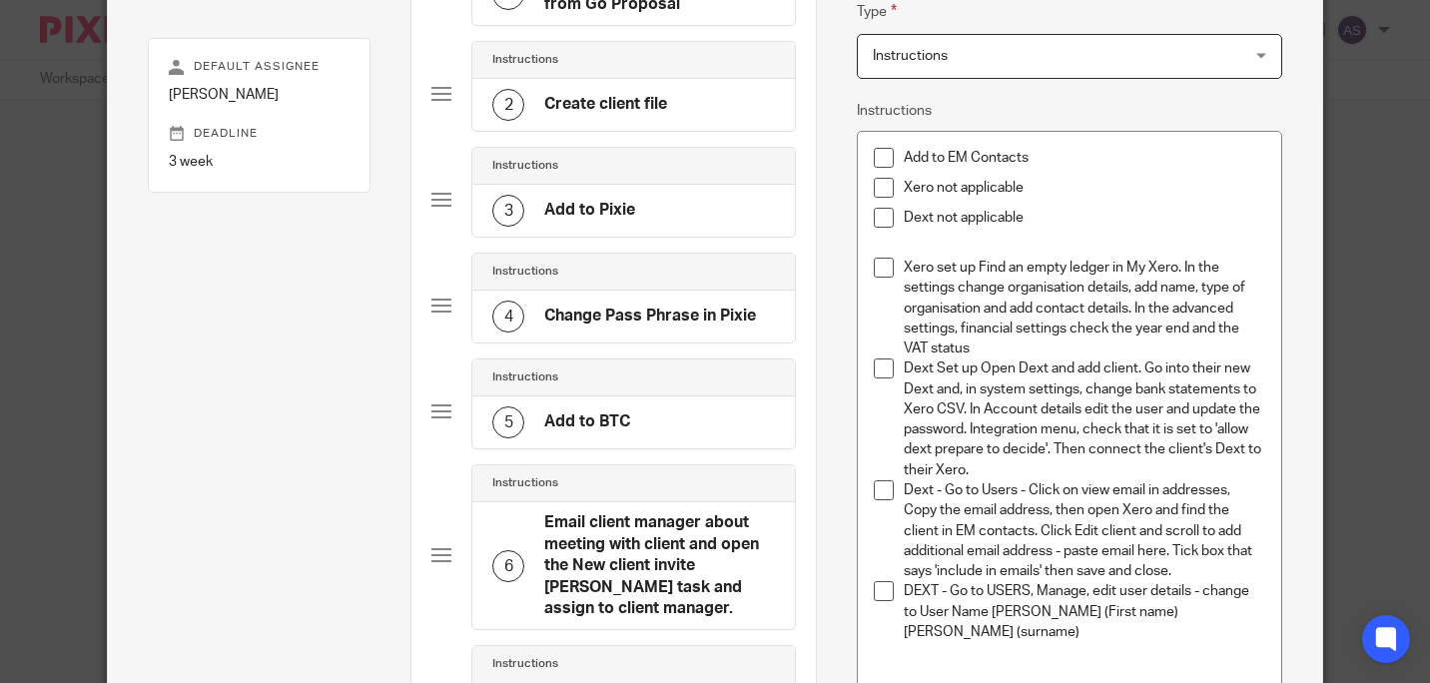
scroll to position [400, 0]
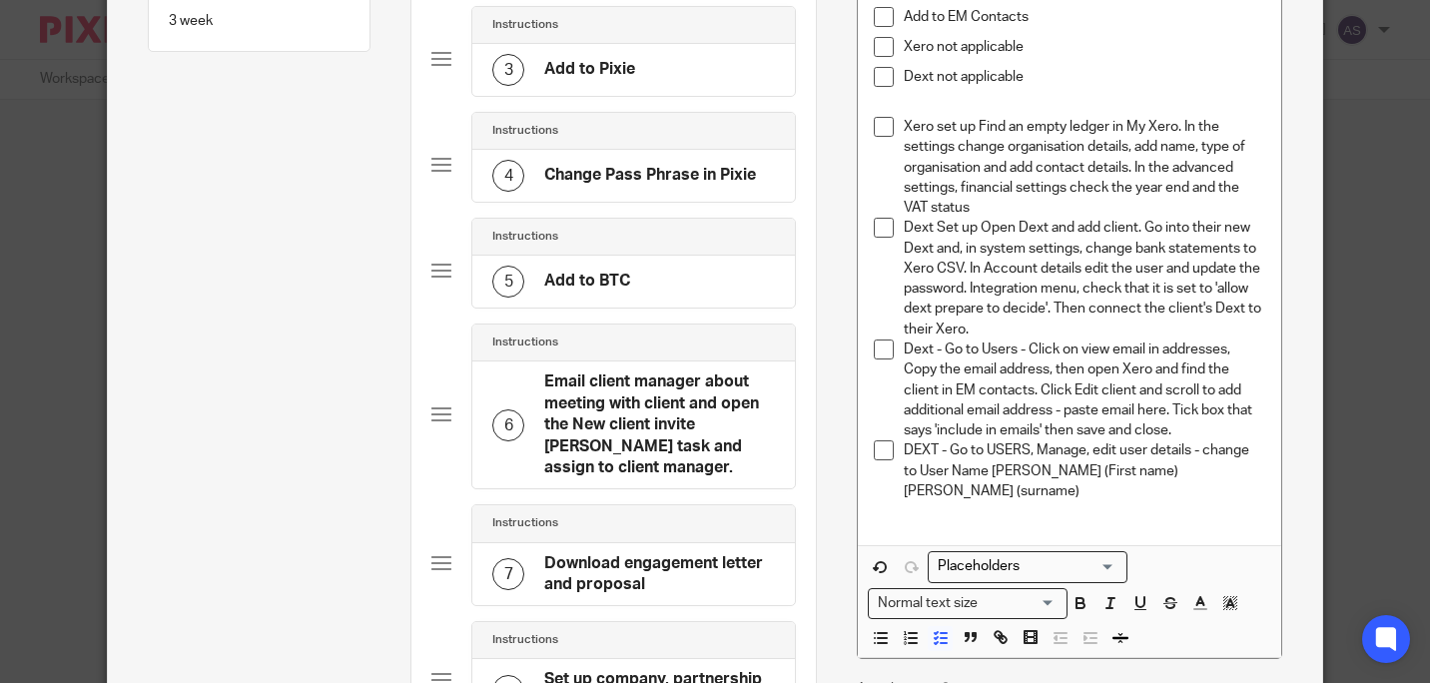
click at [1063, 462] on p "DEXT - Go to USERS, Manage, edit user details - change to User Name [PERSON_NAM…" at bounding box center [1084, 470] width 361 height 61
drag, startPoint x: 1077, startPoint y: 472, endPoint x: 1045, endPoint y: 471, distance: 32.0
click at [1045, 471] on p "DEXT - Go to USERS, Manage, edit user details - change to User Name [PERSON_NAM…" at bounding box center [1084, 470] width 361 height 61
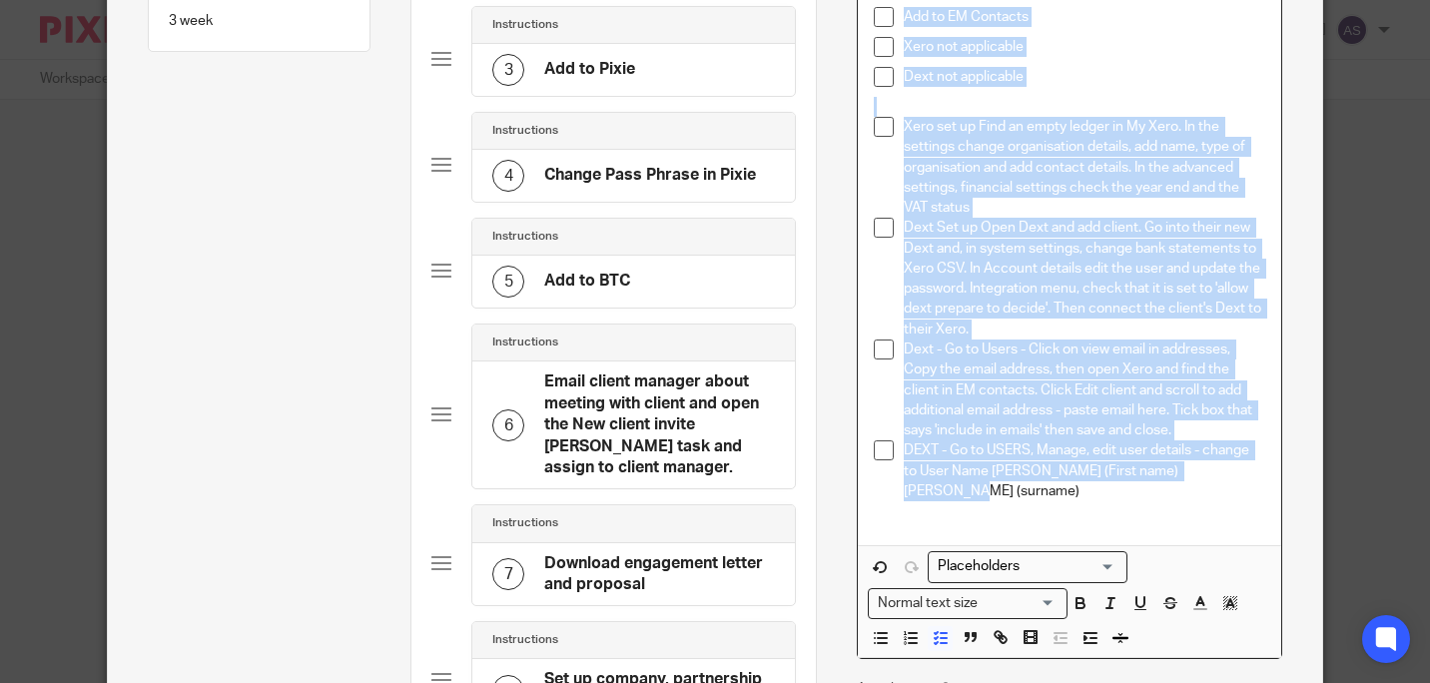
drag, startPoint x: 1249, startPoint y: 469, endPoint x: 886, endPoint y: 30, distance: 570.4
click at [886, 30] on div "Add to EM Contacts Xero not applicable Dext not applicable Xero set up Find an …" at bounding box center [1069, 268] width 422 height 555
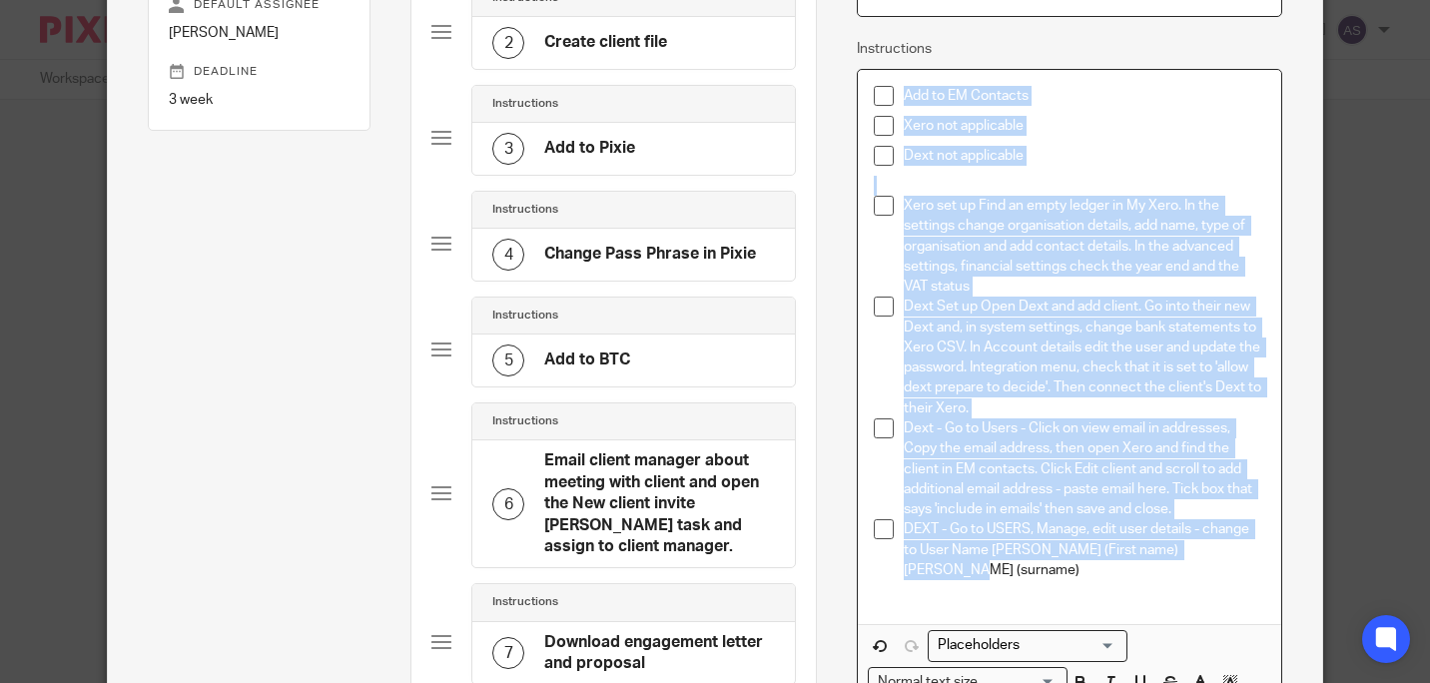
scroll to position [300, 0]
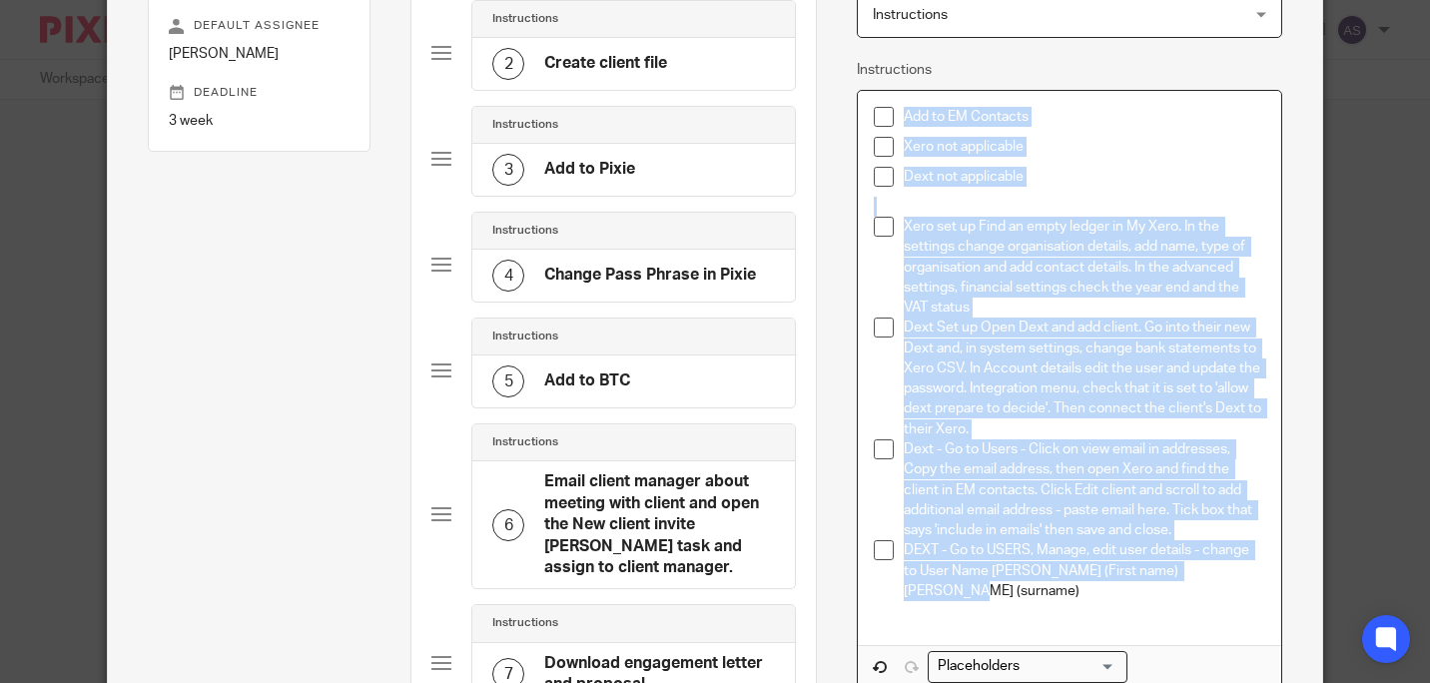
copy div "Add to EM Contacts Xero not applicable Dext not applicable Xero set up Find an …"
click at [1268, 149] on div "Add to EM Contacts Xero not applicable Dext not applicable Xero set up Find an …" at bounding box center [1069, 368] width 422 height 555
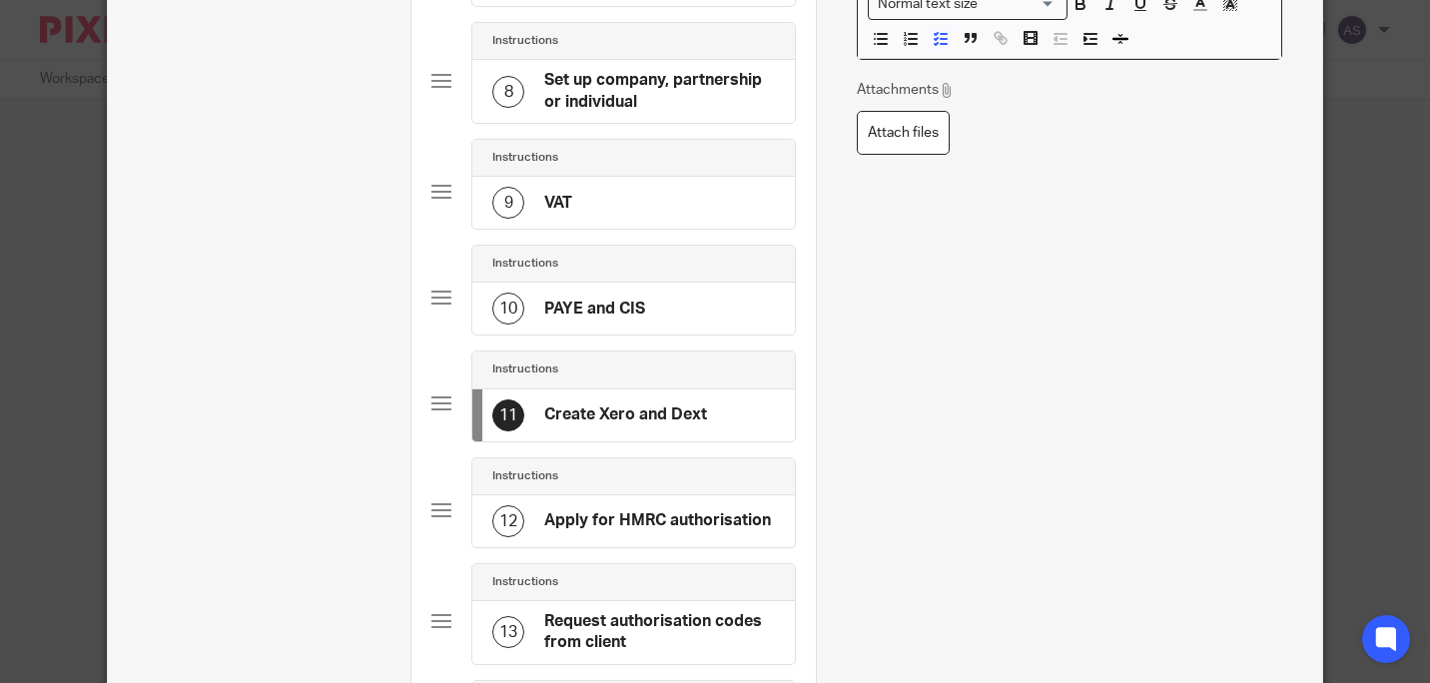
scroll to position [1099, 0]
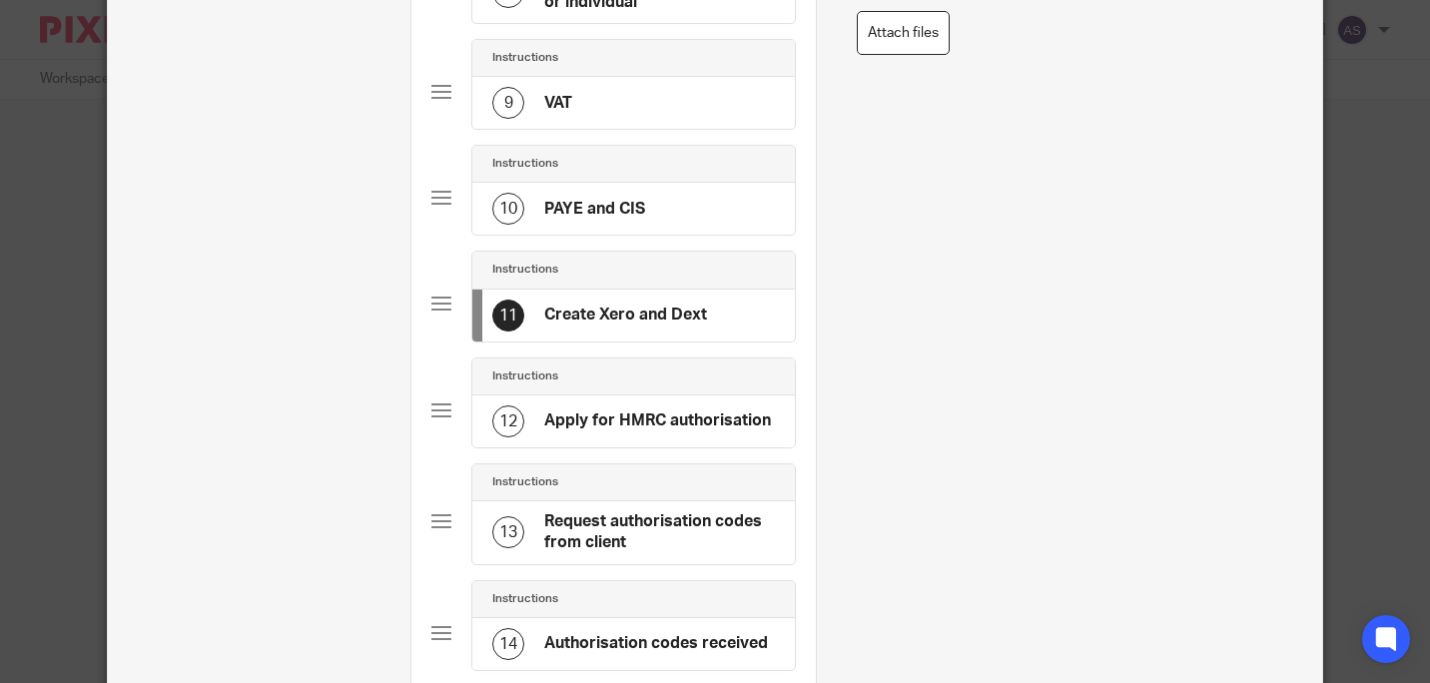
click at [652, 410] on h4 "Apply for HMRC authorisation" at bounding box center [657, 420] width 227 height 21
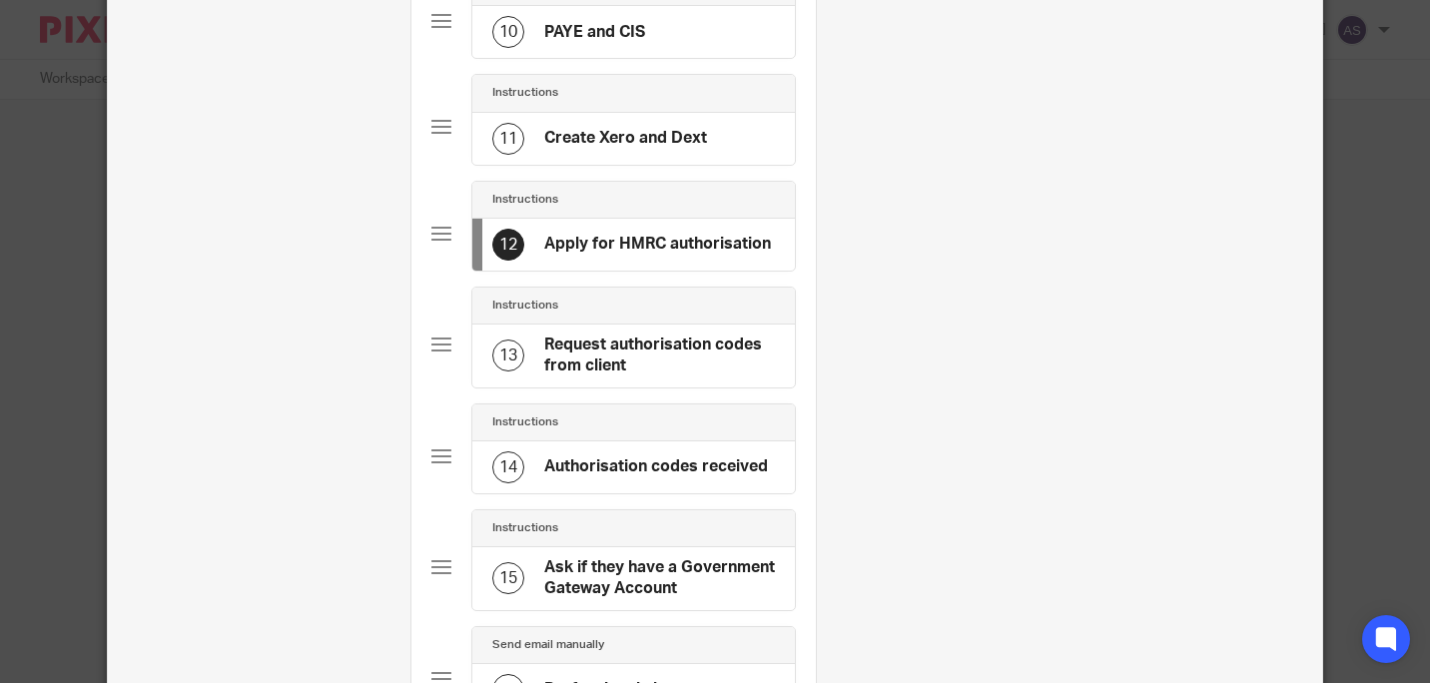
scroll to position [1298, 0]
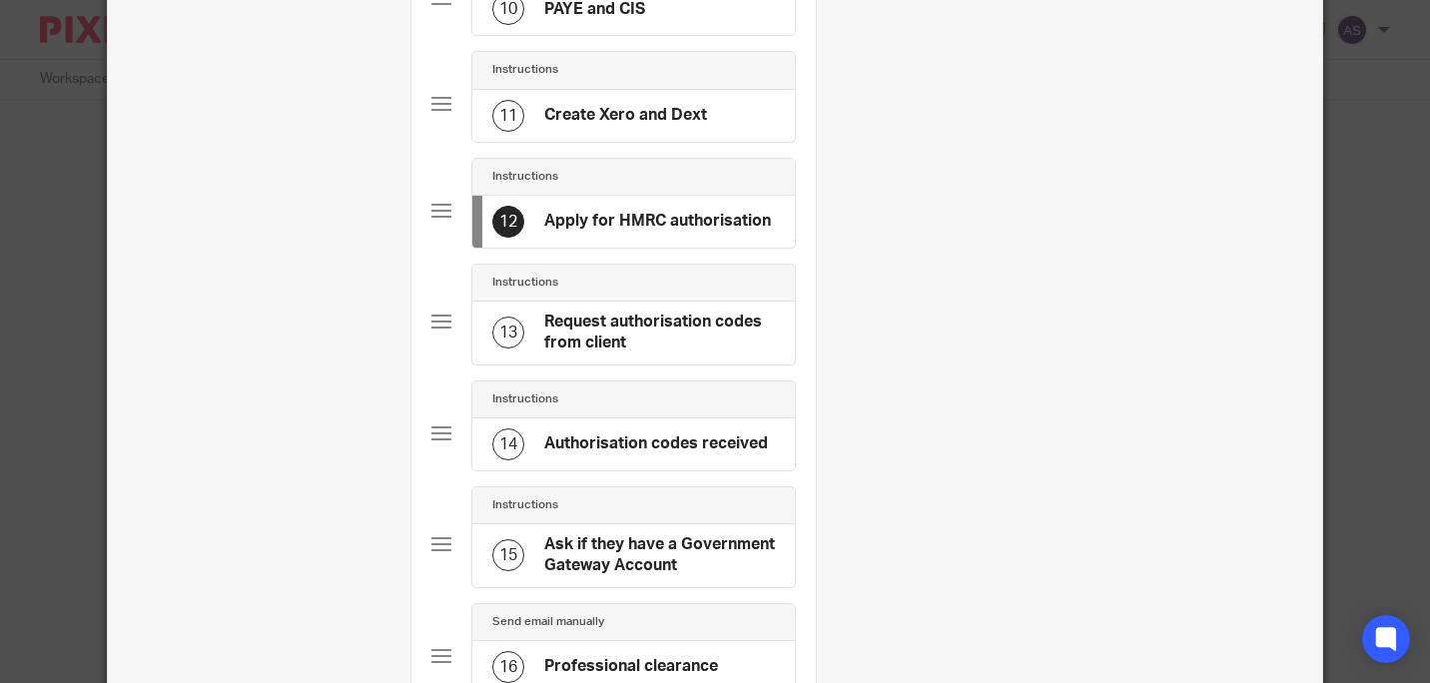
click at [598, 433] on h4 "Authorisation codes received" at bounding box center [656, 443] width 224 height 21
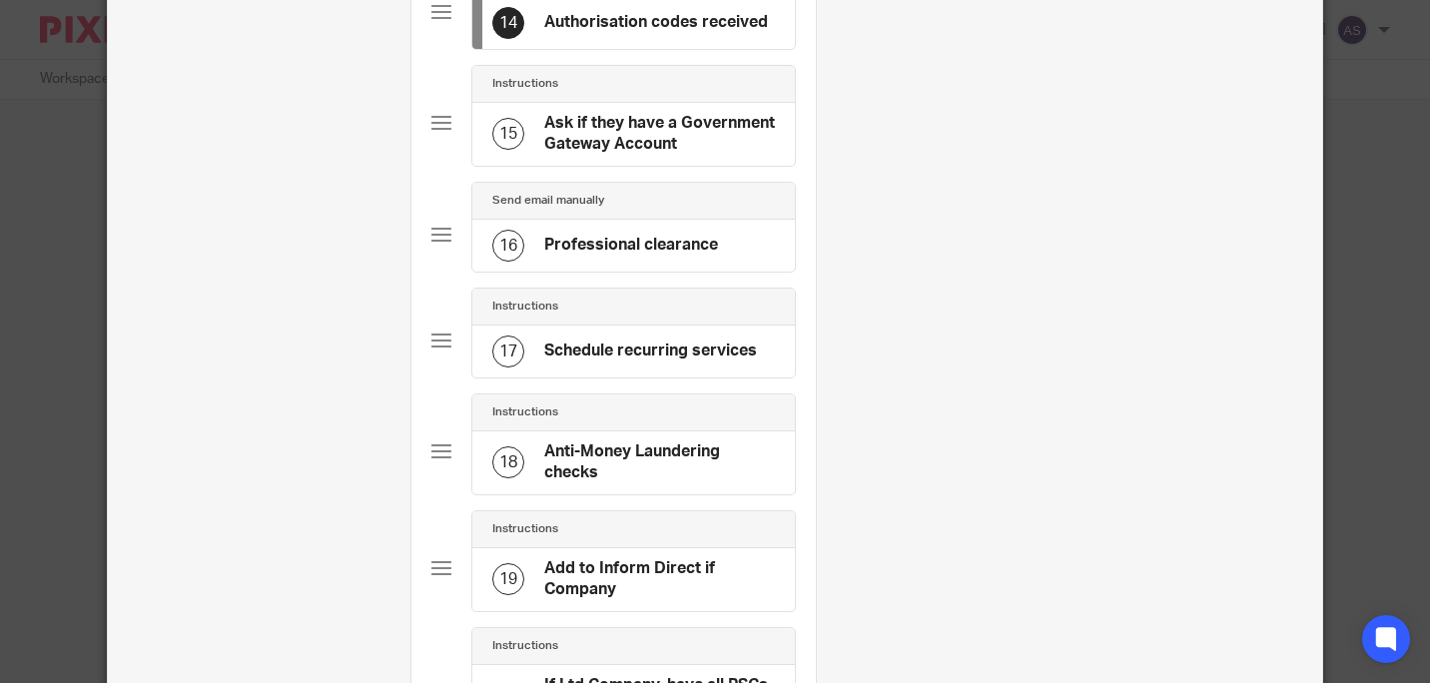
scroll to position [1698, 0]
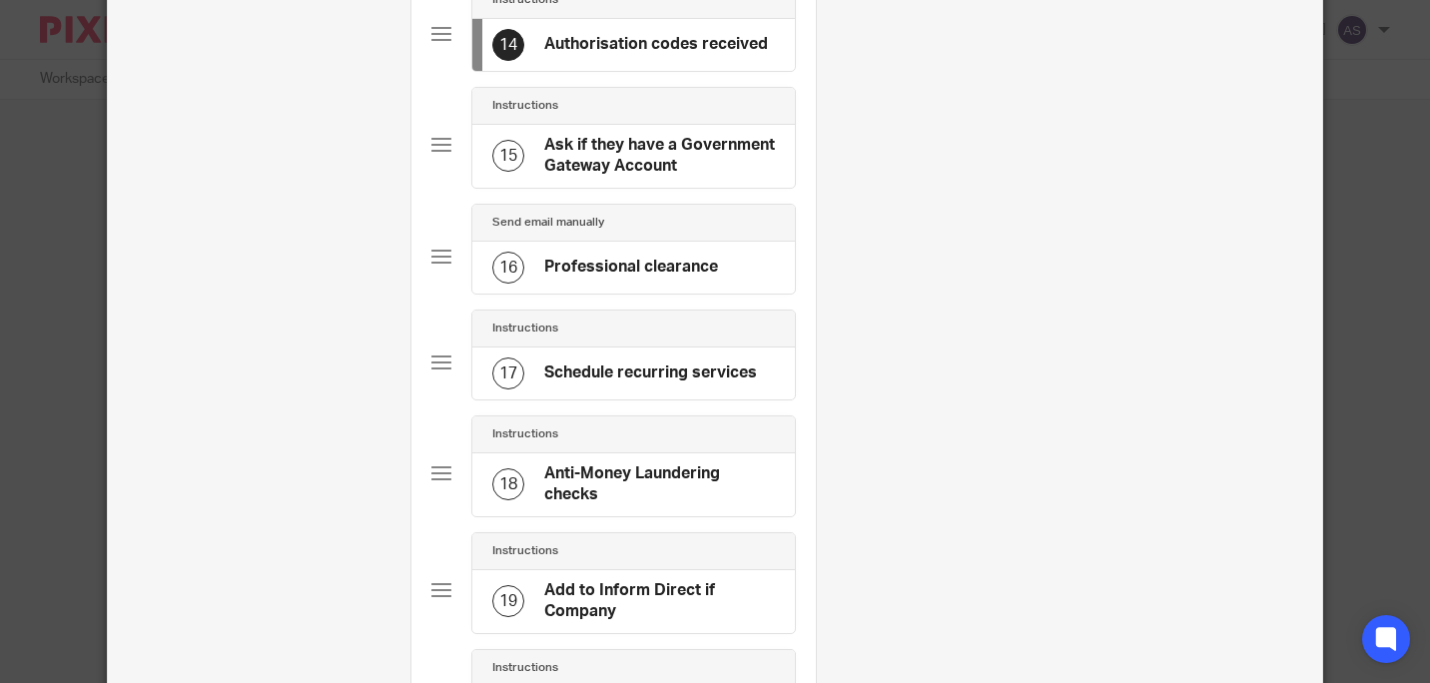
click at [684, 257] on h4 "Professional clearance" at bounding box center [631, 267] width 174 height 21
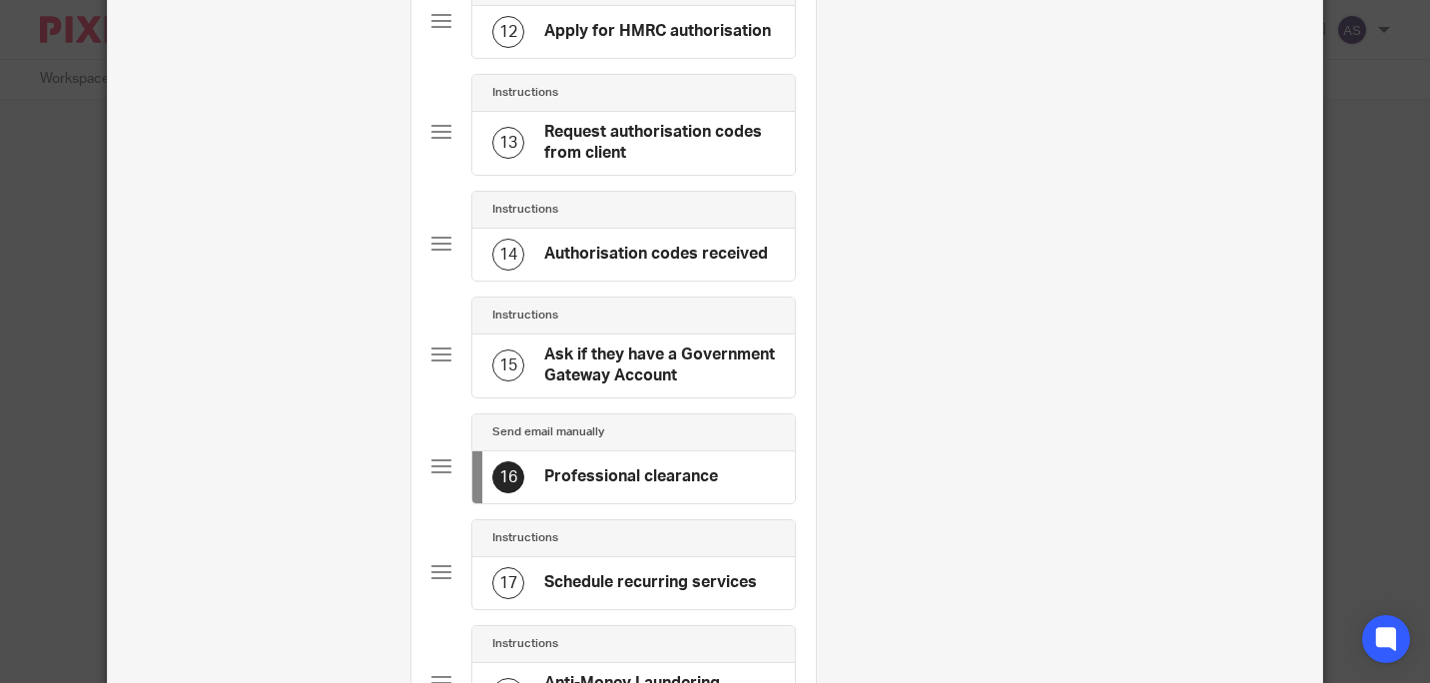
scroll to position [1598, 0]
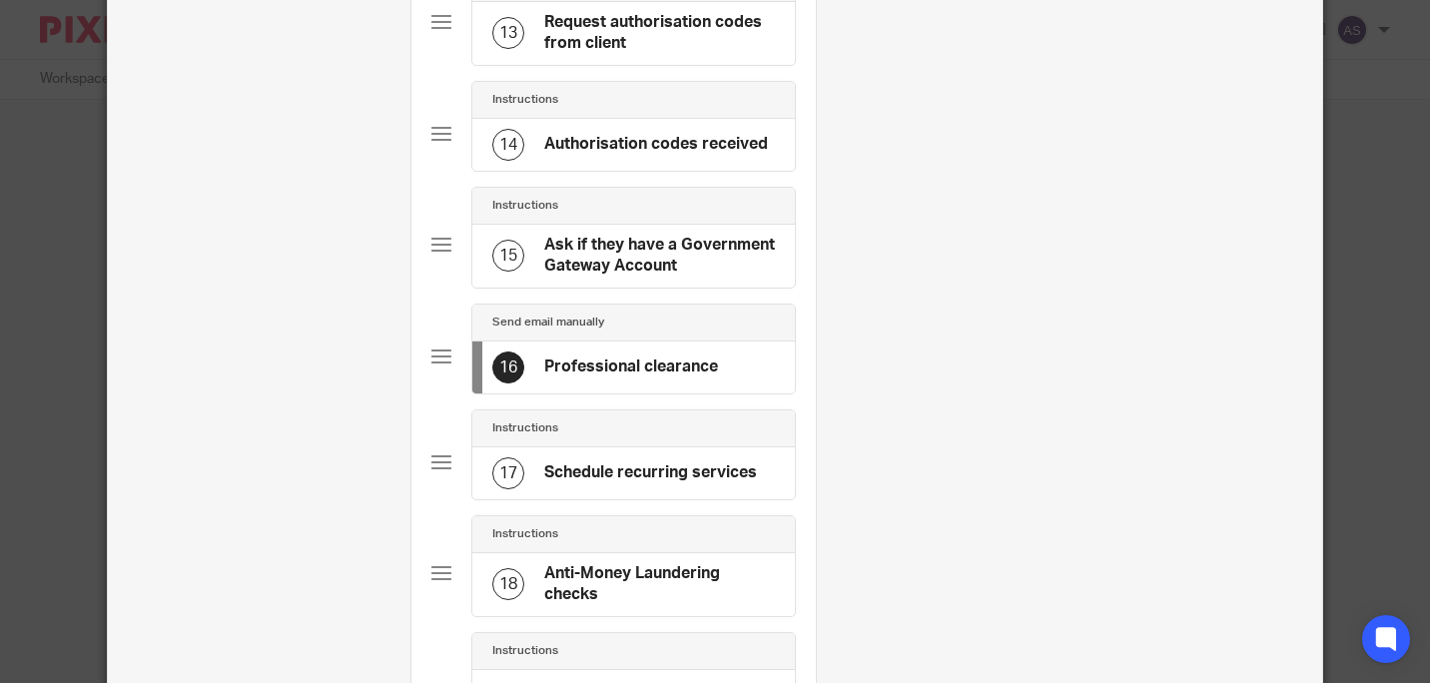
click at [627, 352] on div "16 Professional clearance" at bounding box center [605, 368] width 226 height 32
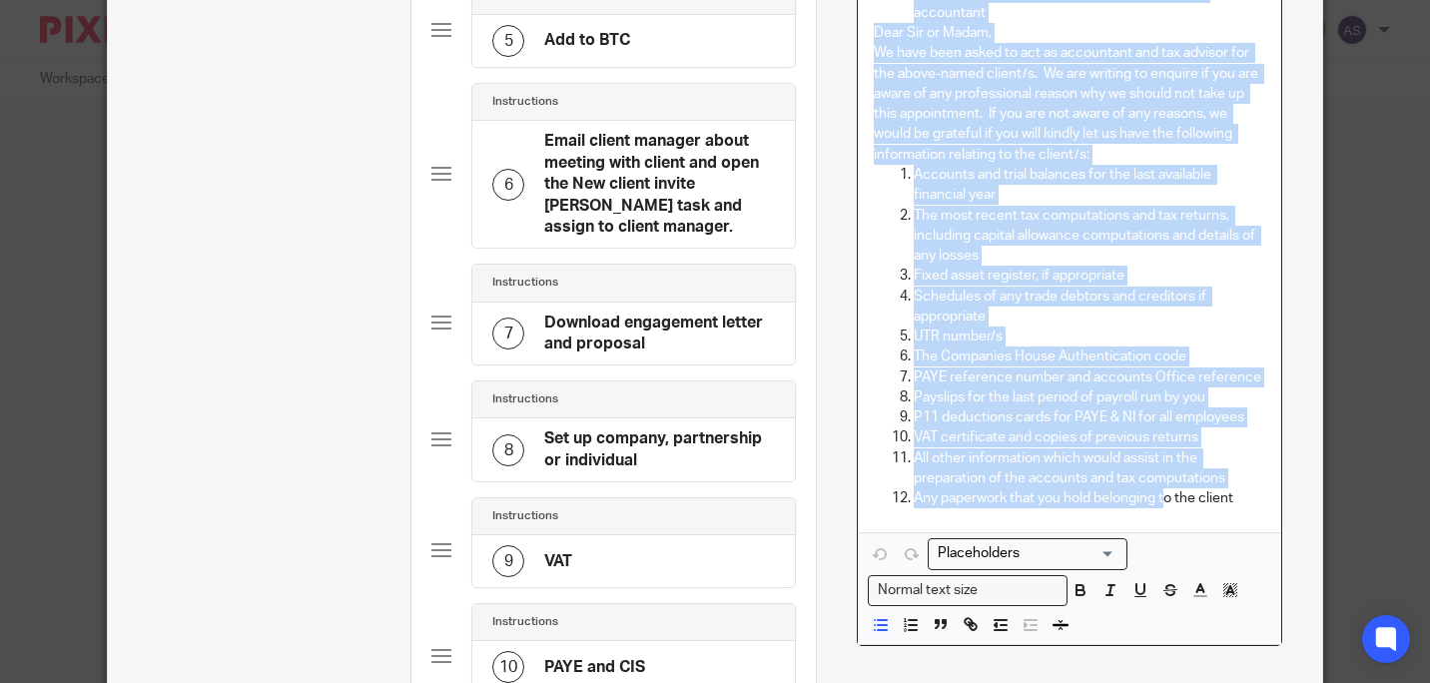
scroll to position [646, 0]
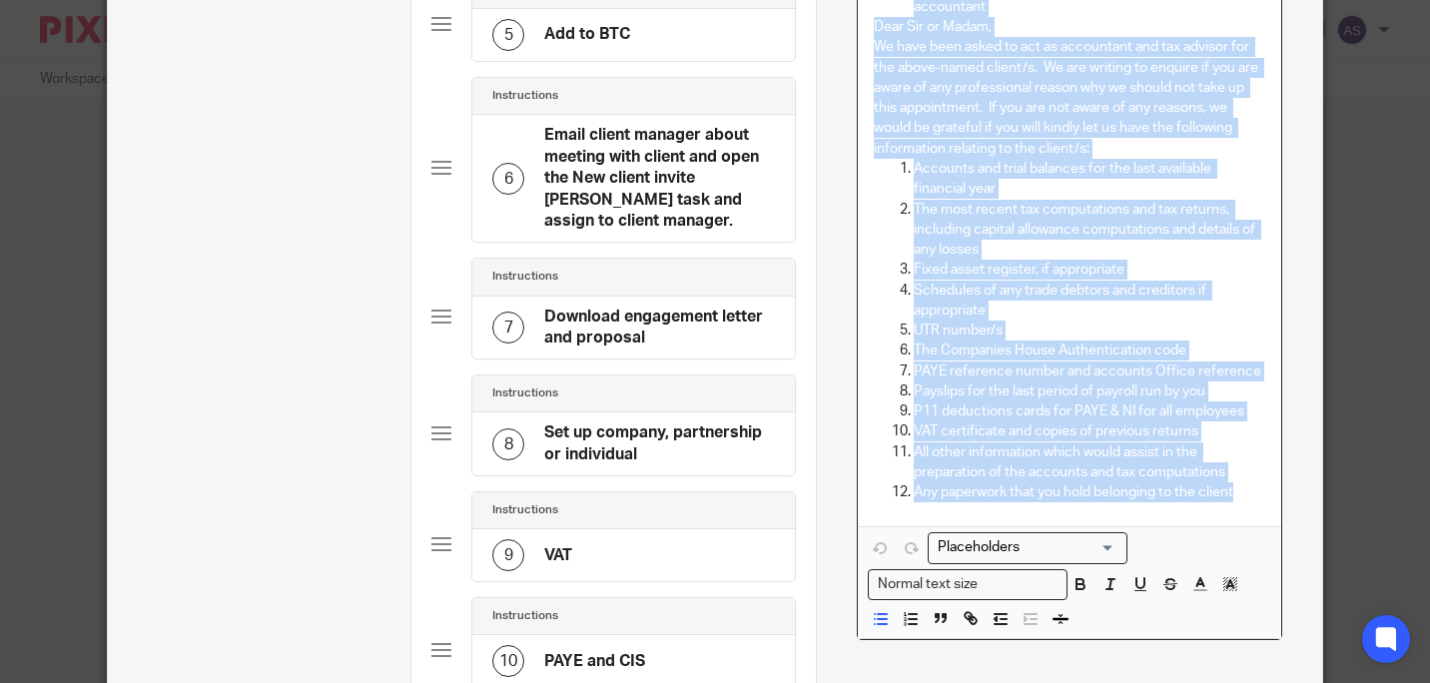
drag, startPoint x: 877, startPoint y: 302, endPoint x: 1316, endPoint y: 495, distance: 480.3
click at [1237, 494] on div "Professional clearance not applicable Apply for professional clearance from pre…" at bounding box center [1069, 233] width 422 height 586
copy div "Loremipsumdo sitametco adi elitseddoe Tempo inc utlaboreetdo magnaaliq enim adm…"
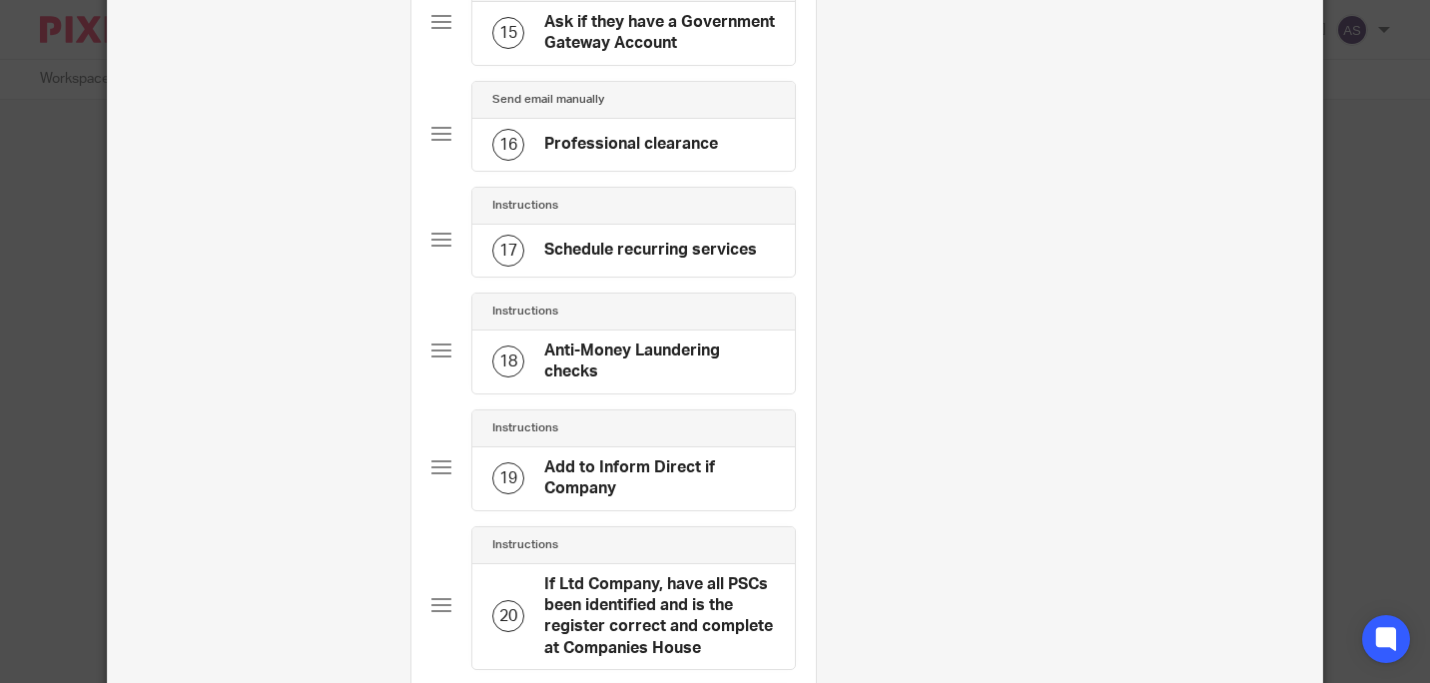
scroll to position [1845, 0]
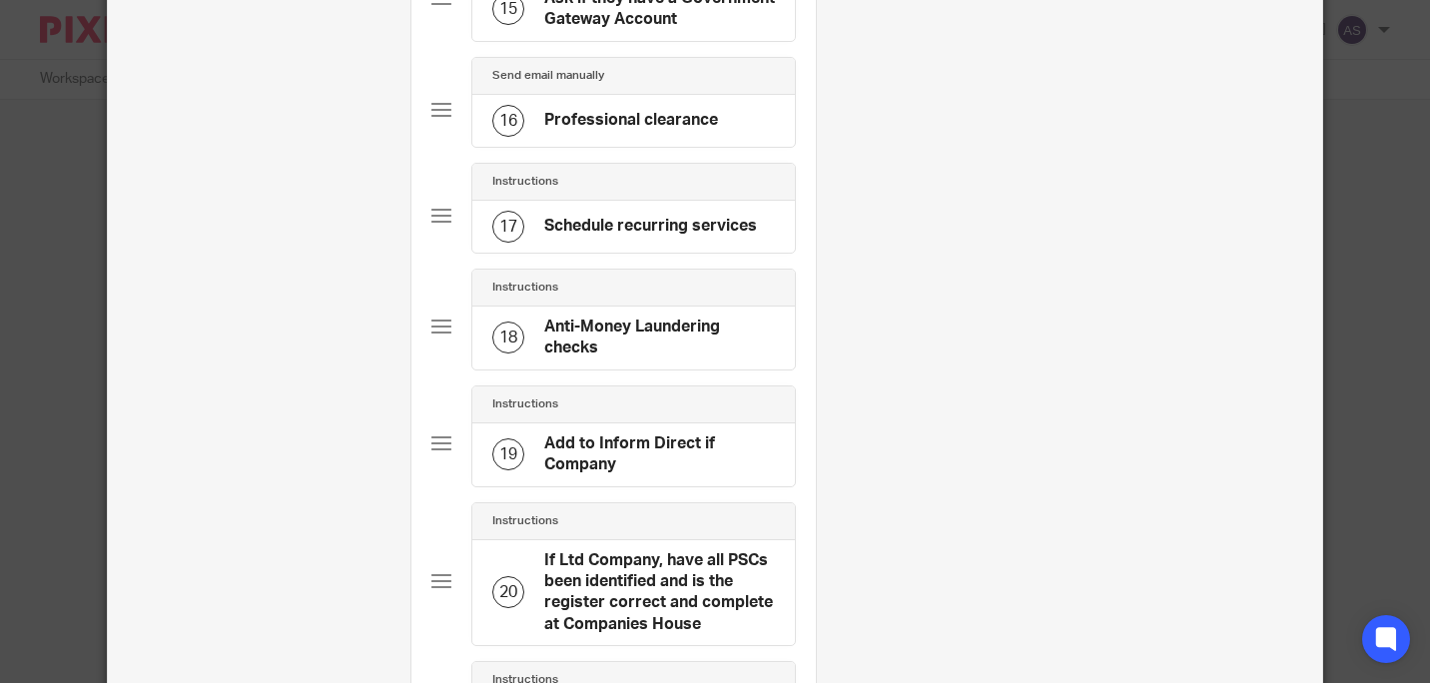
click at [650, 216] on h4 "Schedule recurring services" at bounding box center [650, 226] width 213 height 21
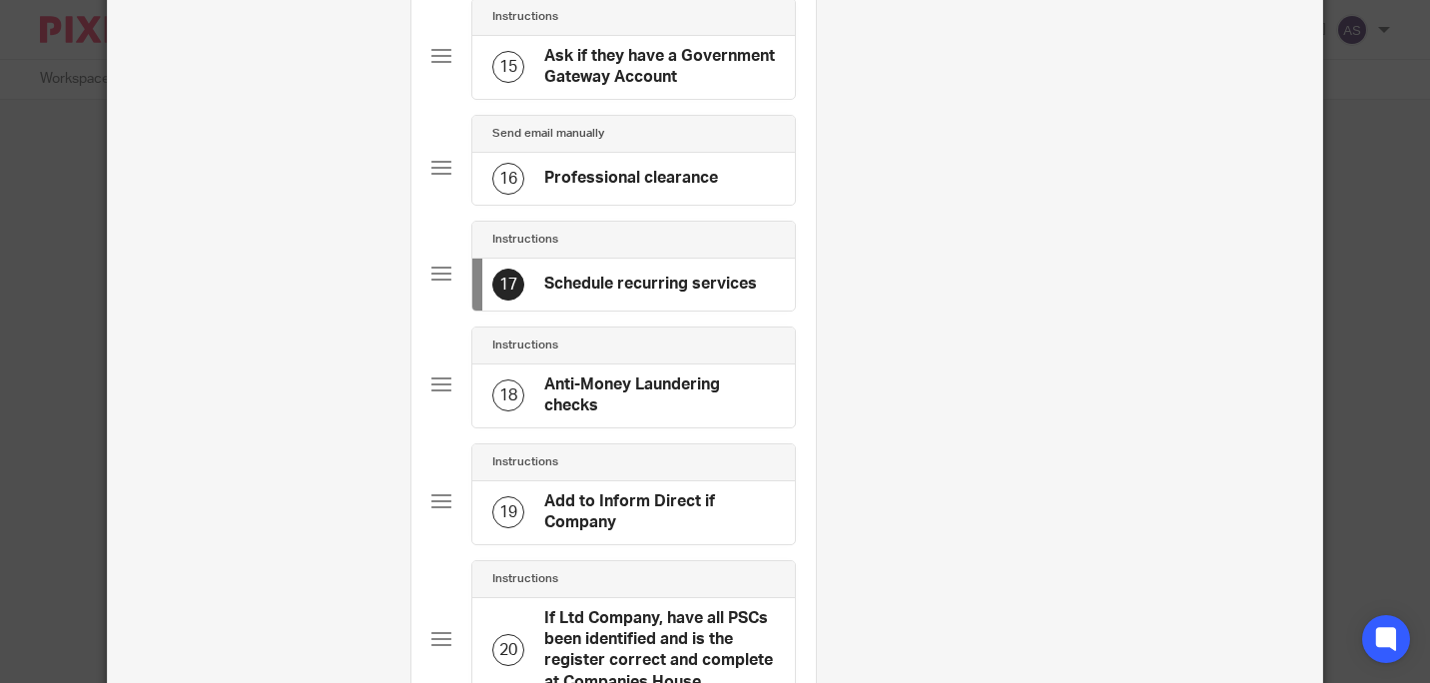
scroll to position [1798, 0]
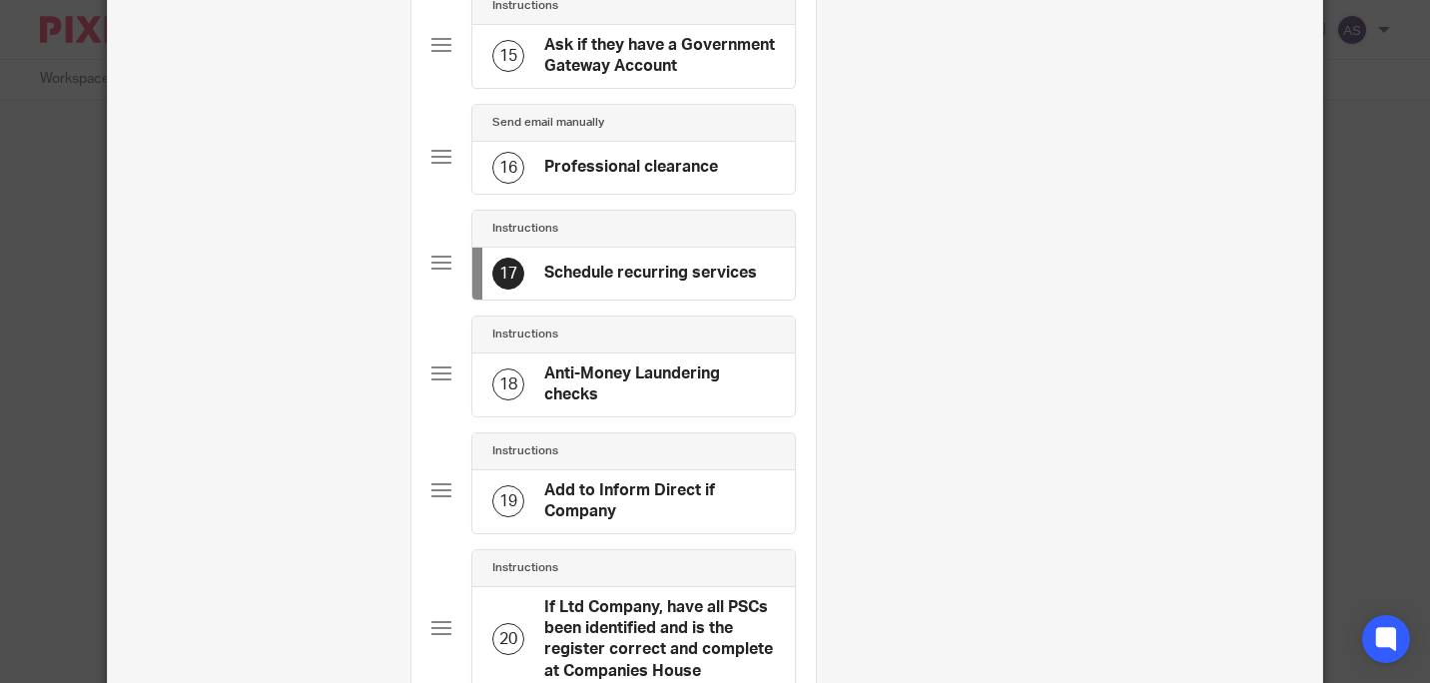
click at [589, 372] on h4 "Anti-Money Laundering checks" at bounding box center [659, 385] width 231 height 43
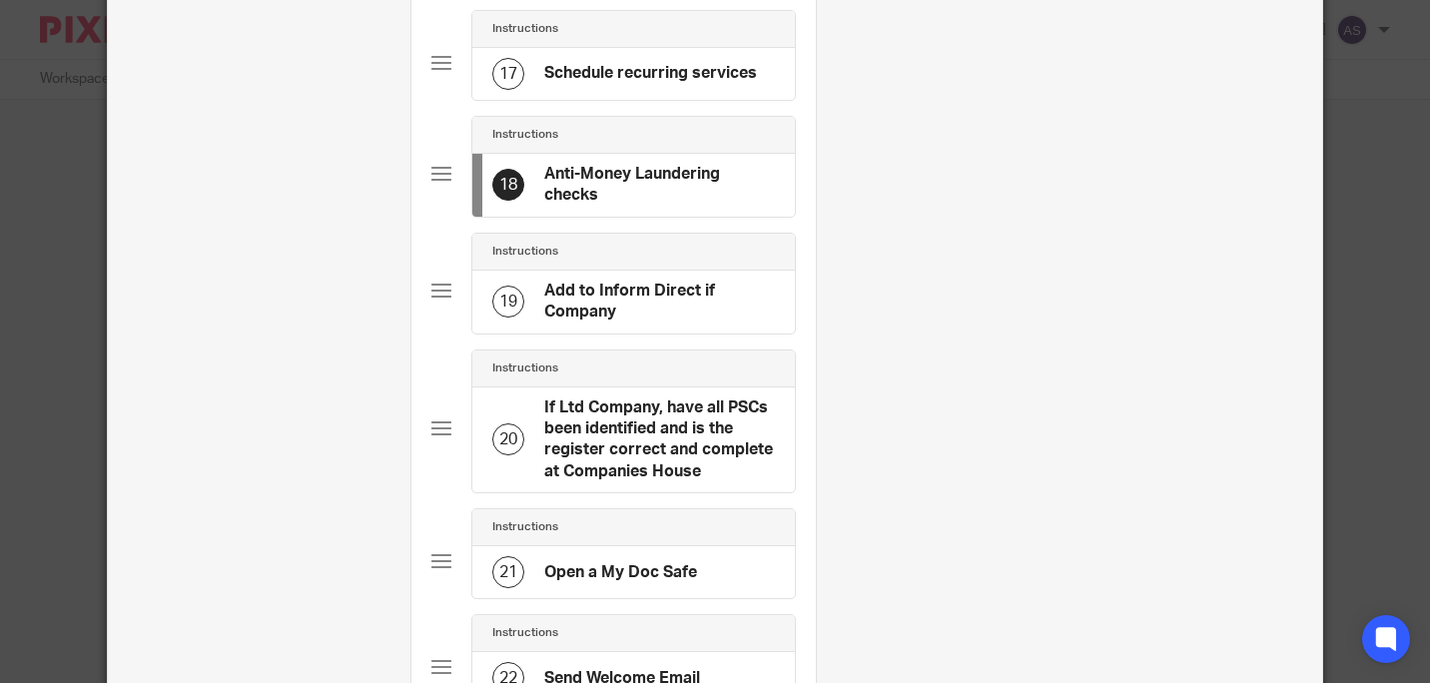
click at [636, 289] on h4 "Add to Inform Direct if Company" at bounding box center [659, 302] width 231 height 43
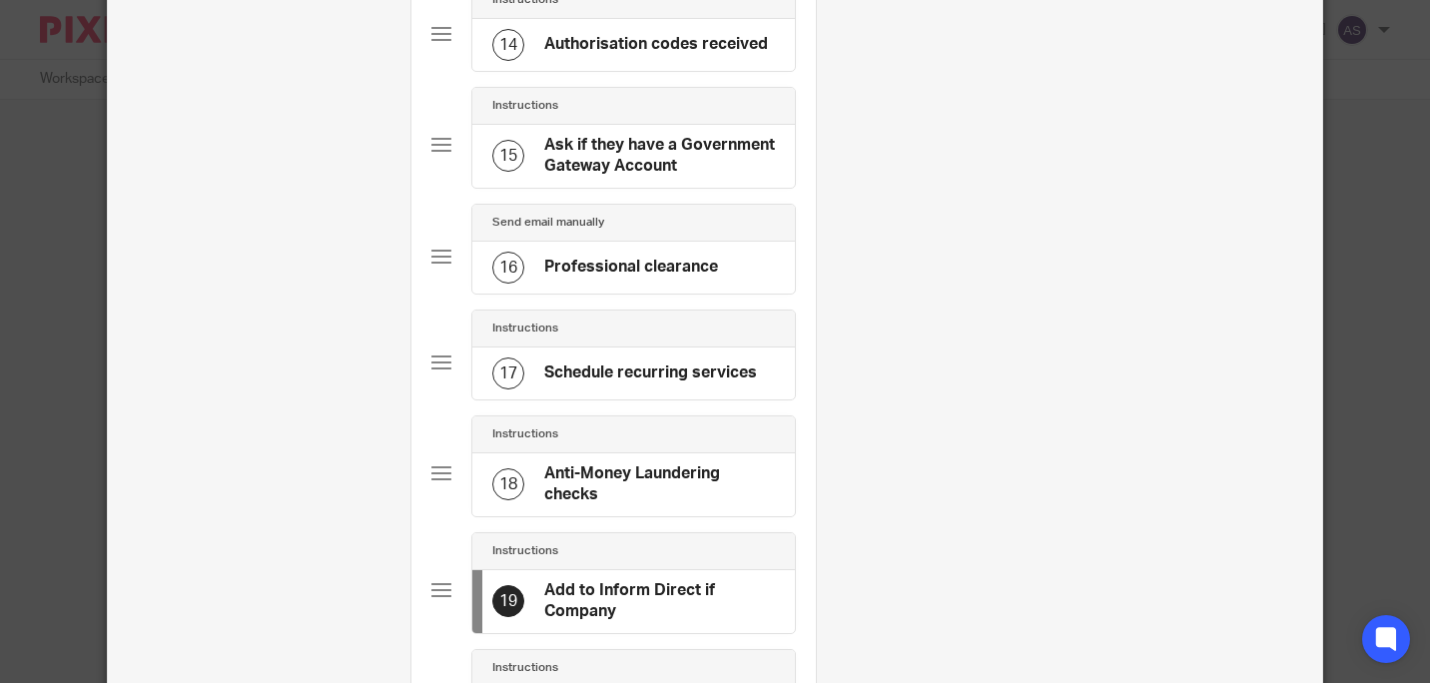
scroll to position [2097, 0]
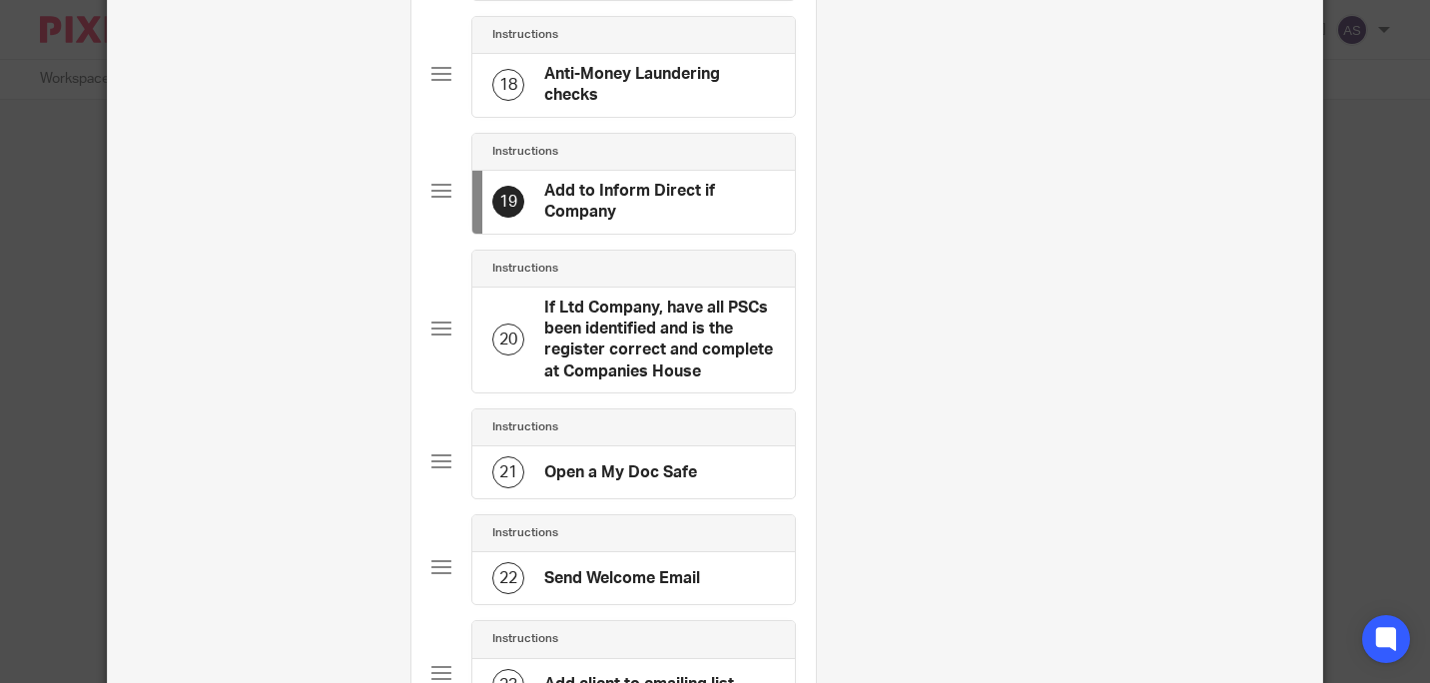
click at [637, 321] on h4 "If Ltd Company, have all PSCs been identified and is the register correct and c…" at bounding box center [659, 341] width 231 height 86
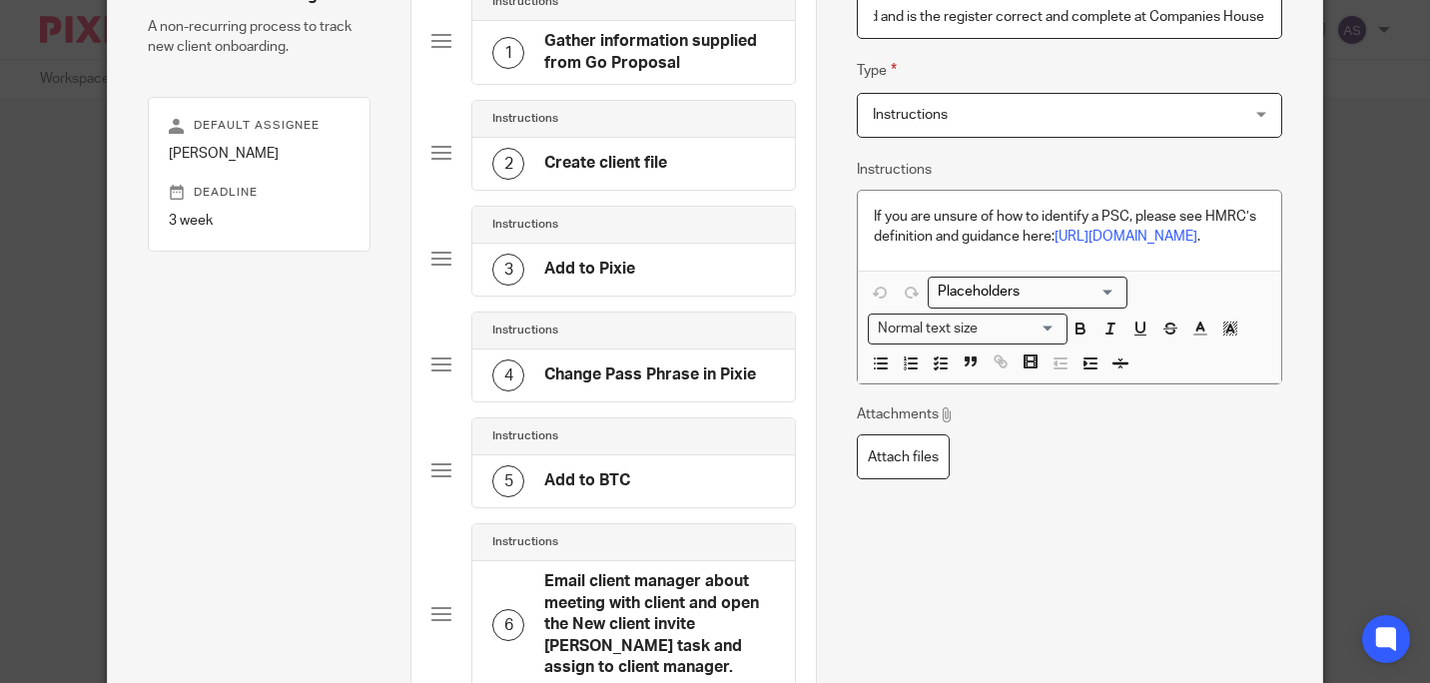
scroll to position [0, 0]
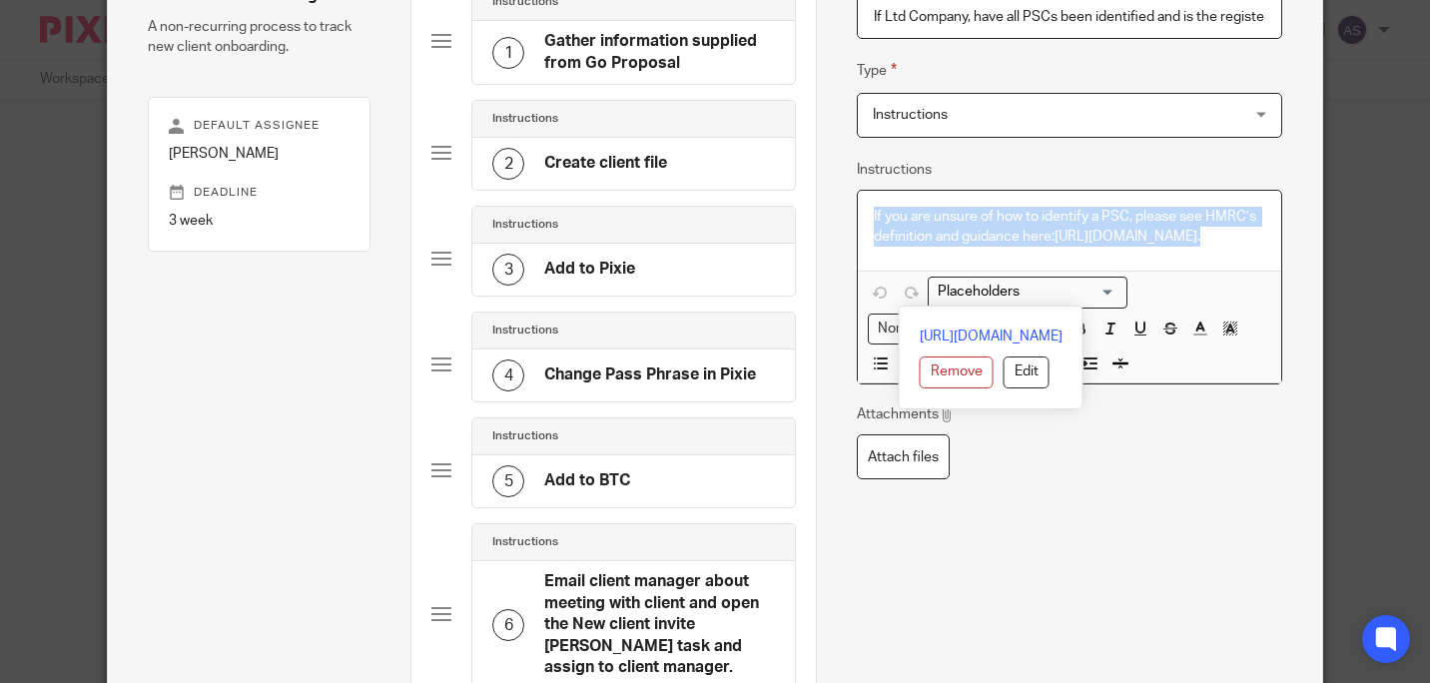
drag, startPoint x: 1133, startPoint y: 310, endPoint x: 820, endPoint y: 209, distance: 328.5
copy p "If you are unsure of how to identify a PSC, please see HMRC’s definition and gu…"
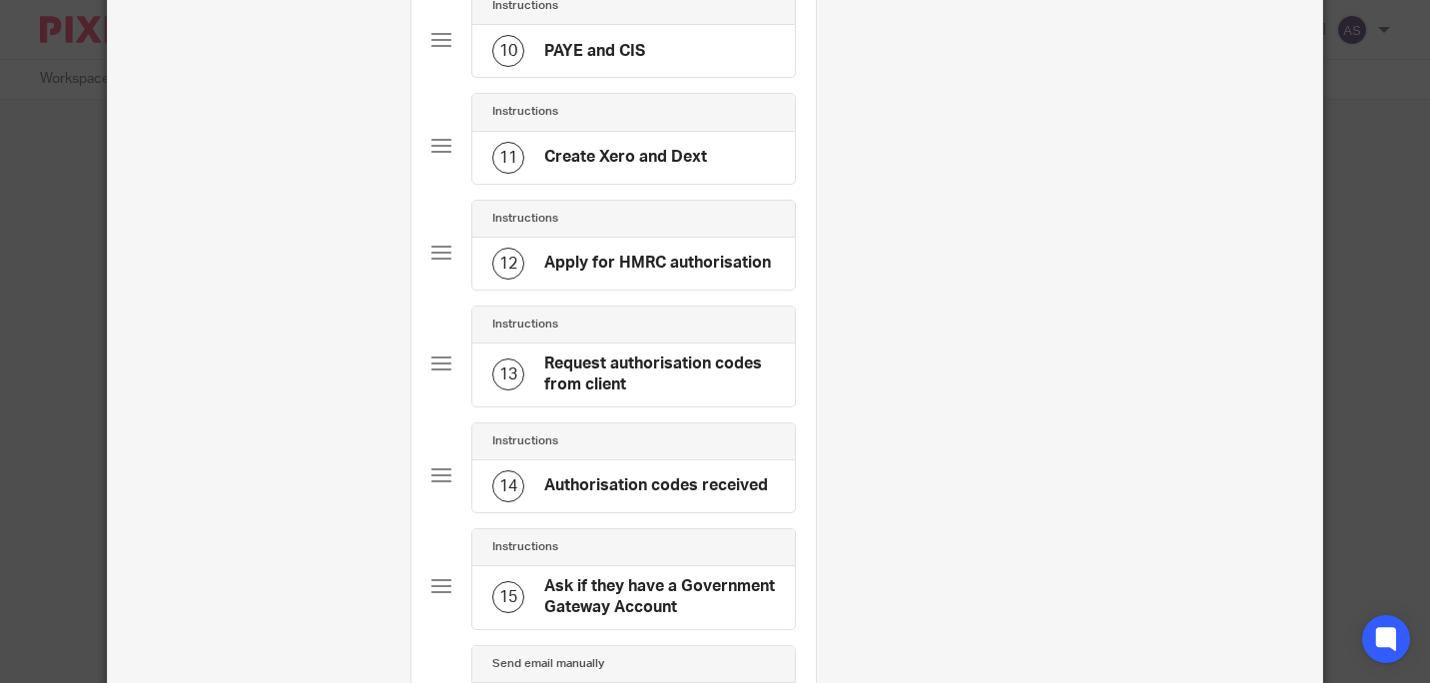
scroll to position [1398, 0]
